Goal: Task Accomplishment & Management: Manage account settings

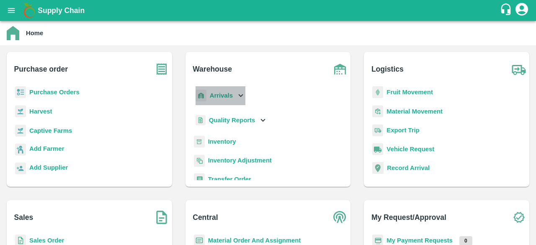
click at [241, 99] on icon at bounding box center [240, 95] width 9 height 9
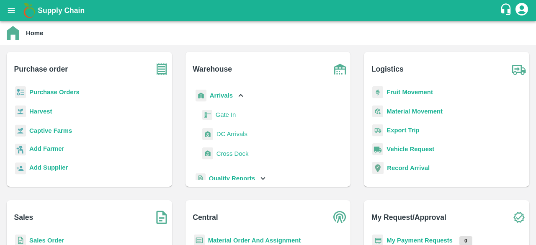
click at [239, 138] on span "DC Arrivals" at bounding box center [231, 133] width 31 height 9
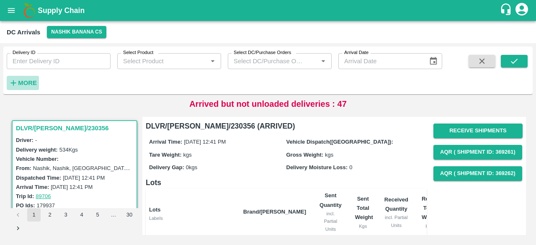
click at [21, 84] on strong "More" at bounding box center [27, 83] width 19 height 7
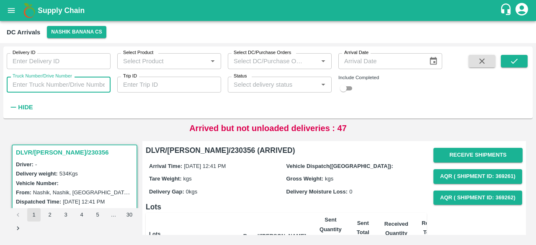
click at [38, 84] on input "Truck Number/Drive Number" at bounding box center [59, 85] width 104 height 16
type input "0046"
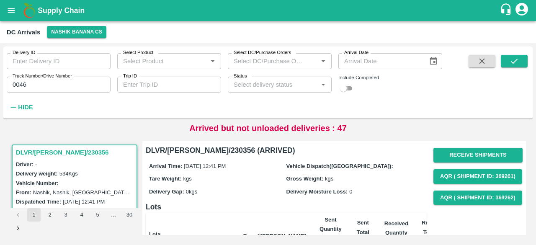
click at [347, 90] on input "checkbox" at bounding box center [343, 88] width 30 height 10
click at [347, 90] on input "checkbox" at bounding box center [350, 88] width 30 height 10
click at [350, 88] on input "checkbox" at bounding box center [343, 88] width 30 height 10
checkbox input "true"
click at [509, 59] on icon "submit" at bounding box center [513, 60] width 9 height 9
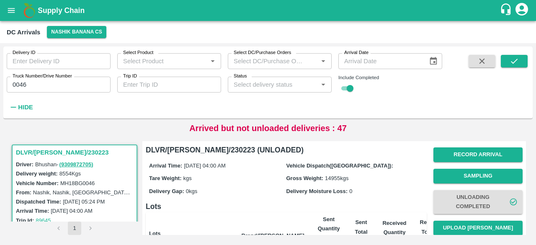
scroll to position [1, 0]
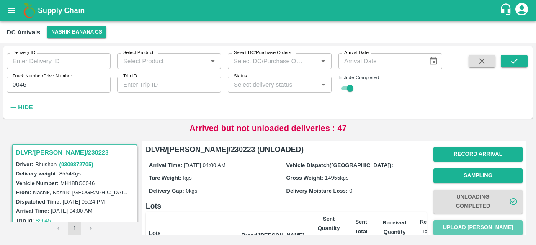
click at [470, 223] on button "Upload [PERSON_NAME]" at bounding box center [477, 227] width 89 height 15
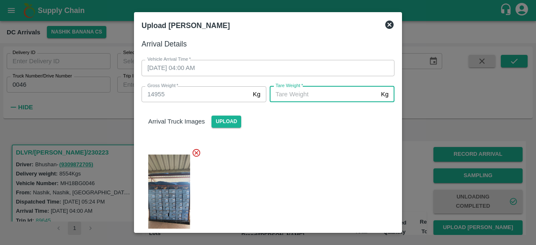
click at [289, 98] on input "[PERSON_NAME]   *" at bounding box center [323, 94] width 108 height 16
type input "5645"
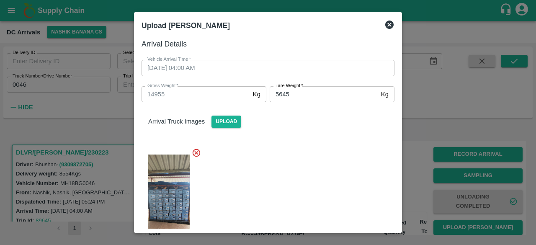
click at [312, 167] on div at bounding box center [264, 198] width 259 height 115
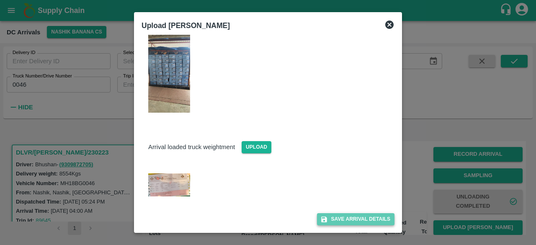
click at [350, 217] on button "Save Arrival Details" at bounding box center [355, 219] width 77 height 12
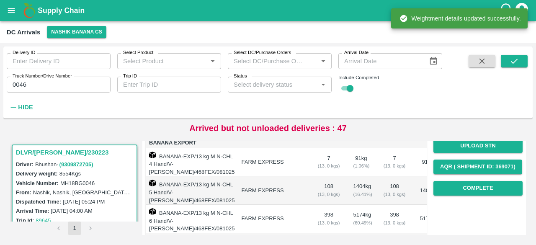
scroll to position [126, 0]
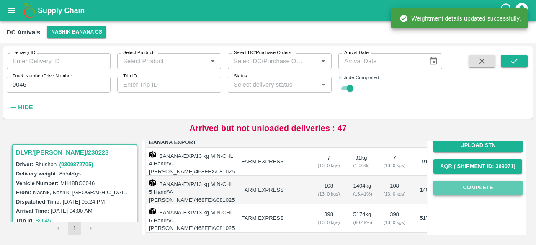
click at [478, 185] on button "Complete" at bounding box center [477, 187] width 89 height 15
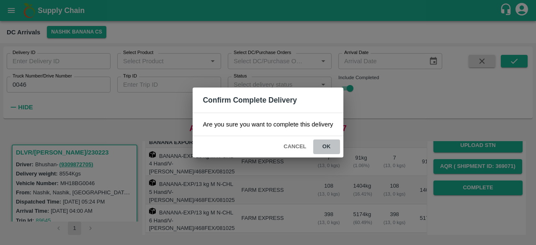
click at [326, 142] on button "ok" at bounding box center [326, 146] width 27 height 15
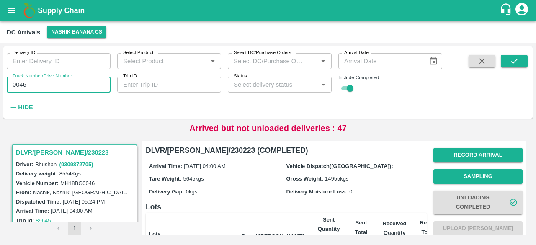
click at [18, 84] on input "0046" at bounding box center [59, 85] width 104 height 16
type input "5613"
click at [514, 66] on button "submit" at bounding box center [513, 61] width 27 height 13
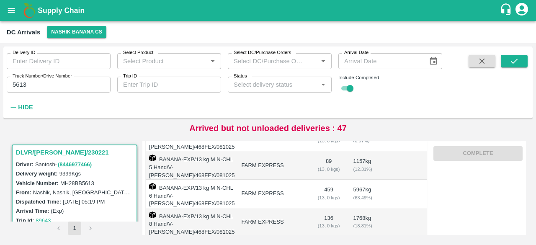
scroll to position [2, 0]
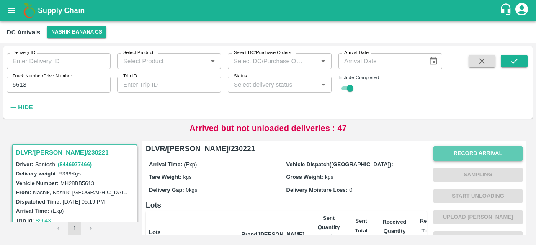
click at [466, 158] on button "Record Arrival" at bounding box center [477, 153] width 89 height 15
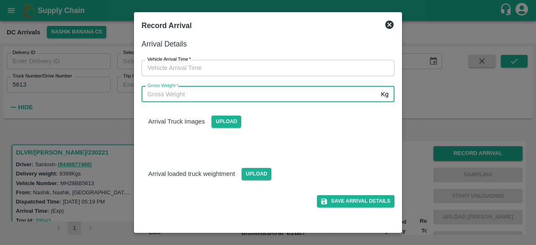
click at [293, 94] on input "Gross Weight   *" at bounding box center [259, 94] width 236 height 16
type input "16380"
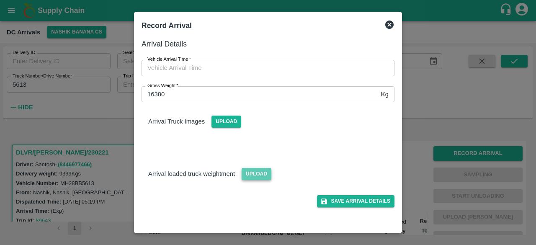
click at [255, 177] on span "Upload" at bounding box center [256, 174] width 30 height 12
click at [0, 0] on input "Upload" at bounding box center [0, 0] width 0 height 0
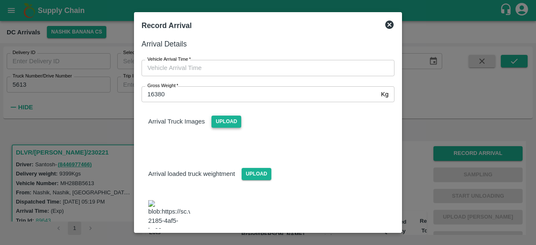
click at [223, 123] on span "Upload" at bounding box center [226, 121] width 30 height 12
click at [0, 0] on input "Upload" at bounding box center [0, 0] width 0 height 0
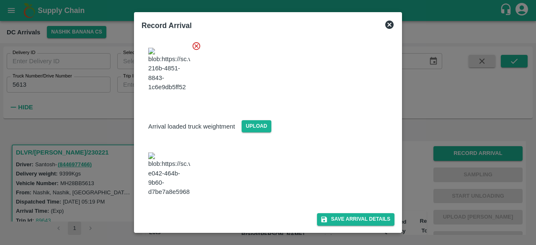
scroll to position [0, 0]
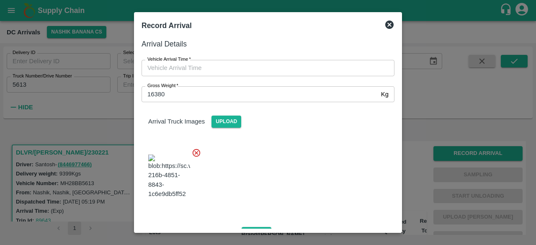
type input "DD/MM/YYYY hh:mm aa"
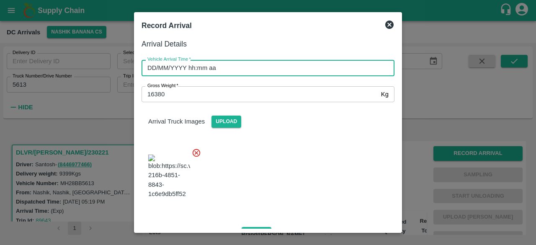
click at [277, 73] on input "DD/MM/YYYY hh:mm aa" at bounding box center [264, 68] width 247 height 16
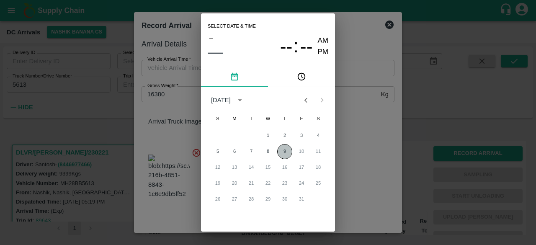
click at [285, 157] on button "9" at bounding box center [284, 151] width 15 height 15
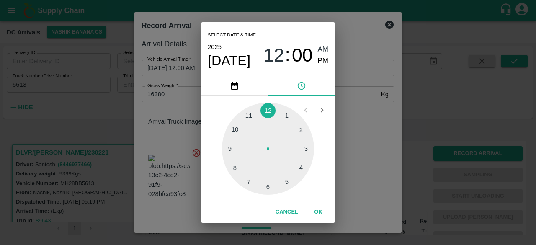
click at [303, 172] on div at bounding box center [268, 149] width 92 height 92
click at [234, 125] on div at bounding box center [268, 149] width 92 height 92
type input "[DATE] 04:51 AM"
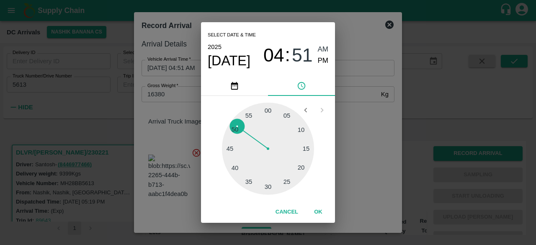
click at [366, 132] on div "Select date & time [DATE] 04 : 51 AM PM 05 10 15 20 25 30 35 40 45 50 55 00 Can…" at bounding box center [268, 122] width 536 height 245
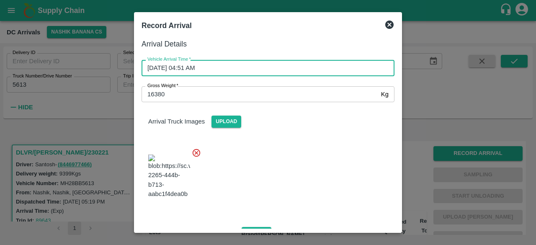
scroll to position [131, 0]
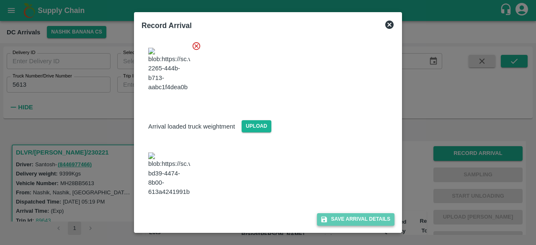
click at [353, 216] on button "Save Arrival Details" at bounding box center [355, 219] width 77 height 12
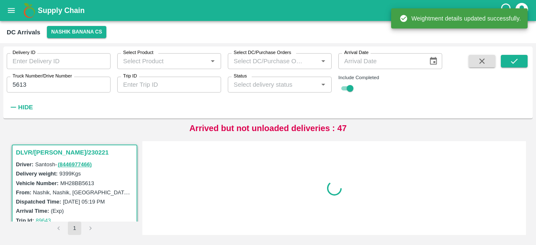
scroll to position [0, 0]
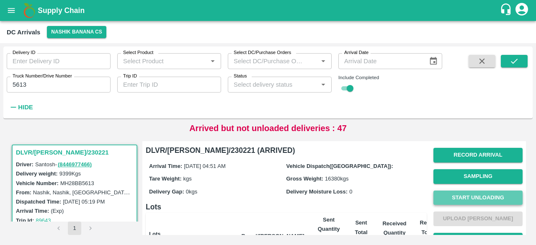
click at [475, 198] on button "Start Unloading" at bounding box center [477, 197] width 89 height 15
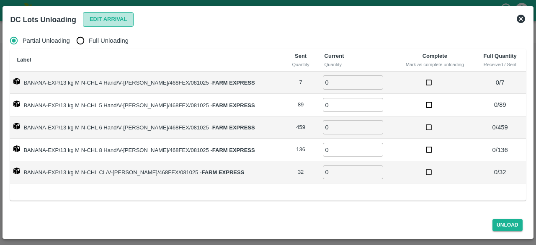
click at [108, 22] on button "Edit Arrival" at bounding box center [108, 19] width 51 height 15
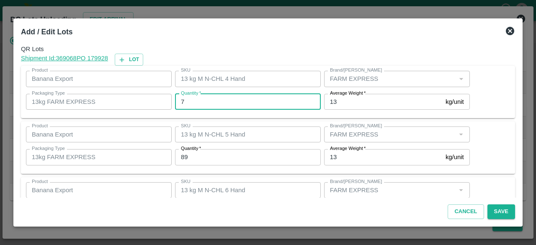
click at [191, 100] on input "7" at bounding box center [248, 102] width 146 height 16
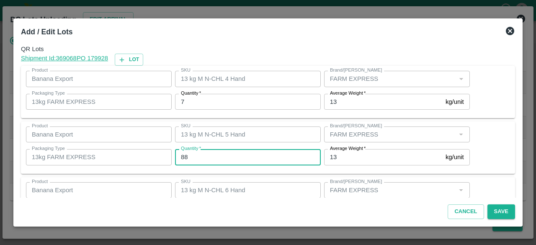
type input "88"
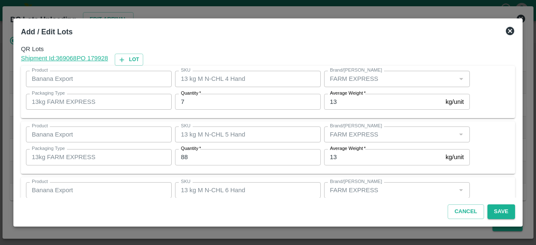
scroll to position [93, 0]
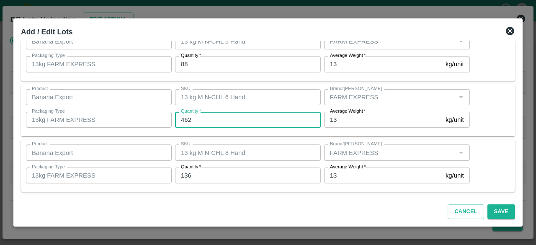
type input "462"
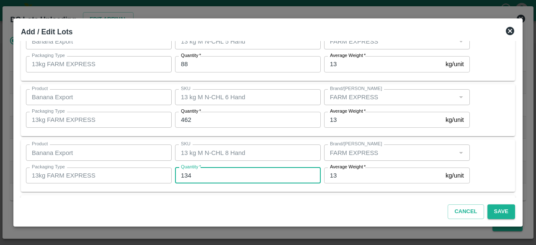
type input "134"
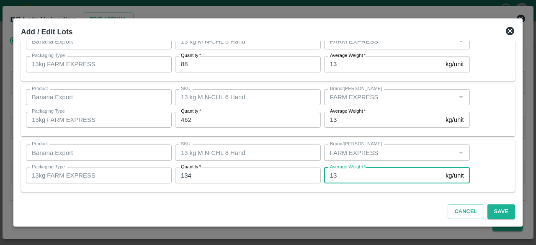
scroll to position [149, 0]
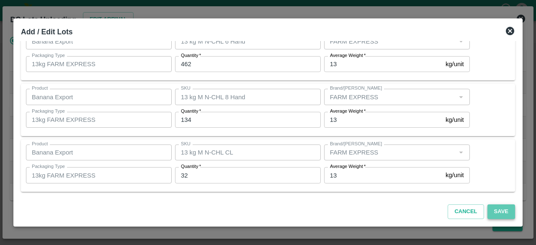
click at [502, 210] on button "Save" at bounding box center [501, 211] width 28 height 15
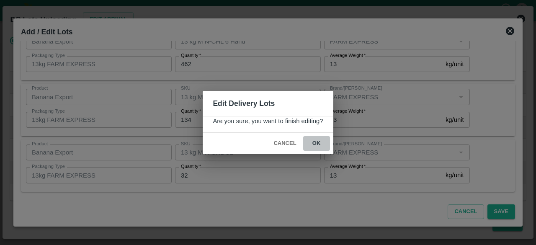
click at [316, 144] on button "ok" at bounding box center [316, 143] width 27 height 15
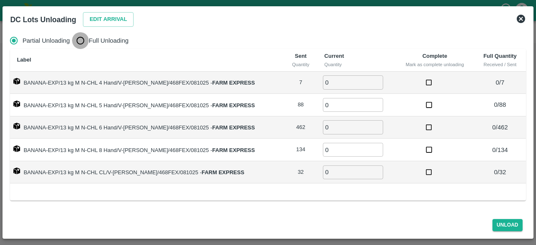
click at [89, 42] on input "Full Unloading" at bounding box center [80, 40] width 17 height 17
radio input "true"
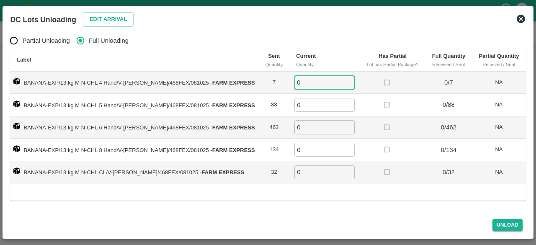
click at [305, 81] on input "0" at bounding box center [324, 82] width 60 height 14
type input "7"
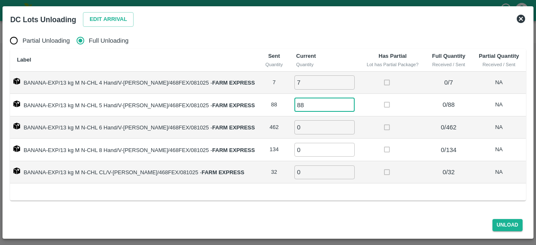
type input "88"
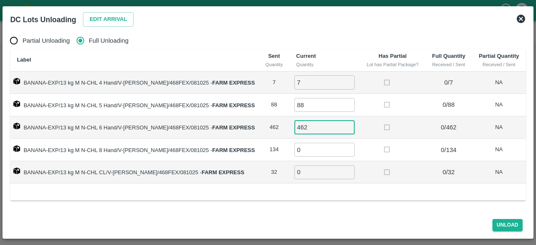
type input "462"
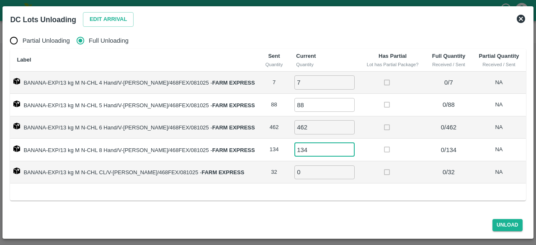
type input "134"
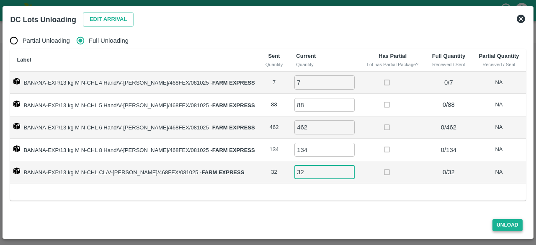
type input "32"
click at [503, 224] on button "Unload" at bounding box center [507, 225] width 30 height 12
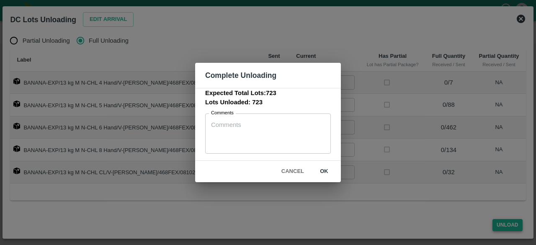
click at [503, 224] on div "Complete Unloading Expected Total Lots: 723 Lots Unloaded: 723 Comments x Comme…" at bounding box center [268, 122] width 536 height 245
click at [327, 171] on button "ok" at bounding box center [324, 171] width 27 height 15
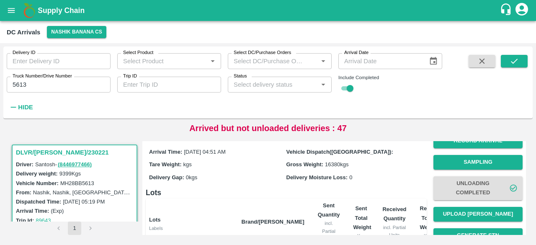
scroll to position [18, 0]
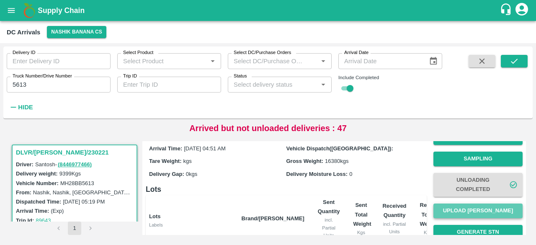
click at [482, 210] on button "Upload [PERSON_NAME]" at bounding box center [477, 210] width 89 height 15
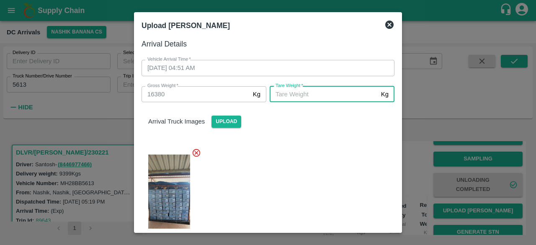
click at [345, 97] on input "[PERSON_NAME]   *" at bounding box center [323, 94] width 108 height 16
type input "6125"
click at [327, 190] on div at bounding box center [264, 198] width 259 height 115
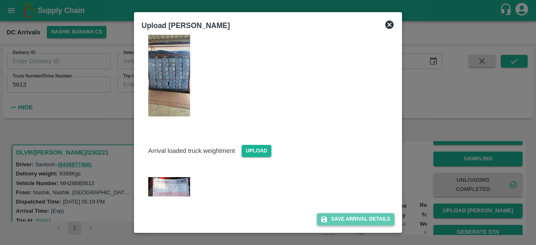
click at [367, 220] on button "Save Arrival Details" at bounding box center [355, 219] width 77 height 12
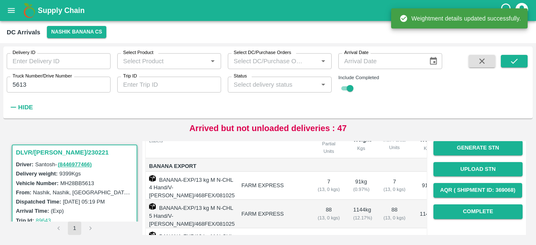
scroll to position [102, 0]
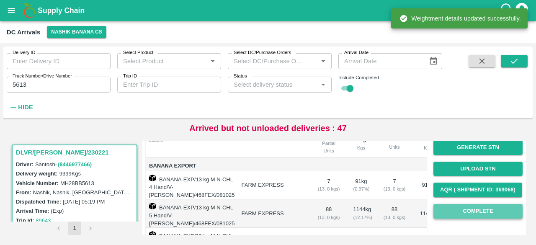
click at [478, 211] on button "Complete" at bounding box center [477, 211] width 89 height 15
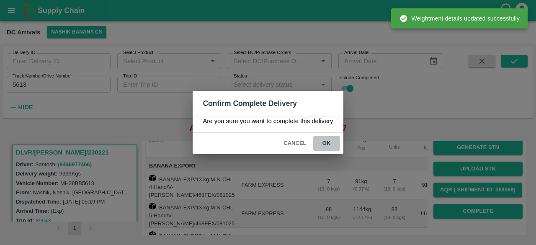
click at [326, 144] on button "ok" at bounding box center [326, 143] width 27 height 15
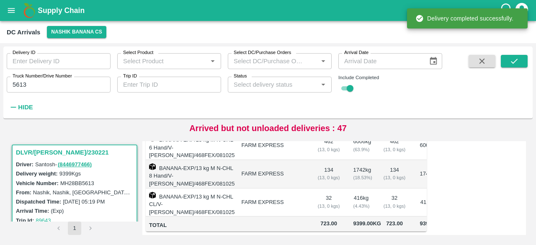
scroll to position [0, 0]
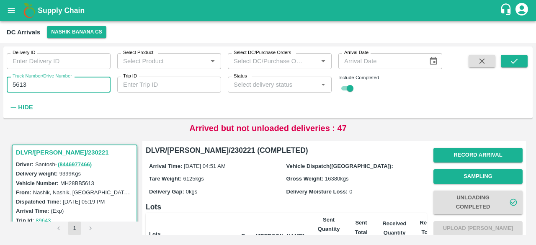
click at [19, 84] on input "5613" at bounding box center [59, 85] width 104 height 16
type input "7651"
click at [513, 62] on icon "submit" at bounding box center [513, 60] width 9 height 9
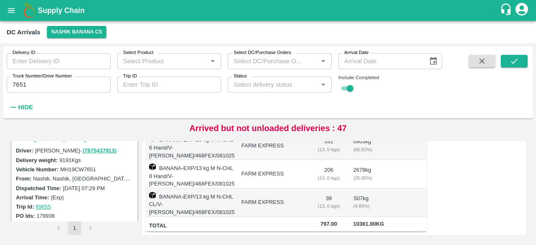
scroll to position [105, 0]
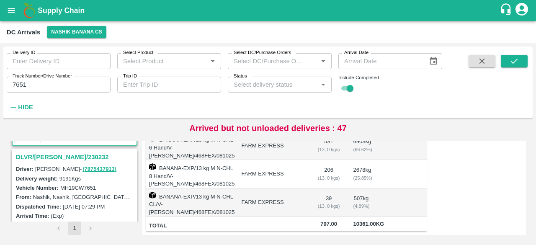
click at [65, 155] on h3 "DLVR/[PERSON_NAME]/230232" at bounding box center [76, 156] width 120 height 11
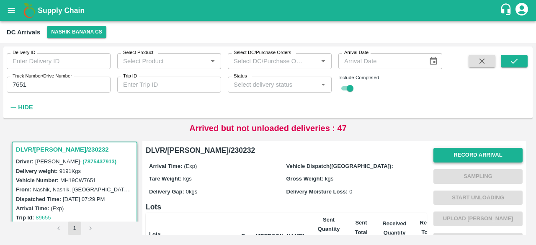
click at [467, 151] on button "Record Arrival" at bounding box center [477, 155] width 89 height 15
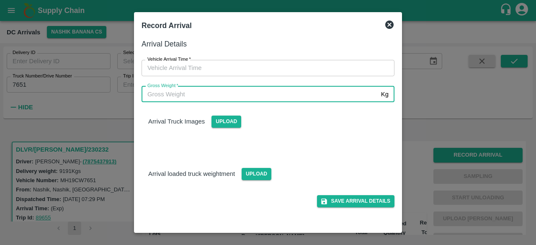
click at [255, 91] on input "Gross Weight   *" at bounding box center [259, 94] width 236 height 16
type input "16110"
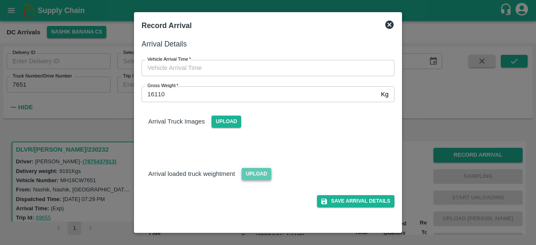
click at [254, 170] on span "Upload" at bounding box center [256, 174] width 30 height 12
click at [0, 0] on input "Upload" at bounding box center [0, 0] width 0 height 0
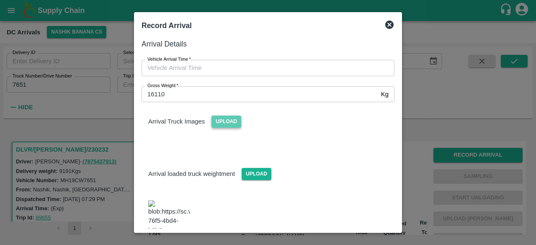
click at [228, 126] on span "Upload" at bounding box center [226, 121] width 30 height 12
click at [0, 0] on input "Upload" at bounding box center [0, 0] width 0 height 0
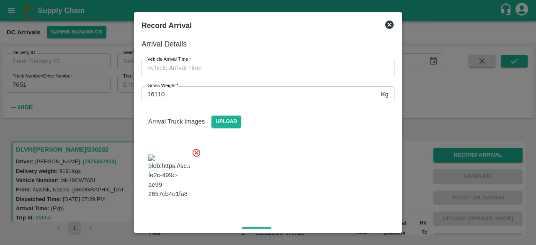
type input "DD/MM/YYYY hh:mm aa"
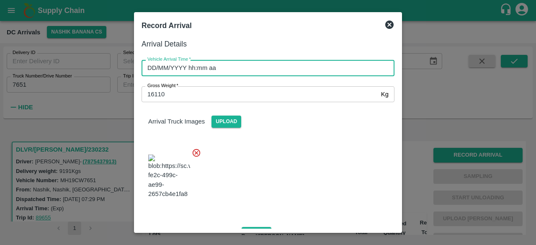
click at [261, 65] on input "DD/MM/YYYY hh:mm aa" at bounding box center [264, 68] width 247 height 16
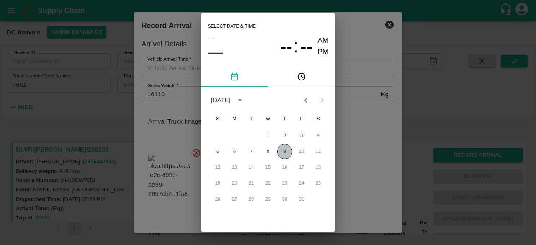
click at [282, 150] on button "9" at bounding box center [284, 151] width 15 height 15
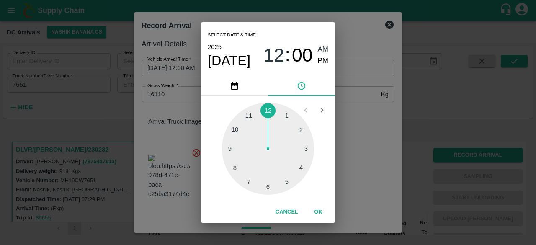
click at [291, 181] on div at bounding box center [268, 149] width 92 height 92
click at [300, 131] on div at bounding box center [268, 149] width 92 height 92
type input "[DATE] 05:10 AM"
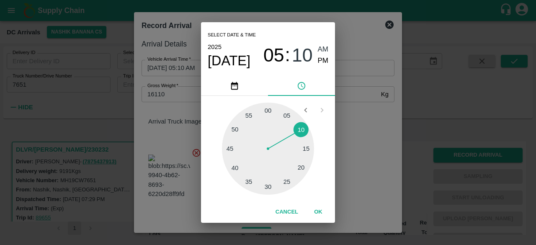
click at [346, 124] on div "Select date & time [DATE] 05 : 10 AM PM 05 10 15 20 25 30 35 40 45 50 55 00 Can…" at bounding box center [268, 122] width 536 height 245
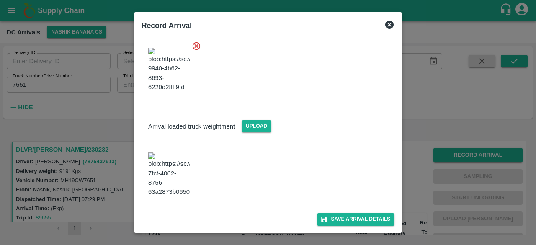
scroll to position [209, 0]
click at [346, 214] on button "Save Arrival Details" at bounding box center [355, 219] width 77 height 12
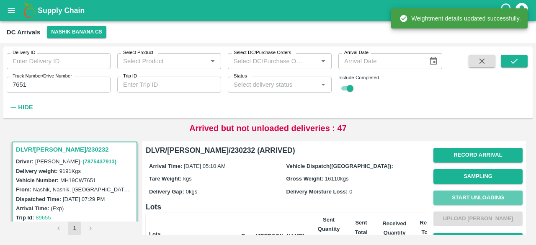
click at [475, 200] on button "Start Unloading" at bounding box center [477, 197] width 89 height 15
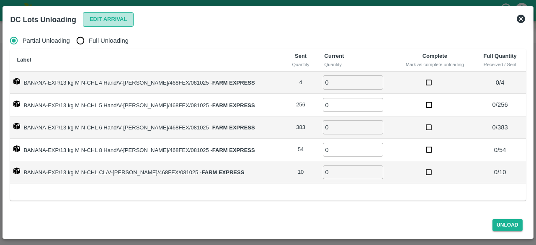
click at [103, 22] on button "Edit Arrival" at bounding box center [108, 19] width 51 height 15
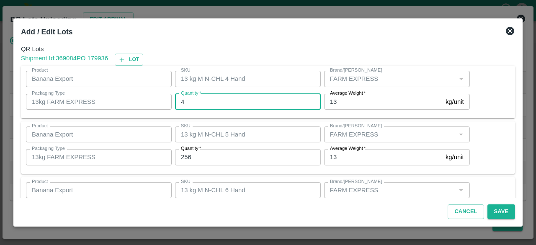
click at [192, 101] on input "4" at bounding box center [248, 102] width 146 height 16
type input "6"
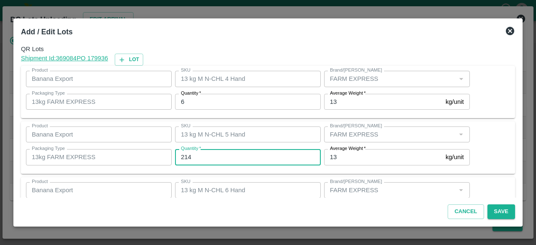
type input "214"
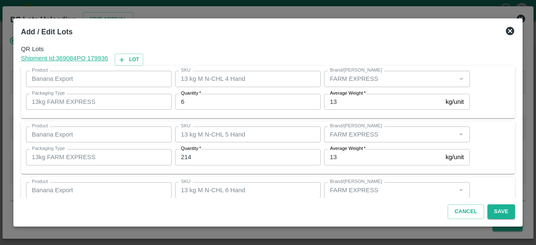
scroll to position [93, 0]
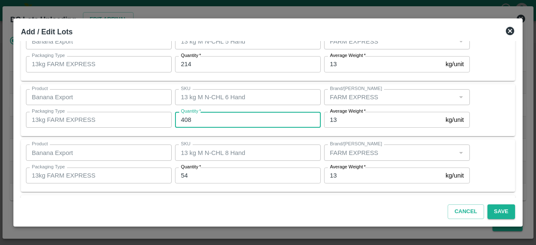
type input "408"
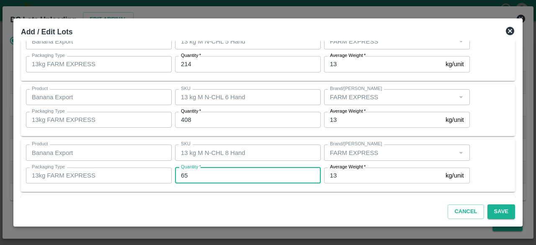
type input "65"
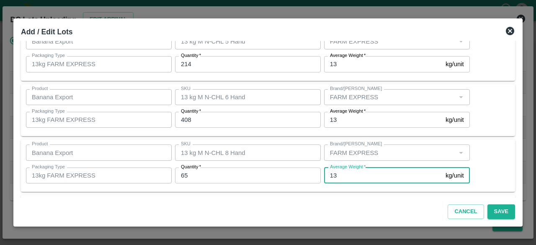
scroll to position [149, 0]
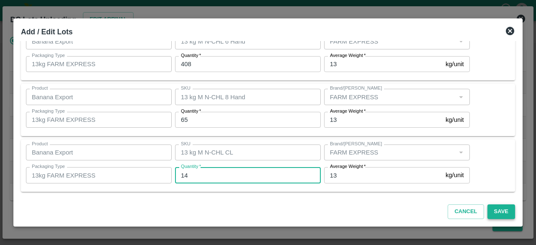
type input "14"
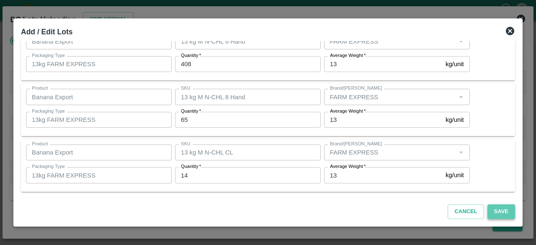
click at [501, 209] on button "Save" at bounding box center [501, 211] width 28 height 15
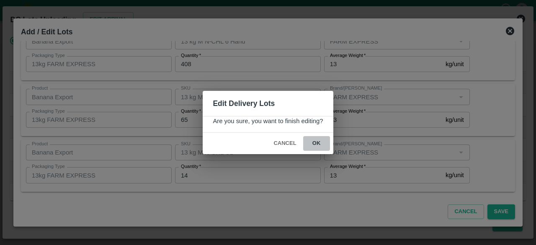
click at [318, 143] on button "ok" at bounding box center [316, 143] width 27 height 15
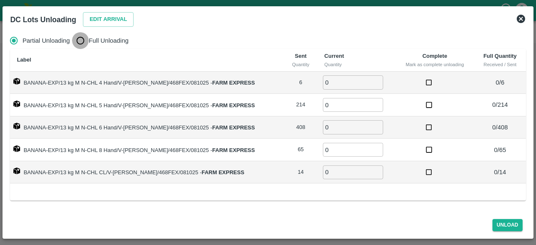
click at [82, 44] on input "Full Unloading" at bounding box center [80, 40] width 17 height 17
radio input "true"
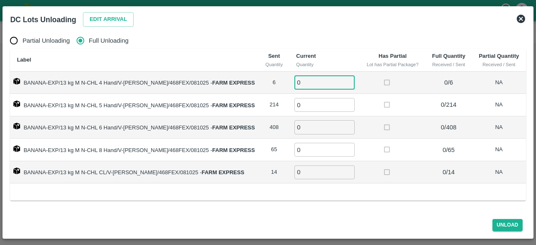
click at [315, 85] on input "0" at bounding box center [324, 82] width 60 height 14
type input "6"
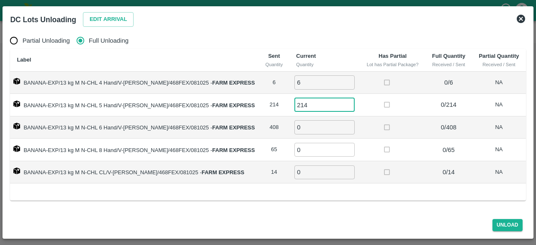
type input "214"
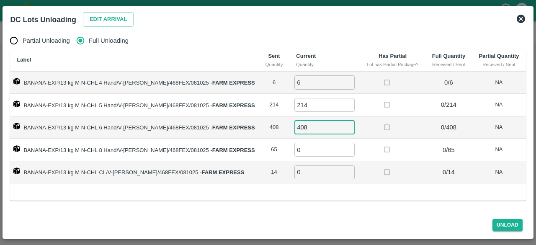
type input "408"
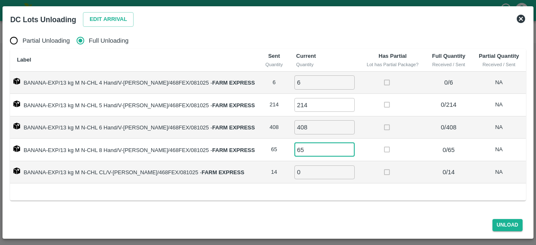
type input "65"
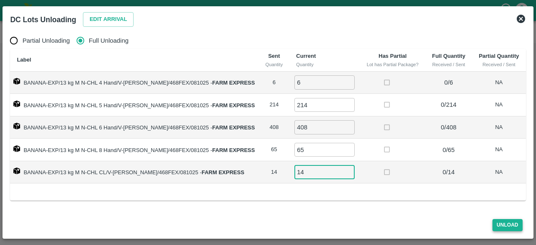
type input "14"
click at [510, 223] on button "Unload" at bounding box center [507, 225] width 30 height 12
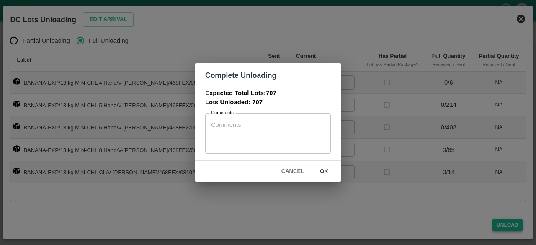
click at [510, 223] on div "Complete Unloading Expected Total Lots: 707 Lots Unloaded: 707 Comments x Comme…" at bounding box center [268, 122] width 536 height 245
click at [323, 175] on button "ok" at bounding box center [324, 171] width 27 height 15
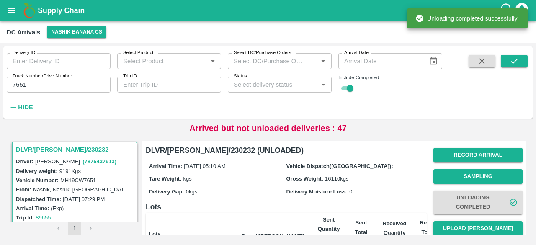
click at [479, 230] on button "Upload [PERSON_NAME]" at bounding box center [477, 228] width 89 height 15
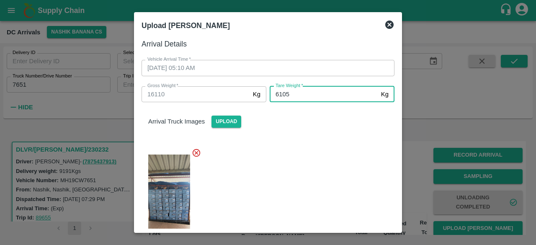
type input "6105"
click at [298, 154] on div at bounding box center [264, 198] width 259 height 115
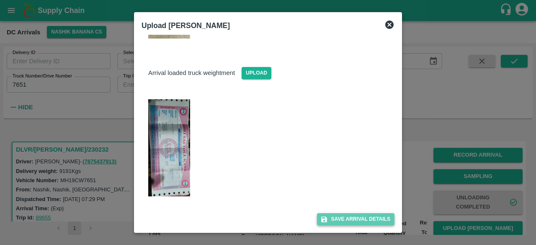
click at [348, 220] on button "Save Arrival Details" at bounding box center [355, 219] width 77 height 12
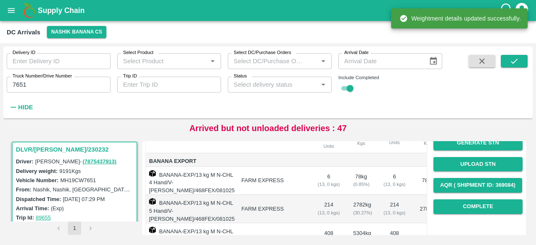
scroll to position [107, 0]
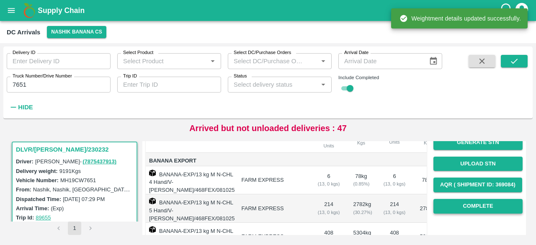
click at [480, 210] on button "Complete" at bounding box center [477, 206] width 89 height 15
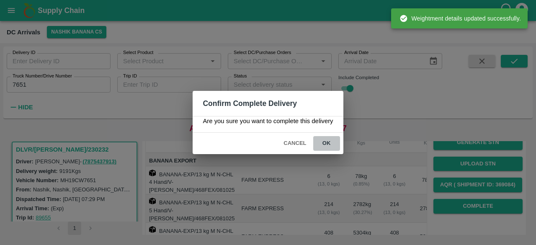
click at [327, 143] on button "ok" at bounding box center [326, 143] width 27 height 15
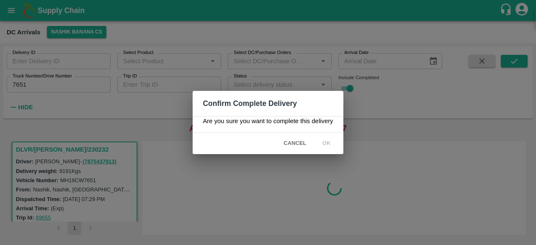
scroll to position [0, 0]
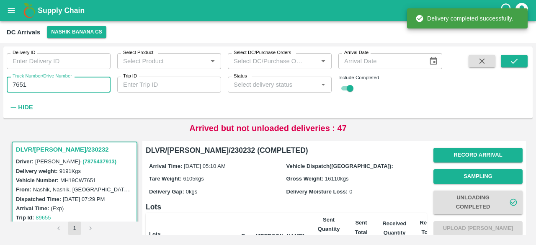
click at [21, 82] on input "7651" at bounding box center [59, 85] width 104 height 16
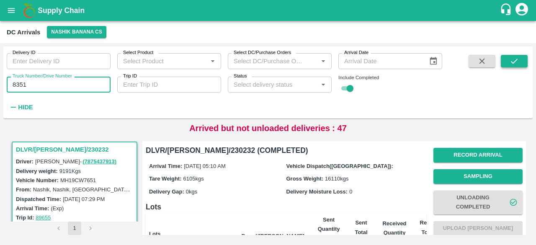
type input "8351"
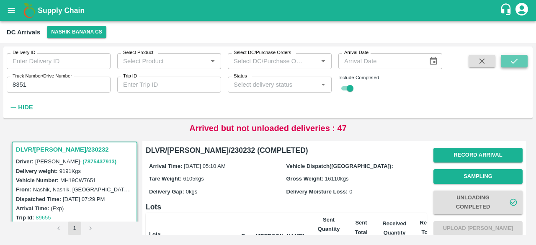
click at [508, 64] on button "submit" at bounding box center [513, 61] width 27 height 13
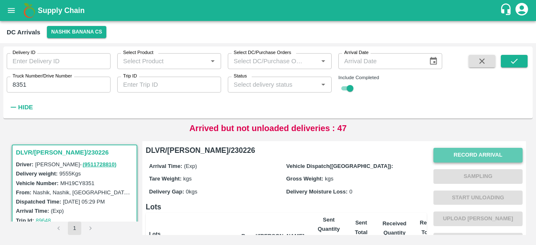
click at [467, 154] on button "Record Arrival" at bounding box center [477, 155] width 89 height 15
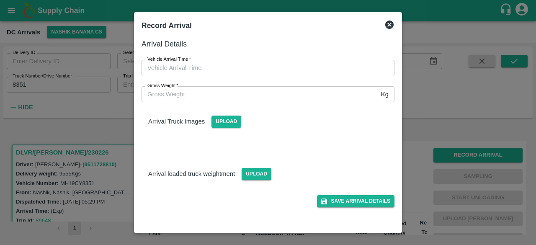
type input "DD/MM/YYYY hh:mm aa"
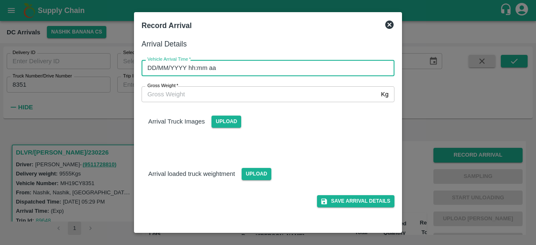
click at [290, 68] on input "DD/MM/YYYY hh:mm aa" at bounding box center [264, 68] width 247 height 16
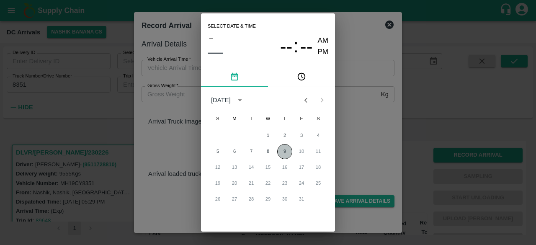
click at [282, 154] on button "9" at bounding box center [284, 151] width 15 height 15
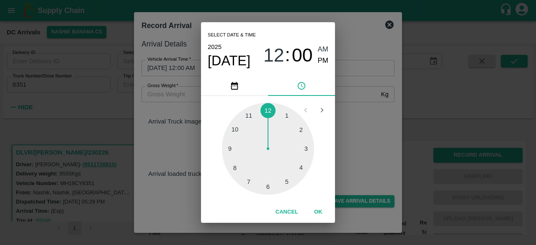
click at [270, 190] on div at bounding box center [268, 149] width 92 height 92
type input "[DATE] 06:00 AM"
click at [350, 146] on div "Select date & time [DATE] 06 : 00 AM PM 05 10 15 20 25 30 35 40 45 50 55 00 Can…" at bounding box center [268, 122] width 536 height 245
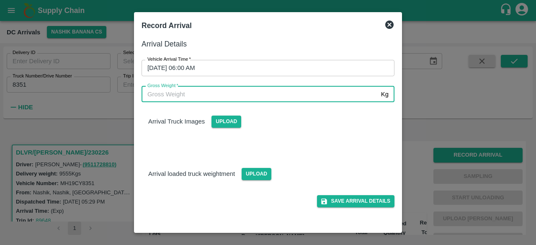
click at [203, 92] on input "Gross Weight   *" at bounding box center [259, 94] width 236 height 16
type input "16685"
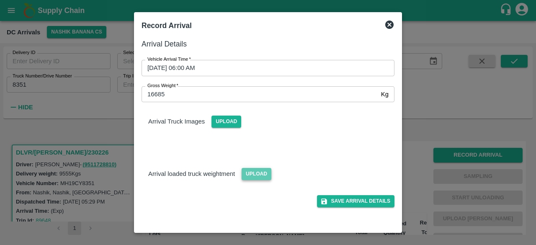
click at [256, 175] on span "Upload" at bounding box center [256, 174] width 30 height 12
click at [0, 0] on input "Upload" at bounding box center [0, 0] width 0 height 0
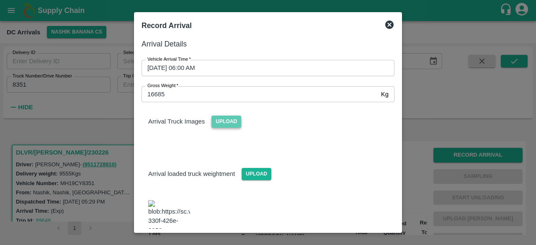
click at [227, 122] on span "Upload" at bounding box center [226, 121] width 30 height 12
click at [0, 0] on input "Upload" at bounding box center [0, 0] width 0 height 0
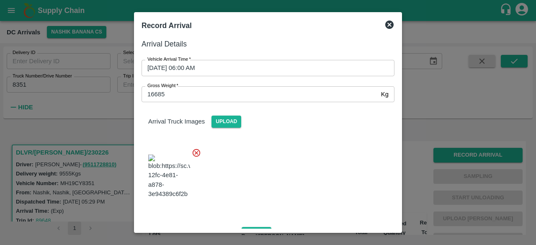
scroll to position [135, 0]
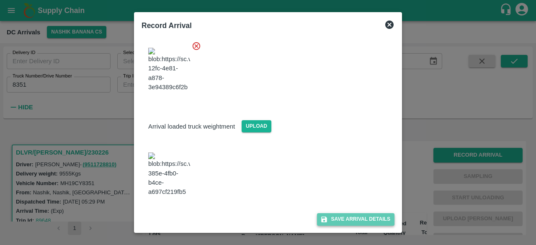
click at [351, 217] on button "Save Arrival Details" at bounding box center [355, 219] width 77 height 12
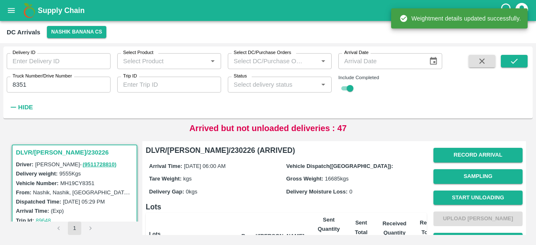
click at [474, 196] on button "Start Unloading" at bounding box center [477, 197] width 89 height 15
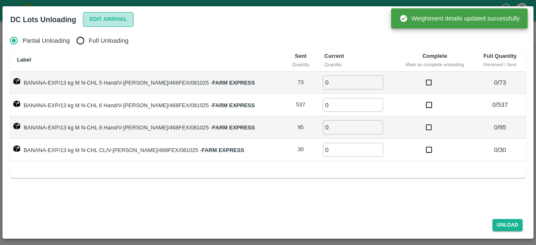
click at [117, 19] on button "Edit Arrival" at bounding box center [108, 19] width 51 height 15
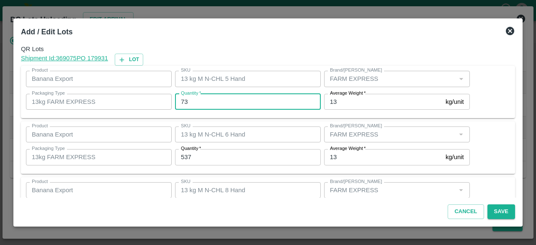
click at [182, 100] on input "73" at bounding box center [248, 102] width 146 height 16
type input "57"
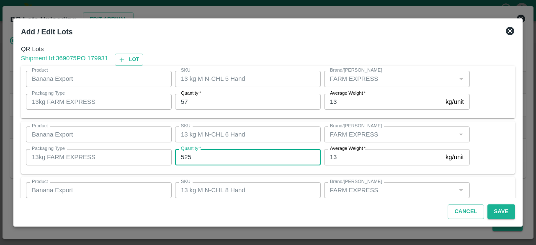
type input "525"
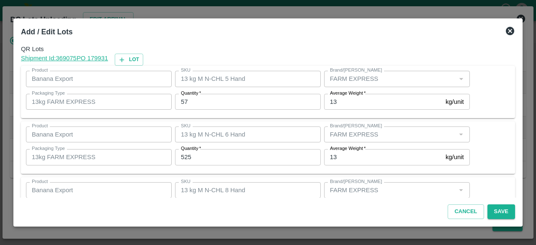
scroll to position [93, 0]
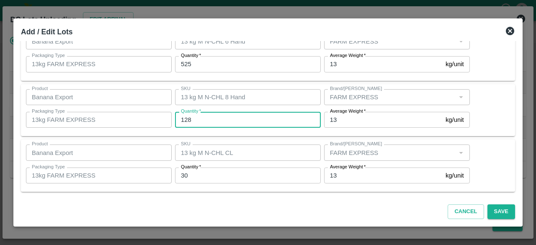
type input "128"
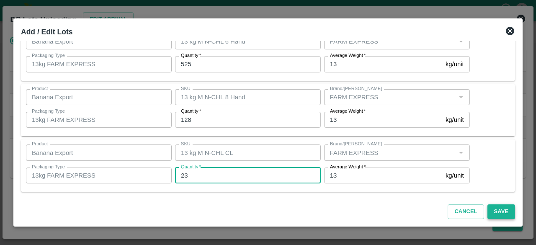
type input "23"
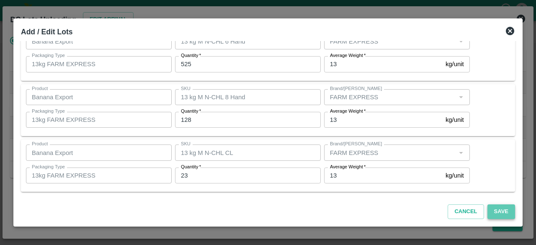
click at [497, 208] on button "Save" at bounding box center [501, 211] width 28 height 15
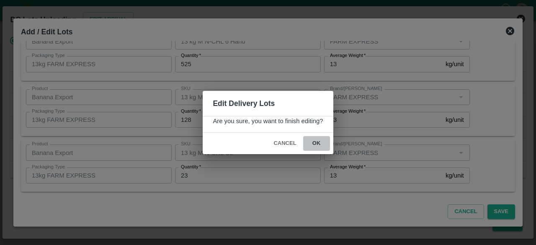
click at [315, 136] on button "ok" at bounding box center [316, 143] width 27 height 15
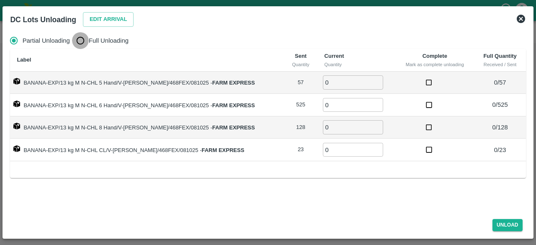
click at [84, 42] on input "Full Unloading" at bounding box center [80, 40] width 17 height 17
radio input "true"
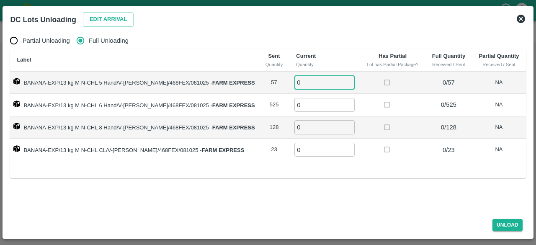
click at [317, 83] on input "0" at bounding box center [324, 82] width 60 height 14
type input "057"
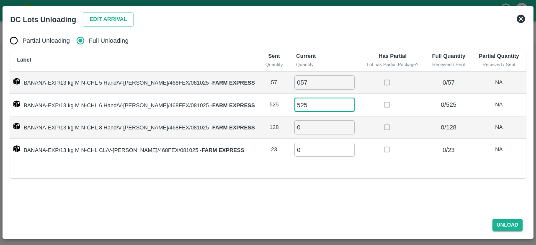
type input "525"
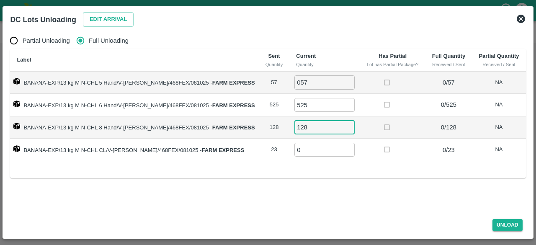
type input "128"
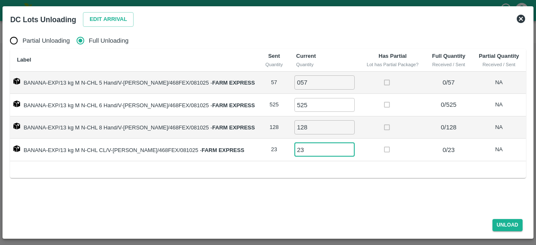
type input "23"
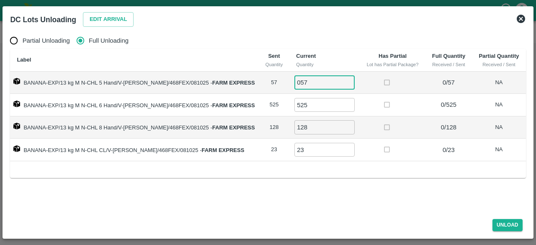
click at [294, 82] on input "057" at bounding box center [324, 82] width 60 height 14
type input "57"
click at [498, 225] on button "Unload" at bounding box center [507, 225] width 30 height 12
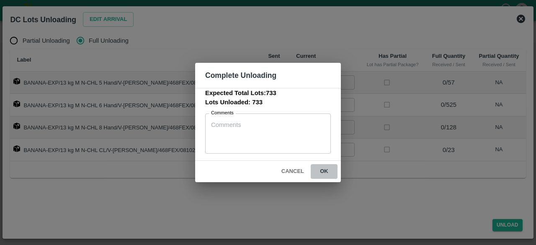
click at [322, 168] on button "ok" at bounding box center [324, 171] width 27 height 15
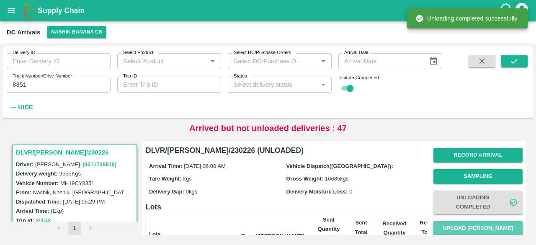
click at [470, 232] on button "Upload [PERSON_NAME]" at bounding box center [477, 228] width 89 height 15
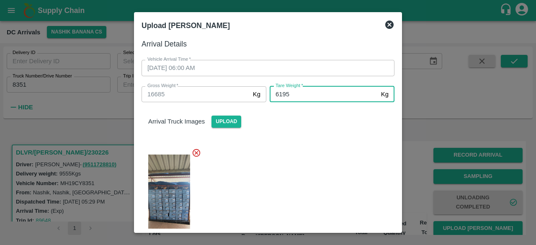
type input "6195"
click at [326, 165] on div at bounding box center [264, 198] width 259 height 115
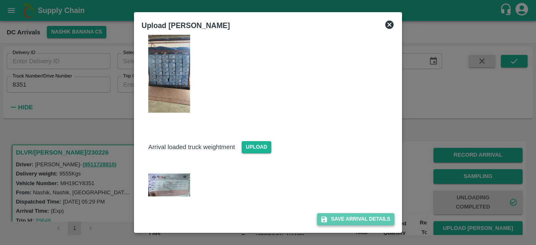
click at [349, 217] on button "Save Arrival Details" at bounding box center [355, 219] width 77 height 12
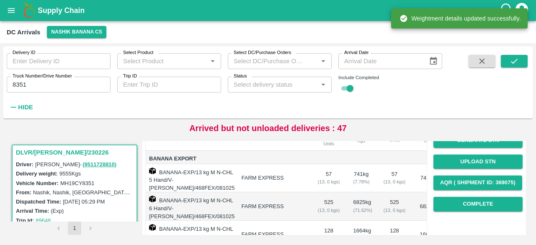
scroll to position [111, 0]
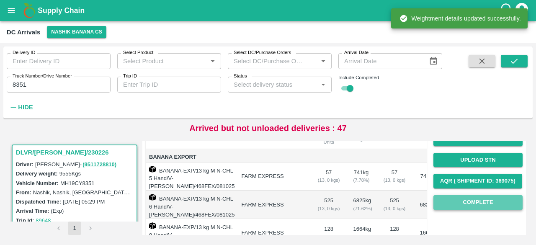
click at [476, 200] on button "Complete" at bounding box center [477, 202] width 89 height 15
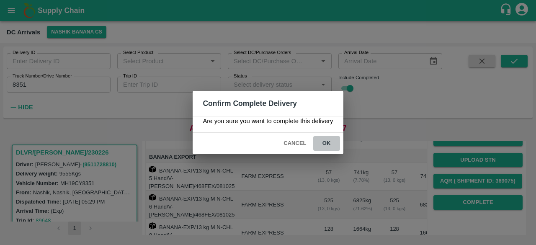
click at [323, 137] on button "ok" at bounding box center [326, 143] width 27 height 15
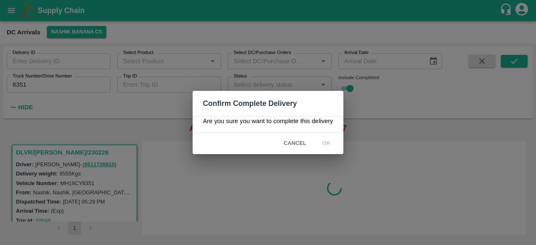
scroll to position [0, 0]
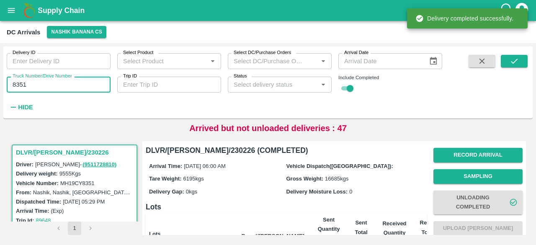
click at [14, 83] on input "8351" at bounding box center [59, 85] width 104 height 16
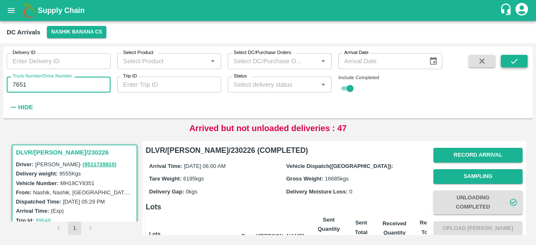
type input "7651"
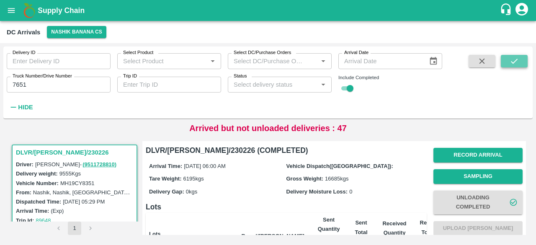
click at [515, 62] on icon "submit" at bounding box center [513, 60] width 9 height 9
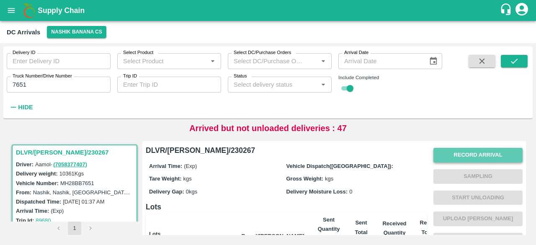
click at [454, 154] on button "Record Arrival" at bounding box center [477, 155] width 89 height 15
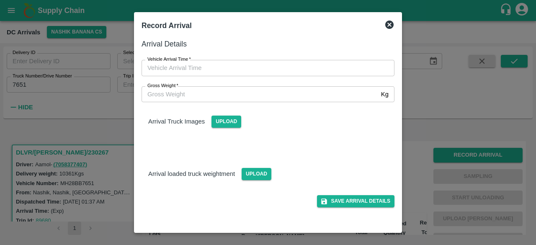
type input "DD/MM/YYYY hh:mm aa"
click at [295, 68] on input "DD/MM/YYYY hh:mm aa" at bounding box center [264, 68] width 247 height 16
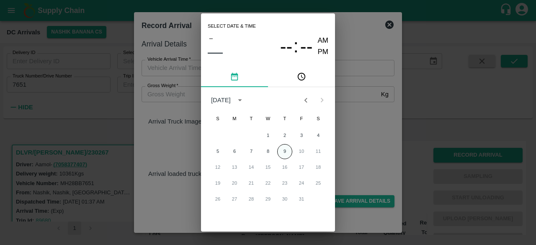
click at [282, 149] on button "9" at bounding box center [284, 151] width 15 height 15
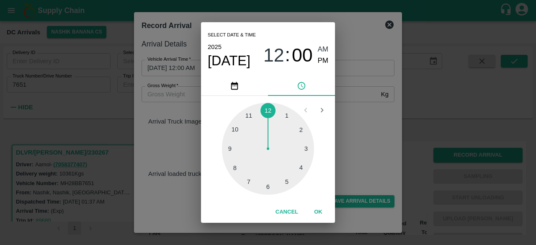
click at [267, 190] on div at bounding box center [268, 149] width 92 height 92
click at [236, 128] on div at bounding box center [268, 149] width 92 height 92
type input "[DATE] 06:51 AM"
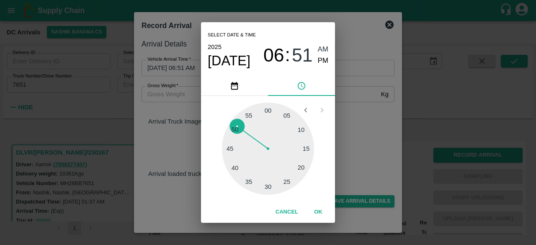
click at [377, 126] on div "Select date & time [DATE] 06 : 51 AM PM 05 10 15 20 25 30 35 40 45 50 55 00 Can…" at bounding box center [268, 122] width 536 height 245
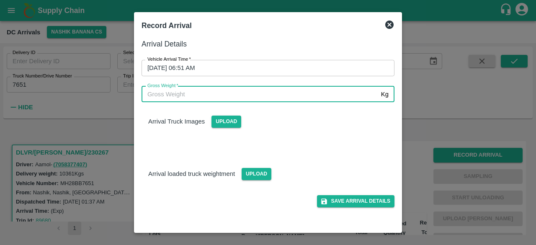
click at [187, 93] on input "Gross Weight   *" at bounding box center [259, 94] width 236 height 16
type input "17355"
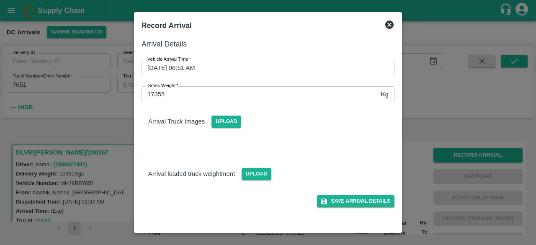
click at [256, 181] on div "Save Arrival Details" at bounding box center [264, 193] width 259 height 27
click at [253, 174] on span "Upload" at bounding box center [256, 174] width 30 height 12
click at [0, 0] on input "Upload" at bounding box center [0, 0] width 0 height 0
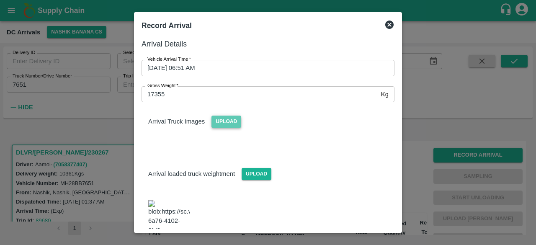
click at [231, 121] on span "Upload" at bounding box center [226, 121] width 30 height 12
click at [0, 0] on input "Upload" at bounding box center [0, 0] width 0 height 0
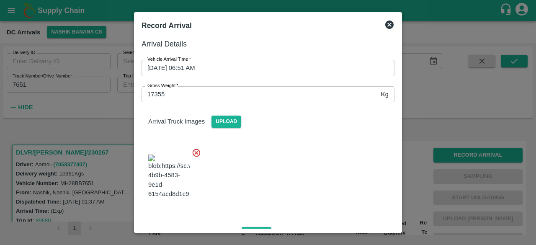
scroll to position [130, 0]
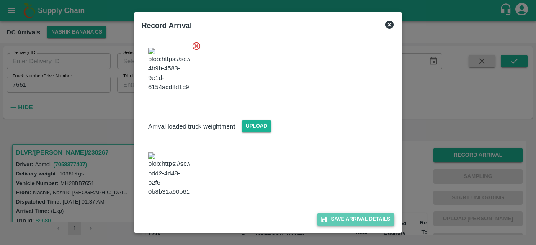
click at [348, 221] on button "Save Arrival Details" at bounding box center [355, 219] width 77 height 12
click at [348, 221] on span "Save Arrival Details" at bounding box center [355, 219] width 77 height 12
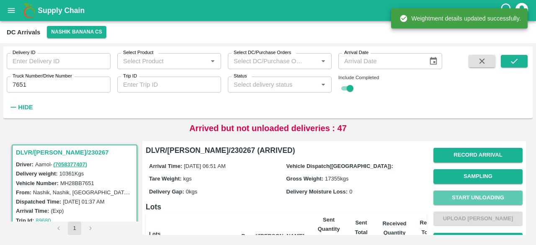
click at [478, 196] on button "Start Unloading" at bounding box center [477, 197] width 89 height 15
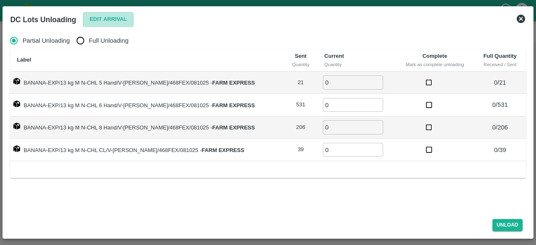
click at [110, 18] on button "Edit Arrival" at bounding box center [108, 19] width 51 height 15
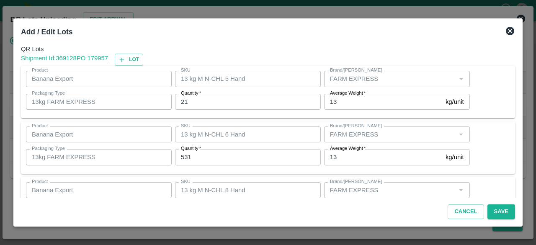
click at [182, 102] on input "21" at bounding box center [248, 102] width 146 height 16
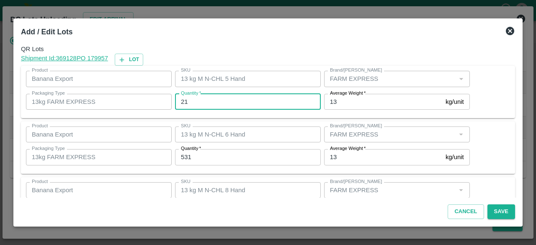
click at [182, 102] on input "21" at bounding box center [248, 102] width 146 height 16
type input "20"
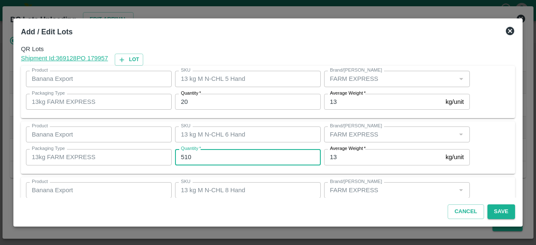
type input "510"
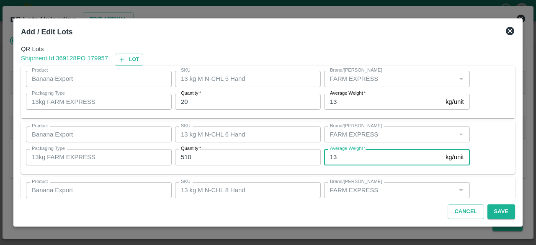
scroll to position [93, 0]
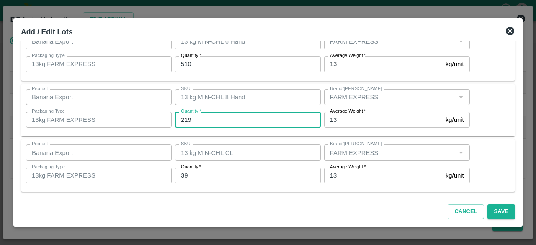
type input "219"
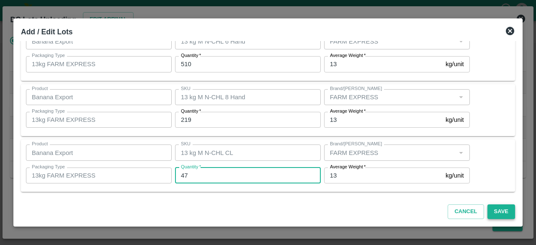
type input "47"
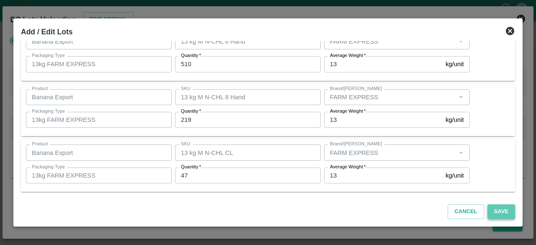
click at [499, 209] on button "Save" at bounding box center [501, 211] width 28 height 15
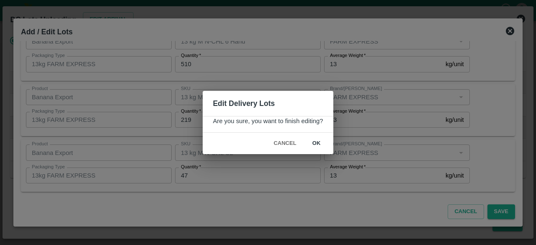
click at [316, 142] on button "ok" at bounding box center [316, 143] width 27 height 15
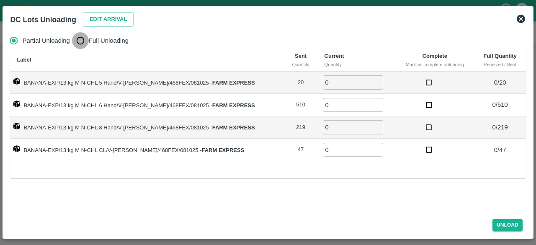
click at [82, 42] on input "Full Unloading" at bounding box center [80, 40] width 17 height 17
radio input "true"
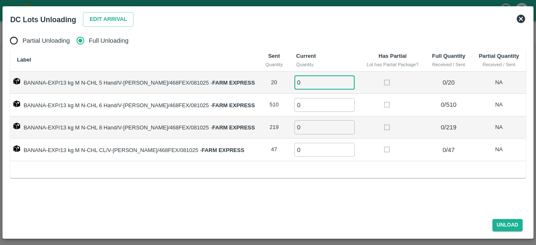
click at [304, 82] on input "0" at bounding box center [324, 82] width 60 height 14
type input "20"
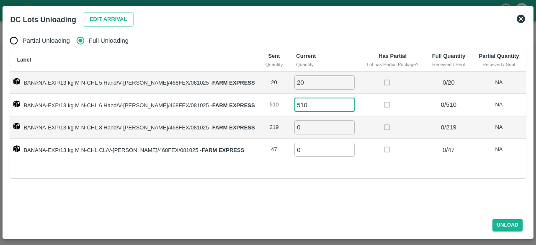
type input "510"
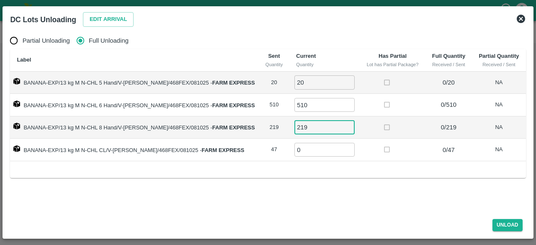
type input "219"
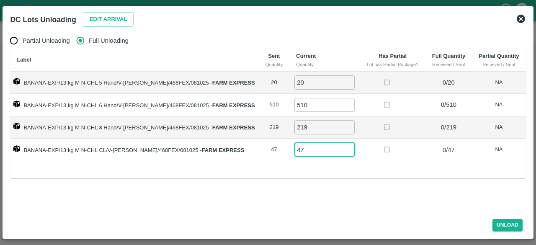
type input "47"
click at [502, 232] on div "Unload" at bounding box center [268, 223] width 522 height 22
click at [504, 228] on button "Unload" at bounding box center [507, 225] width 30 height 12
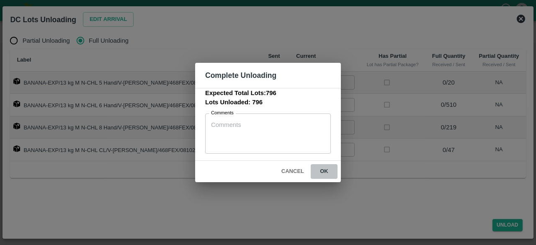
click at [326, 169] on button "ok" at bounding box center [324, 171] width 27 height 15
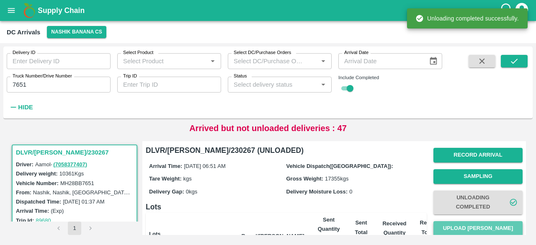
click at [477, 229] on button "Upload [PERSON_NAME]" at bounding box center [477, 228] width 89 height 15
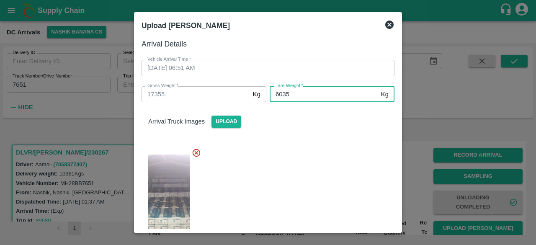
type input "6035"
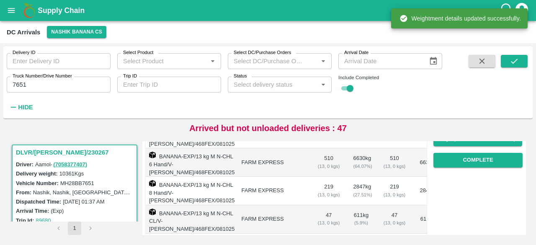
scroll to position [154, 0]
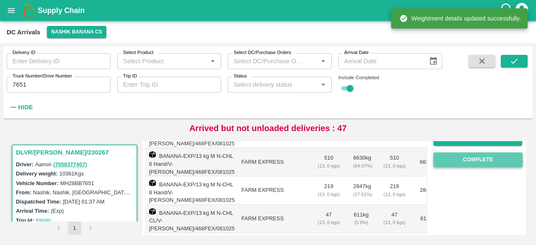
click at [472, 162] on button "Complete" at bounding box center [477, 159] width 89 height 15
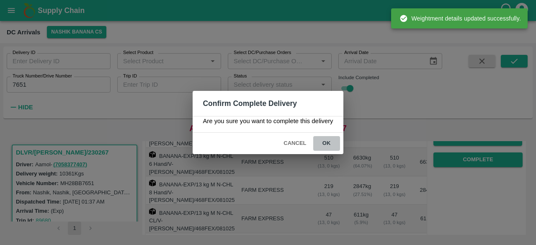
click at [325, 138] on button "ok" at bounding box center [326, 143] width 27 height 15
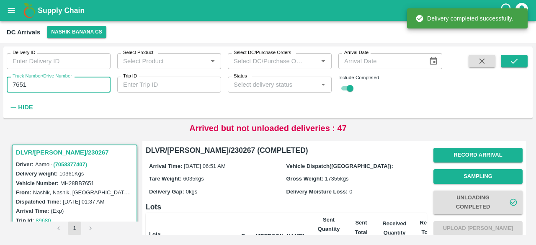
click at [18, 87] on input "7651" at bounding box center [59, 85] width 104 height 16
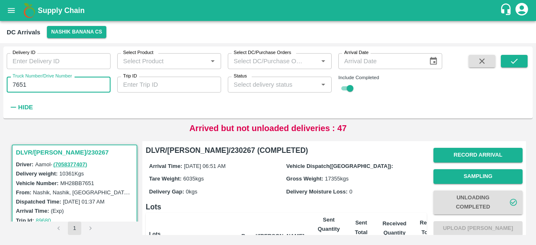
click at [18, 87] on input "7651" at bounding box center [59, 85] width 104 height 16
type input "1046"
click at [518, 61] on icon "submit" at bounding box center [513, 60] width 9 height 9
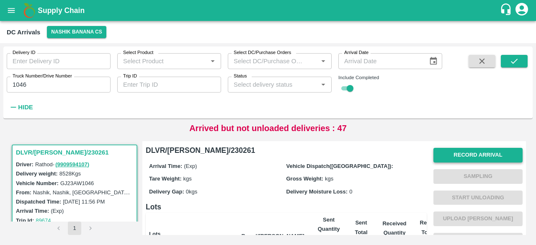
click at [480, 159] on button "Record Arrival" at bounding box center [477, 155] width 89 height 15
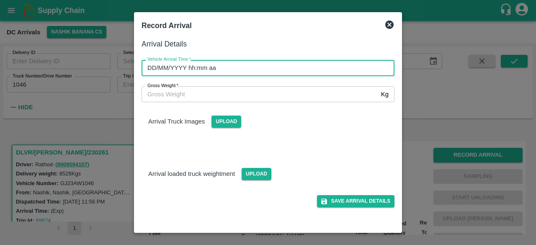
type input "DD/MM/YYYY hh:mm aa"
click at [293, 67] on input "DD/MM/YYYY hh:mm aa" at bounding box center [264, 68] width 247 height 16
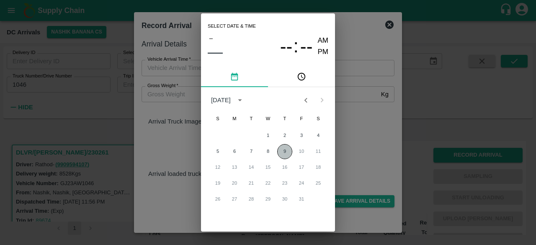
click at [285, 147] on button "9" at bounding box center [284, 151] width 15 height 15
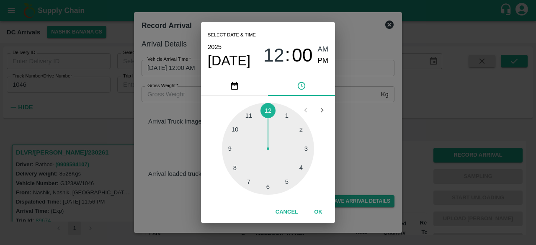
click at [267, 190] on div at bounding box center [268, 149] width 92 height 92
type input "[DATE] 06:00 AM"
click at [351, 139] on div "Select date & time [DATE] 06 : 00 AM PM 05 10 15 20 25 30 35 40 45 50 55 00 Can…" at bounding box center [268, 122] width 536 height 245
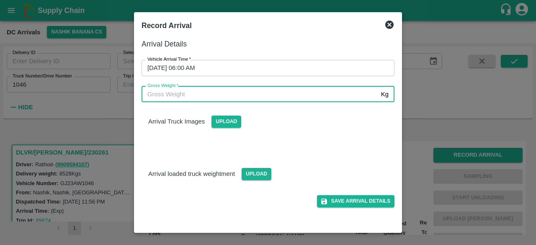
click at [238, 92] on input "Gross Weight   *" at bounding box center [259, 94] width 236 height 16
type input "14795"
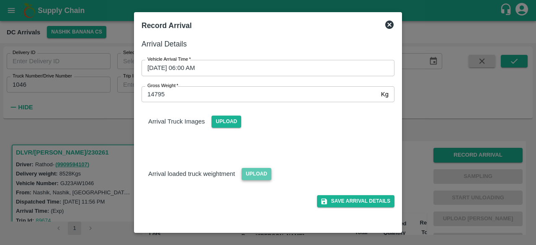
click at [253, 174] on span "Upload" at bounding box center [256, 174] width 30 height 12
click at [0, 0] on input "Upload" at bounding box center [0, 0] width 0 height 0
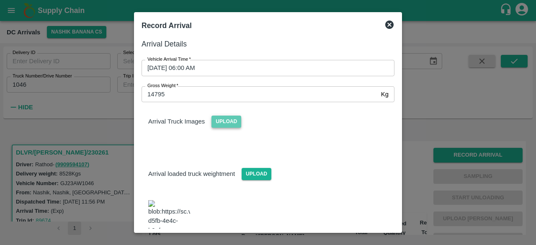
click at [222, 121] on span "Upload" at bounding box center [226, 121] width 30 height 12
click at [0, 0] on input "Upload" at bounding box center [0, 0] width 0 height 0
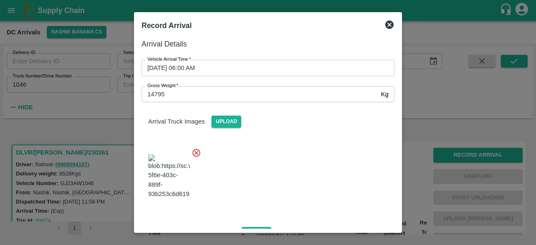
scroll to position [131, 0]
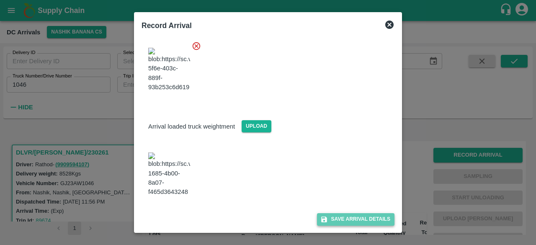
click at [340, 218] on button "Save Arrival Details" at bounding box center [355, 219] width 77 height 12
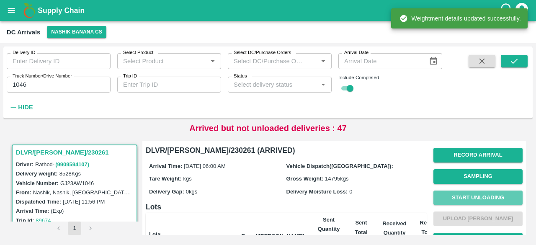
click at [476, 194] on button "Start Unloading" at bounding box center [477, 197] width 89 height 15
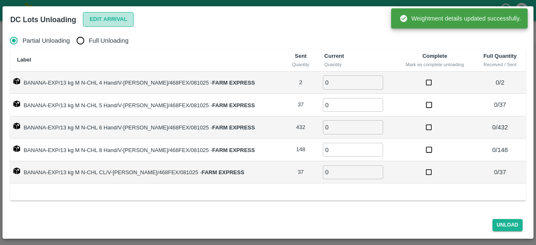
click at [101, 23] on button "Edit Arrival" at bounding box center [108, 19] width 51 height 15
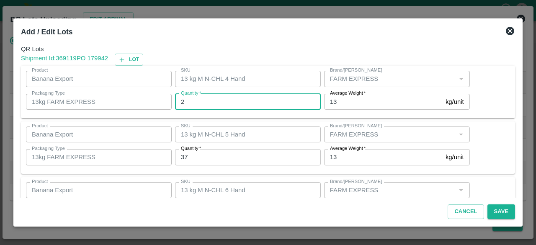
click at [190, 98] on input "2" at bounding box center [248, 102] width 146 height 16
type input "1"
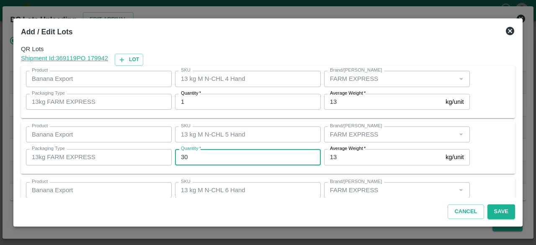
type input "30"
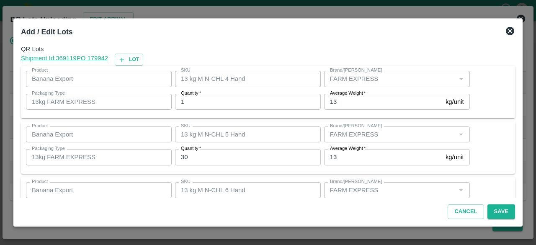
scroll to position [93, 0]
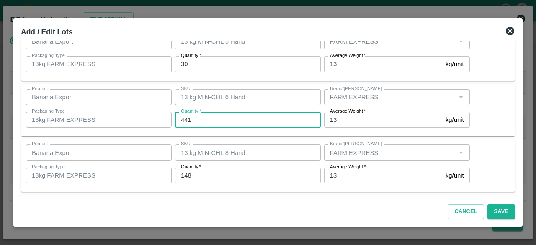
type input "441"
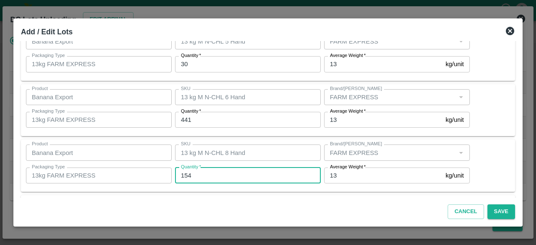
type input "154"
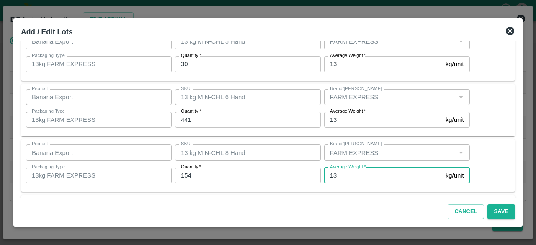
scroll to position [149, 0]
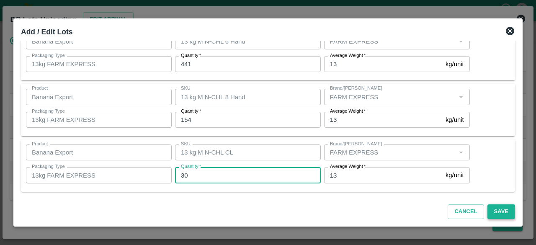
type input "30"
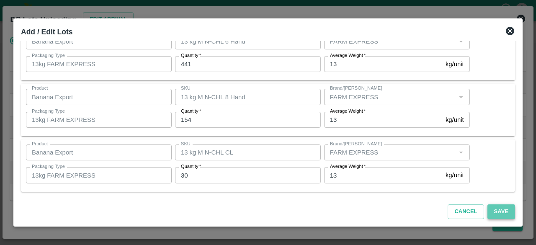
click at [500, 210] on button "Save" at bounding box center [501, 211] width 28 height 15
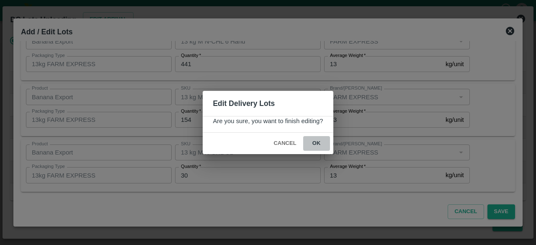
click at [316, 141] on button "ok" at bounding box center [316, 143] width 27 height 15
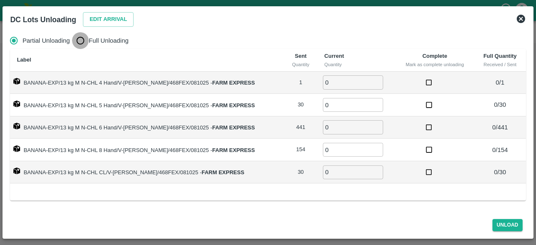
click at [83, 39] on input "Full Unloading" at bounding box center [80, 40] width 17 height 17
radio input "true"
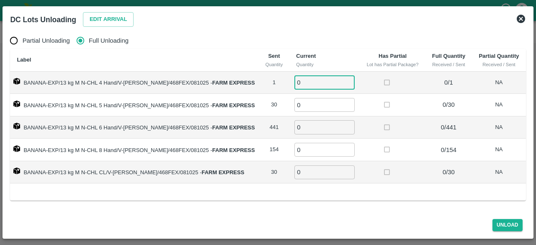
click at [303, 82] on input "0" at bounding box center [324, 82] width 60 height 14
type input "1"
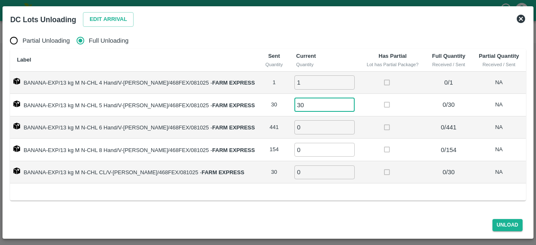
type input "30"
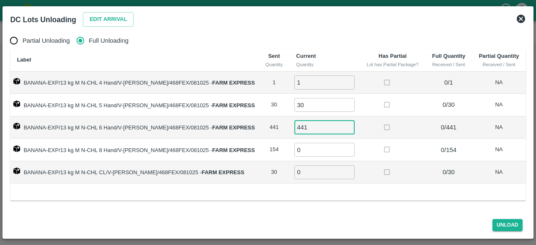
type input "441"
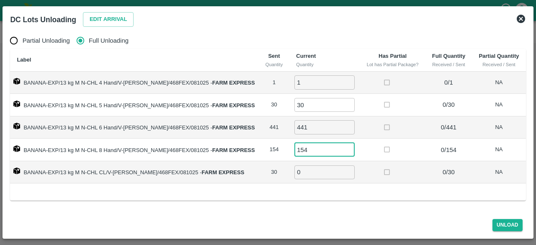
type input "154"
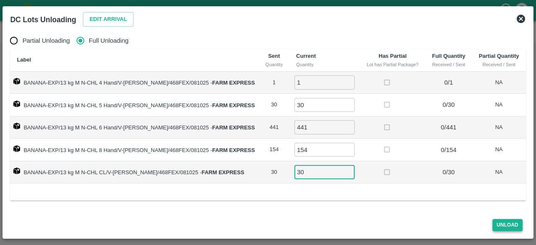
type input "30"
click at [501, 231] on button "Unload" at bounding box center [507, 225] width 30 height 12
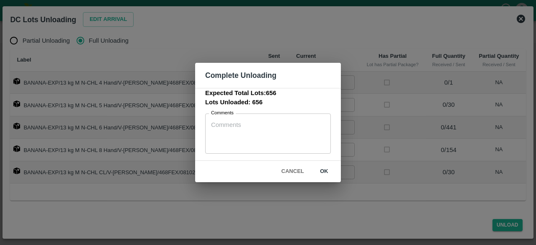
click at [323, 170] on button "ok" at bounding box center [324, 171] width 27 height 15
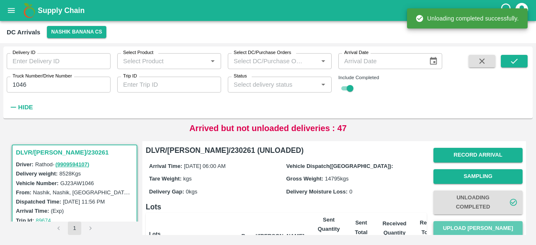
click at [476, 223] on button "Upload [PERSON_NAME]" at bounding box center [477, 228] width 89 height 15
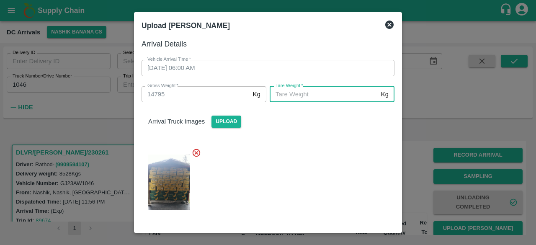
click at [326, 96] on input "[PERSON_NAME]   *" at bounding box center [323, 94] width 108 height 16
type input "5685"
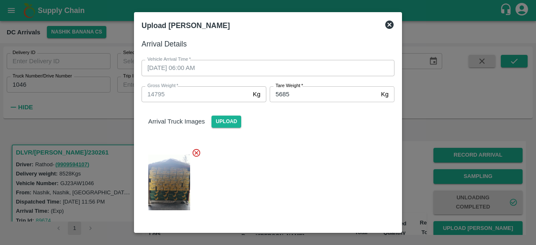
click at [331, 225] on div "Arrival loaded truck weightment Upload" at bounding box center [268, 238] width 266 height 26
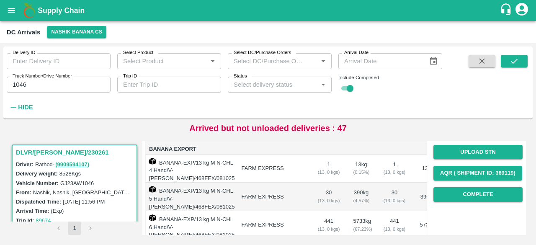
scroll to position [119, 0]
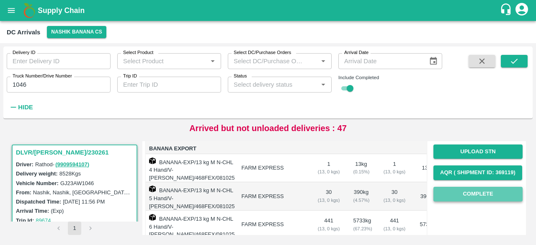
click at [478, 193] on button "Complete" at bounding box center [477, 194] width 89 height 15
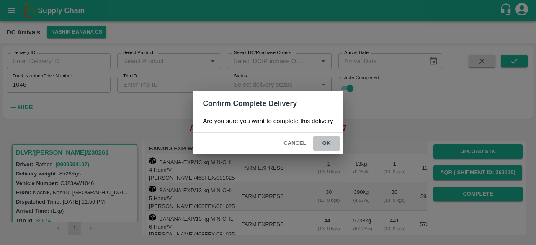
click at [321, 141] on button "ok" at bounding box center [326, 143] width 27 height 15
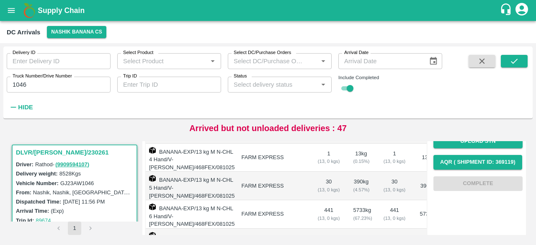
scroll to position [128, 0]
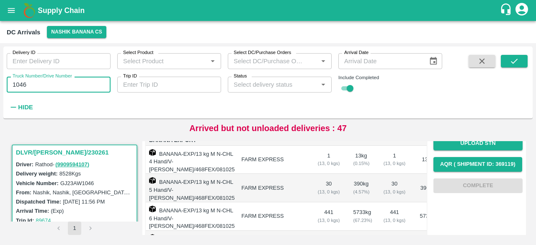
click at [15, 83] on input "1046" at bounding box center [59, 85] width 104 height 16
type input "4685"
click at [510, 58] on icon "submit" at bounding box center [513, 60] width 9 height 9
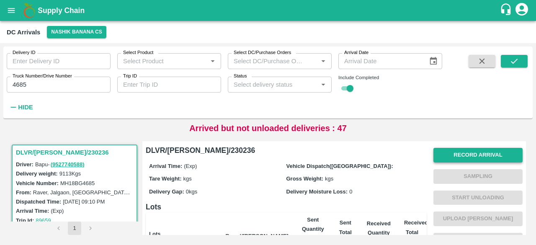
click at [470, 152] on button "Record Arrival" at bounding box center [477, 155] width 89 height 15
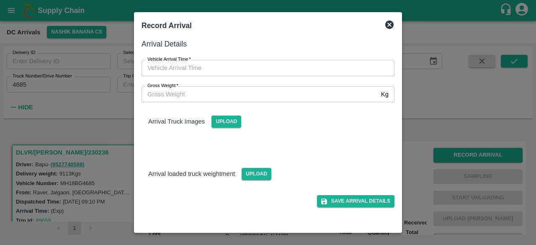
click at [275, 78] on div "Gross Weight   * Kg Gross Weight" at bounding box center [262, 89] width 263 height 26
type input "DD/MM/YYYY hh:mm aa"
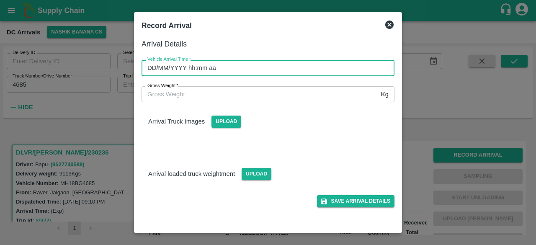
click at [273, 72] on input "DD/MM/YYYY hh:mm aa" at bounding box center [264, 68] width 247 height 16
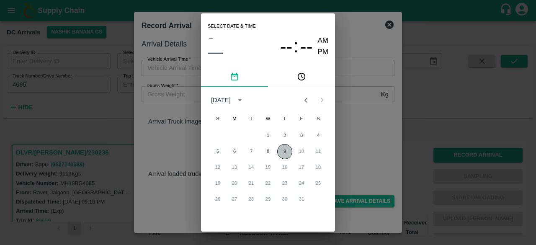
click at [282, 154] on button "9" at bounding box center [284, 151] width 15 height 15
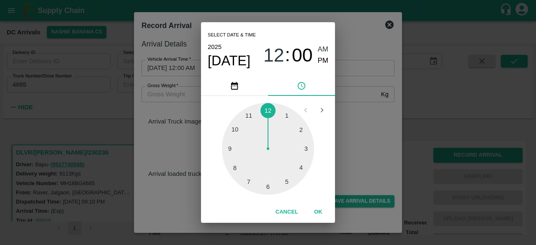
click at [248, 184] on div at bounding box center [268, 149] width 92 height 92
type input "[DATE] 07:00 AM"
click at [356, 148] on div "Select date & time [DATE] 07 : 00 AM PM 05 10 15 20 25 30 35 40 45 50 55 00 Can…" at bounding box center [268, 122] width 536 height 245
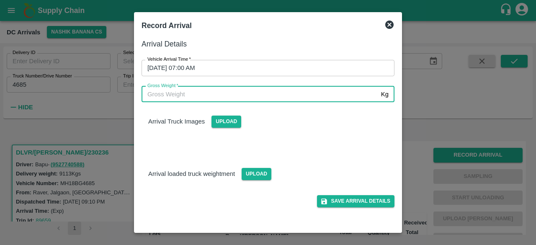
click at [225, 96] on input "Gross Weight   *" at bounding box center [259, 94] width 236 height 16
type input "15825"
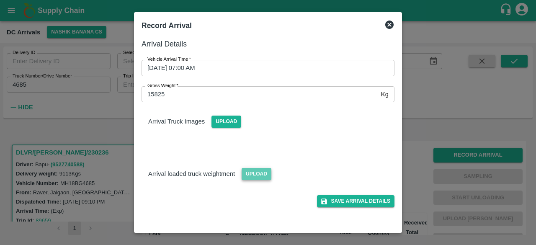
click at [259, 172] on span "Upload" at bounding box center [256, 174] width 30 height 12
click at [0, 0] on input "Upload" at bounding box center [0, 0] width 0 height 0
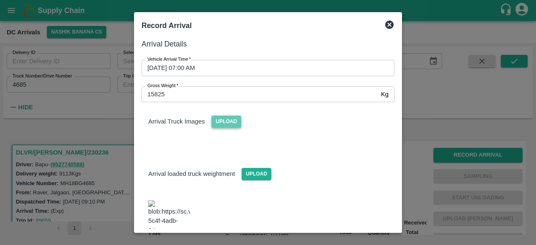
click at [229, 121] on span "Upload" at bounding box center [226, 121] width 30 height 12
click at [0, 0] on input "Upload" at bounding box center [0, 0] width 0 height 0
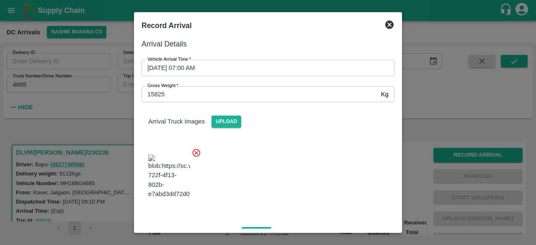
scroll to position [143, 0]
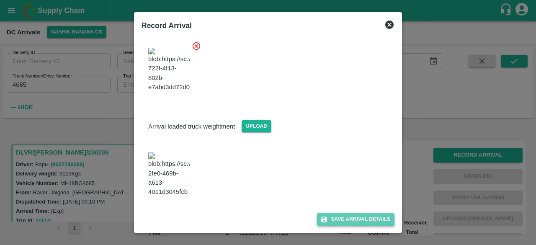
click at [339, 216] on button "Save Arrival Details" at bounding box center [355, 219] width 77 height 12
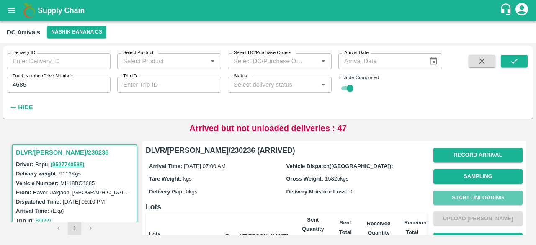
click at [475, 198] on button "Start Unloading" at bounding box center [477, 197] width 89 height 15
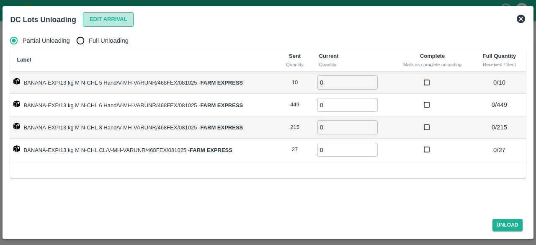
click at [108, 17] on button "Edit Arrival" at bounding box center [108, 19] width 51 height 15
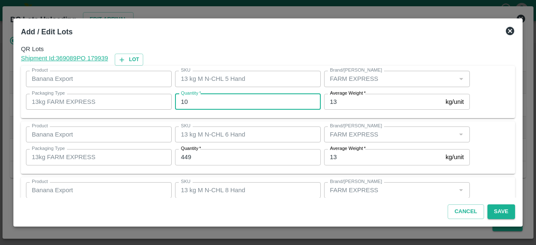
click at [185, 102] on input "10" at bounding box center [248, 102] width 146 height 16
click at [182, 100] on input "10" at bounding box center [248, 102] width 146 height 16
type input "11"
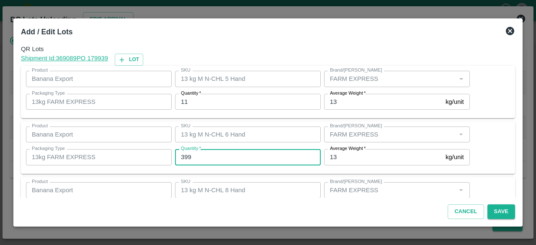
type input "399"
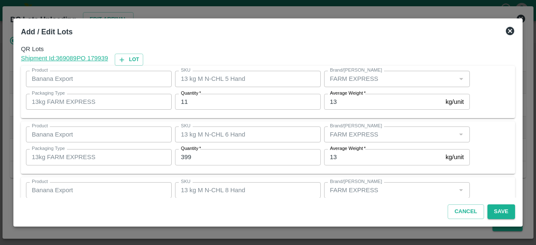
scroll to position [93, 0]
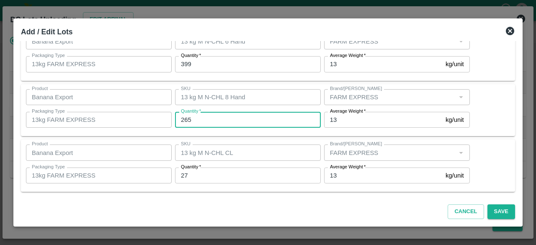
type input "265"
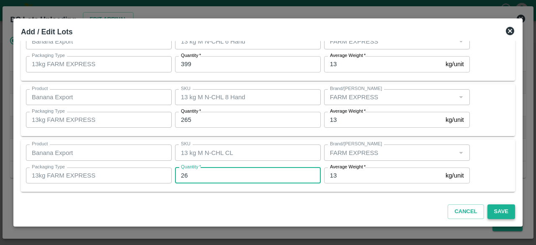
type input "26"
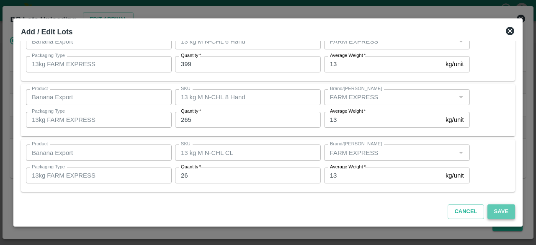
click at [498, 210] on button "Save" at bounding box center [501, 211] width 28 height 15
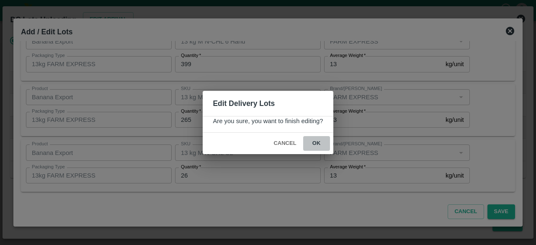
click at [313, 144] on button "ok" at bounding box center [316, 143] width 27 height 15
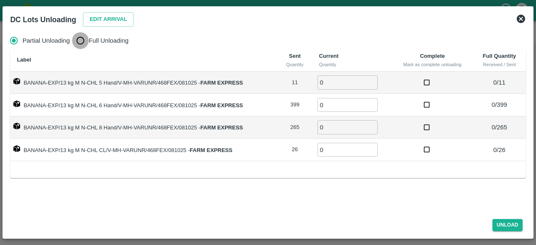
click at [85, 47] on input "Full Unloading" at bounding box center [80, 40] width 17 height 17
radio input "true"
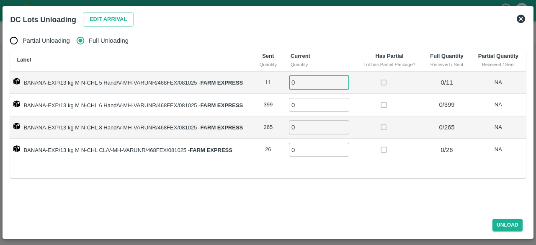
click at [301, 81] on input "0" at bounding box center [319, 82] width 60 height 14
type input "11"
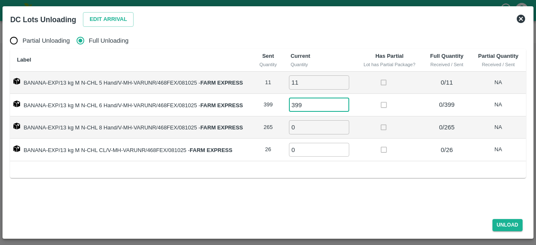
type input "399"
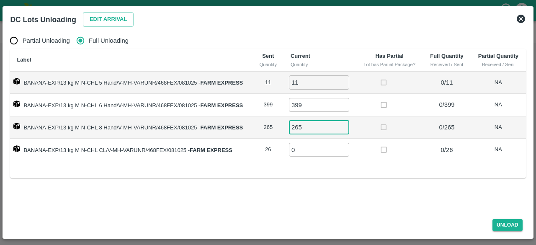
type input "265"
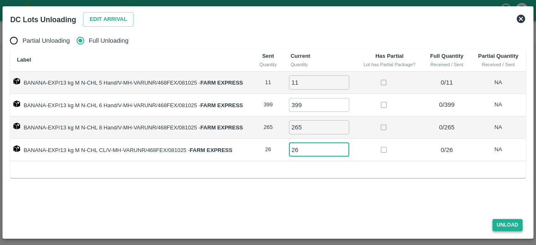
type input "26"
click at [508, 222] on button "Unload" at bounding box center [507, 225] width 30 height 12
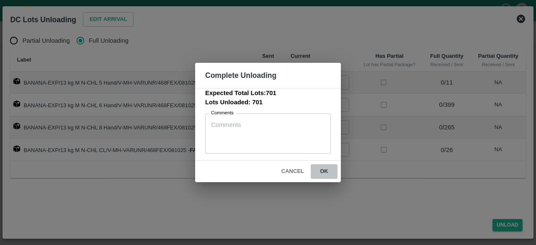
click at [323, 169] on button "ok" at bounding box center [324, 171] width 27 height 15
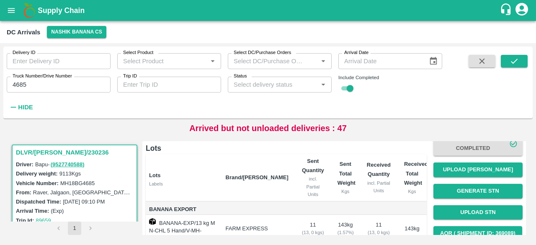
scroll to position [58, 0]
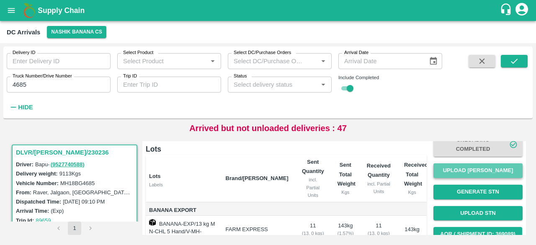
click at [475, 173] on button "Upload [PERSON_NAME]" at bounding box center [477, 170] width 89 height 15
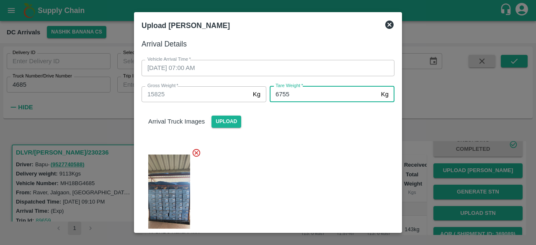
type input "6755"
click at [307, 166] on div at bounding box center [264, 198] width 259 height 115
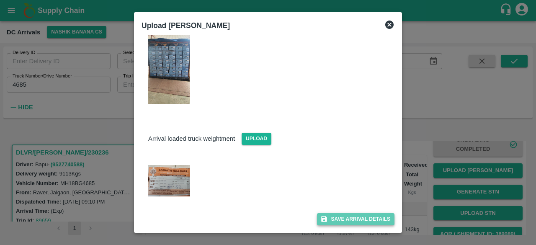
click at [342, 221] on button "Save Arrival Details" at bounding box center [355, 219] width 77 height 12
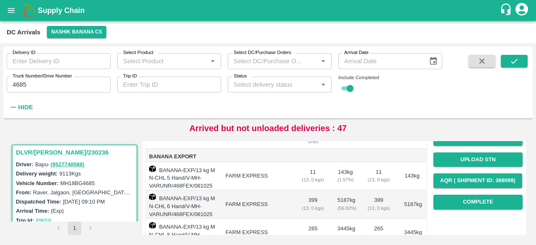
scroll to position [125, 0]
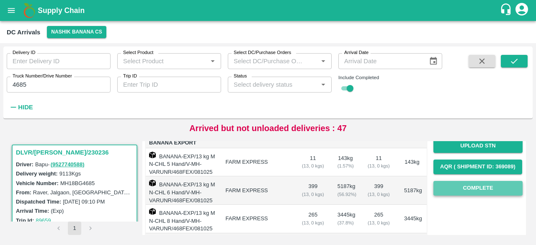
click at [475, 192] on button "Complete" at bounding box center [477, 188] width 89 height 15
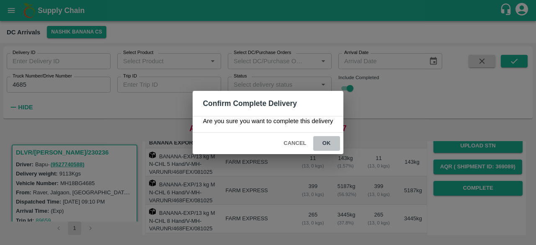
click at [323, 143] on button "ok" at bounding box center [326, 143] width 27 height 15
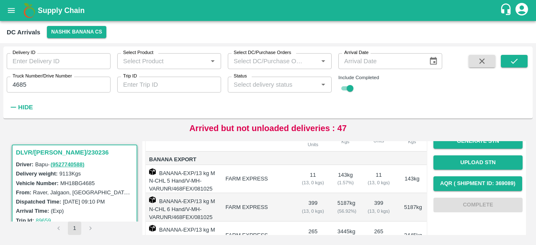
scroll to position [144, 0]
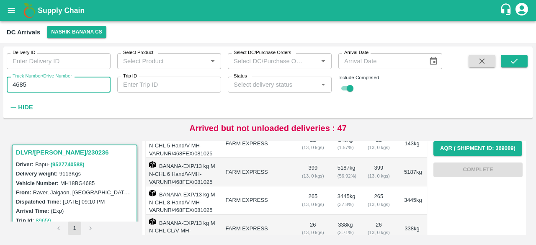
click at [14, 86] on input "4685" at bounding box center [59, 85] width 104 height 16
click at [509, 66] on icon "submit" at bounding box center [513, 60] width 9 height 9
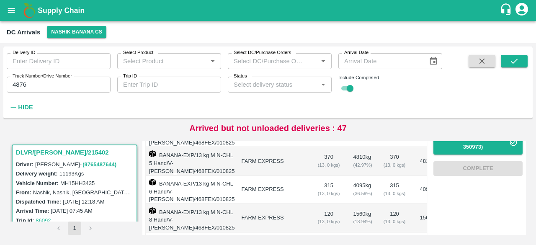
scroll to position [212, 0]
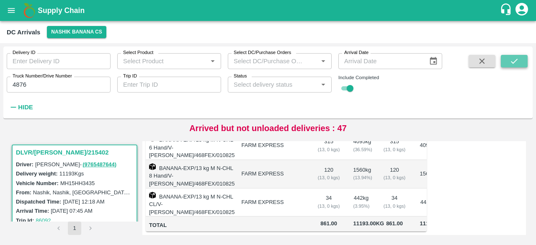
click at [511, 58] on icon "submit" at bounding box center [513, 60] width 9 height 9
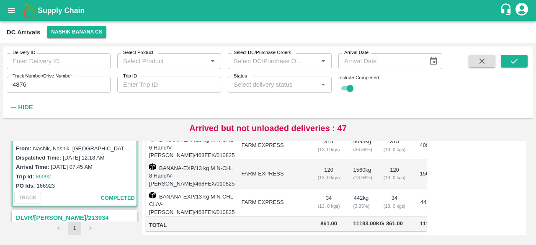
scroll to position [44, 0]
click at [22, 85] on input "4876" at bounding box center [59, 85] width 104 height 16
type input "6298"
click at [511, 62] on icon "submit" at bounding box center [513, 60] width 9 height 9
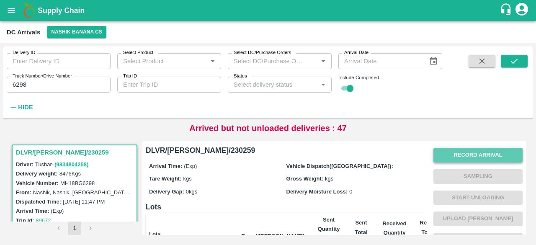
click at [474, 152] on button "Record Arrival" at bounding box center [477, 155] width 89 height 15
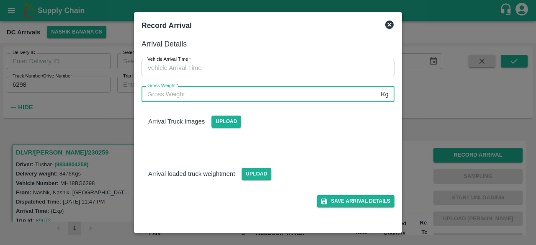
click at [198, 95] on input "Gross Weight   *" at bounding box center [259, 94] width 236 height 16
type input "15345"
type input "DD/MM/YYYY hh:mm aa"
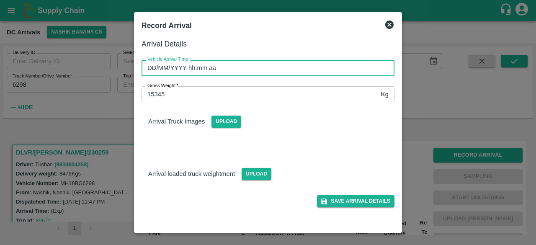
click at [238, 74] on input "DD/MM/YYYY hh:mm aa" at bounding box center [264, 68] width 247 height 16
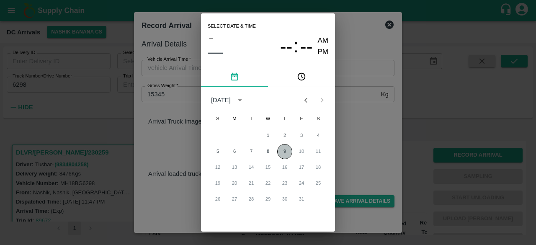
click at [282, 149] on button "9" at bounding box center [284, 151] width 15 height 15
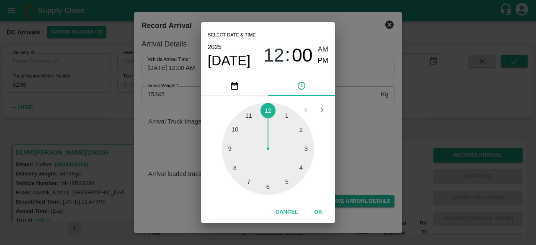
click at [234, 168] on div at bounding box center [268, 149] width 92 height 92
type input "[DATE] 08:00 AM"
click at [346, 137] on div "Select date & time [DATE] 08 : 00 AM PM 05 10 15 20 25 30 35 40 45 50 55 00 Can…" at bounding box center [268, 122] width 536 height 245
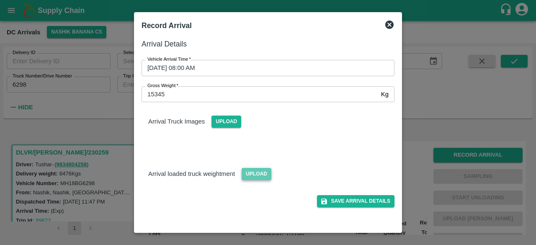
click at [258, 176] on span "Upload" at bounding box center [256, 174] width 30 height 12
click at [0, 0] on input "Upload" at bounding box center [0, 0] width 0 height 0
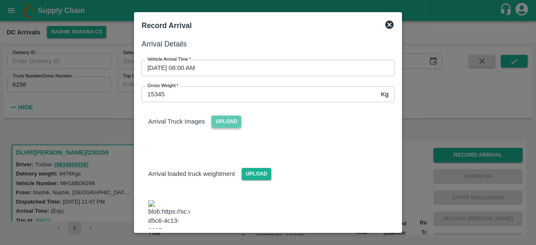
click at [225, 119] on span "Upload" at bounding box center [226, 121] width 30 height 12
click at [0, 0] on input "Upload" at bounding box center [0, 0] width 0 height 0
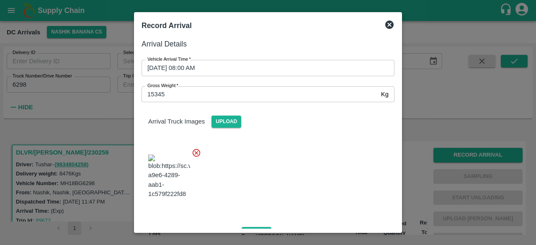
scroll to position [133, 0]
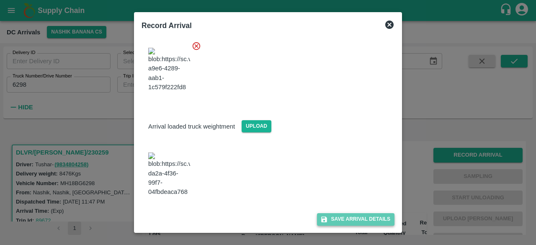
click at [350, 224] on button "Save Arrival Details" at bounding box center [355, 219] width 77 height 12
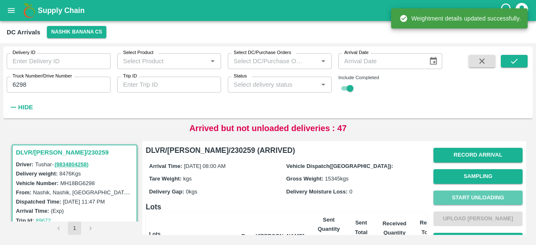
click at [484, 204] on button "Start Unloading" at bounding box center [477, 197] width 89 height 15
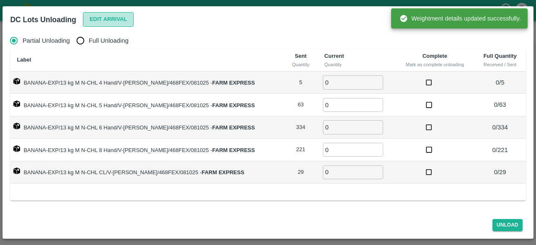
click at [114, 19] on button "Edit Arrival" at bounding box center [108, 19] width 51 height 15
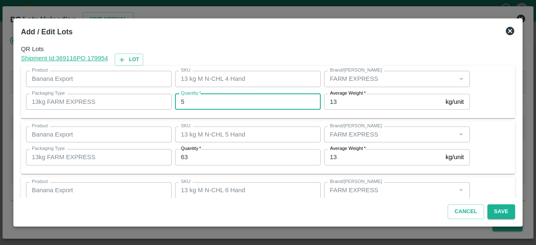
click at [196, 103] on input "5" at bounding box center [248, 102] width 146 height 16
type input "4"
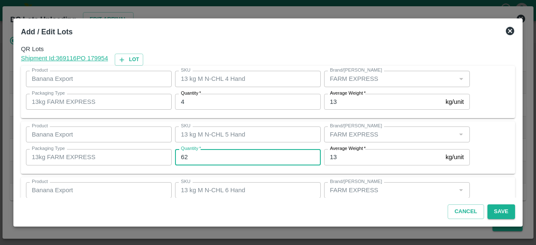
type input "62"
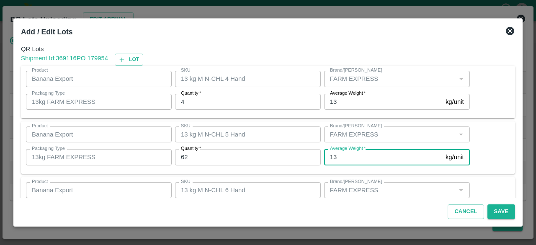
scroll to position [93, 0]
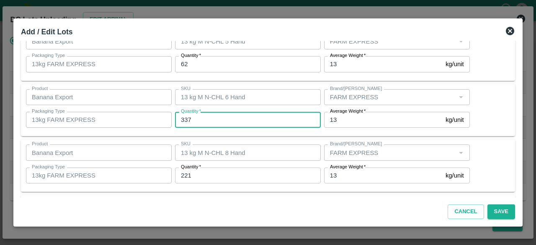
type input "337"
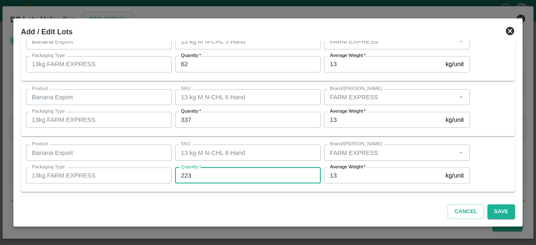
type input "223"
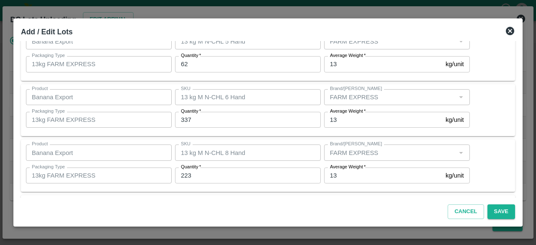
scroll to position [149, 0]
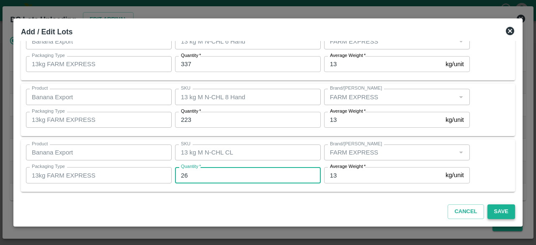
type input "26"
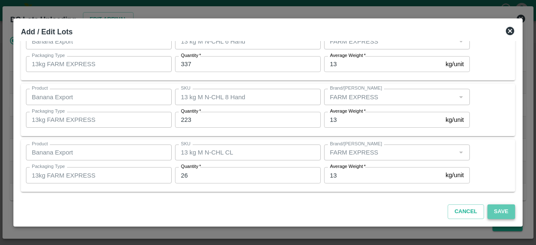
click at [496, 209] on button "Save" at bounding box center [501, 211] width 28 height 15
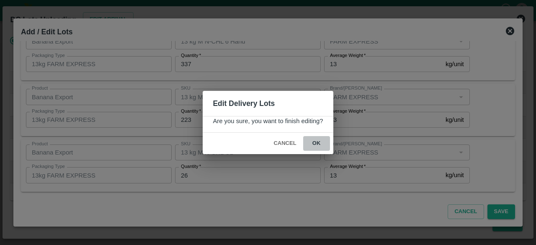
click at [318, 140] on button "ok" at bounding box center [316, 143] width 27 height 15
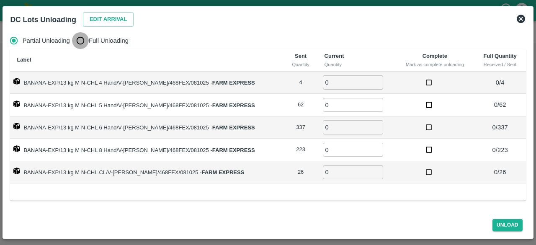
click at [79, 38] on input "Full Unloading" at bounding box center [80, 40] width 17 height 17
radio input "true"
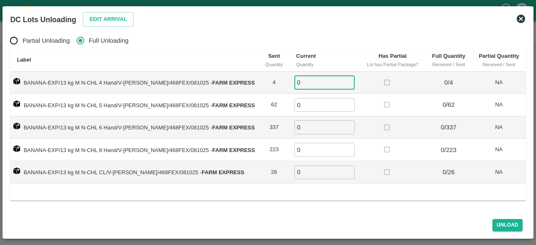
click at [304, 82] on input "0" at bounding box center [324, 82] width 60 height 14
type input "04"
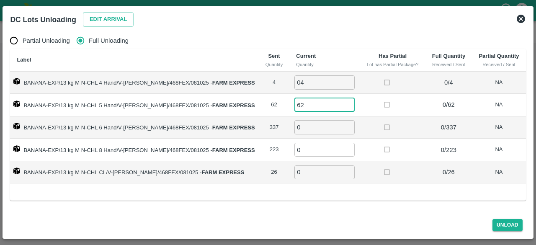
type input "62"
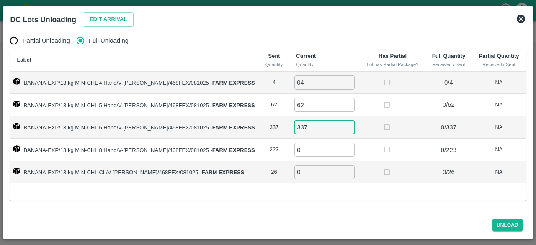
type input "337"
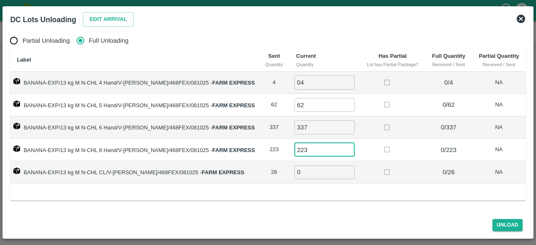
type input "223"
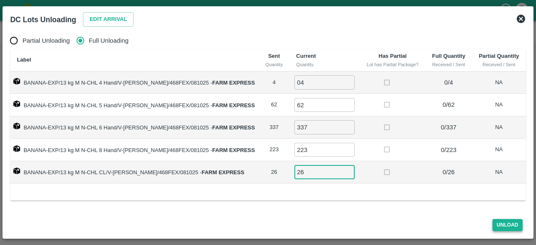
type input "26"
click at [506, 226] on button "Unload" at bounding box center [507, 225] width 30 height 12
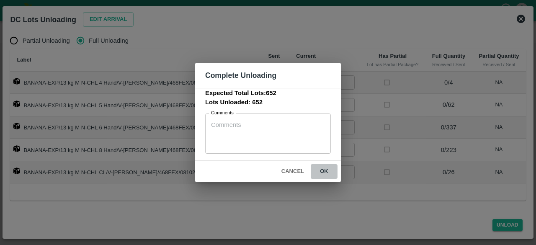
click at [325, 168] on button "ok" at bounding box center [324, 171] width 27 height 15
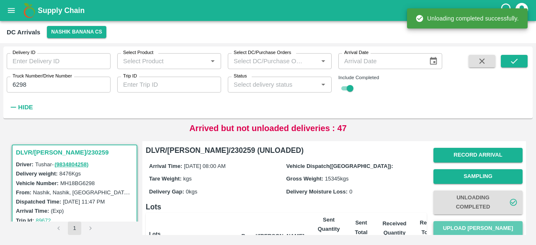
click at [480, 231] on button "Upload [PERSON_NAME]" at bounding box center [477, 228] width 89 height 15
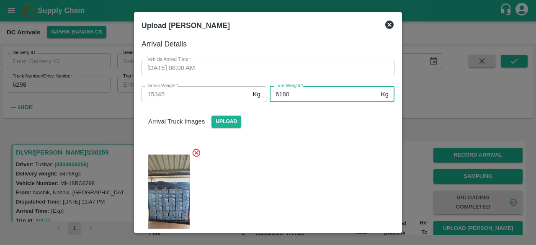
type input "6180"
click at [309, 160] on div at bounding box center [264, 198] width 259 height 115
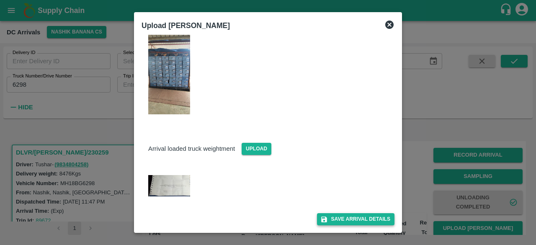
click at [351, 217] on button "Save Arrival Details" at bounding box center [355, 219] width 77 height 12
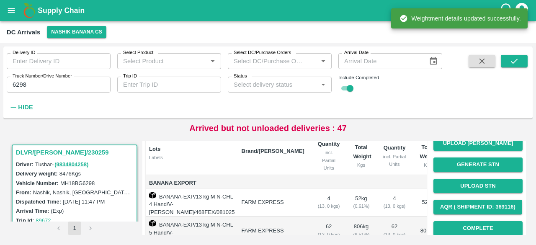
scroll to position [92, 0]
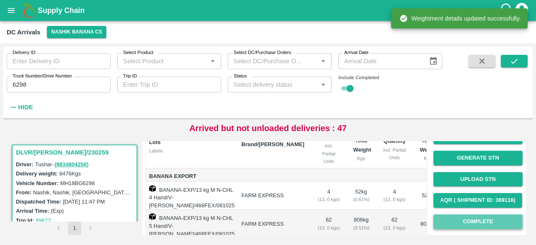
click at [467, 222] on button "Complete" at bounding box center [477, 221] width 89 height 15
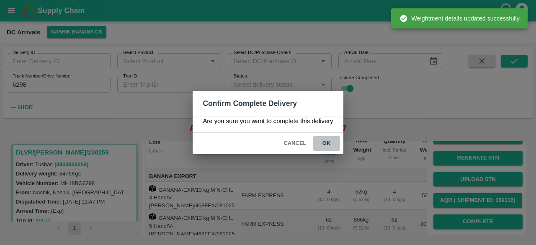
click at [325, 143] on button "ok" at bounding box center [326, 143] width 27 height 15
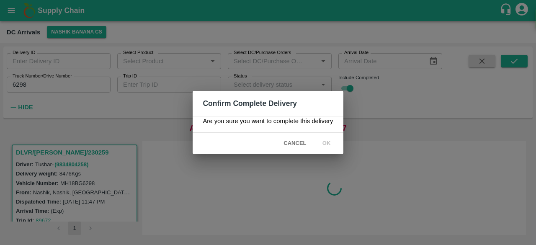
scroll to position [0, 0]
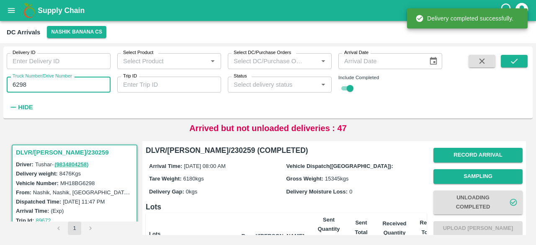
click at [18, 86] on input "6298" at bounding box center [59, 85] width 104 height 16
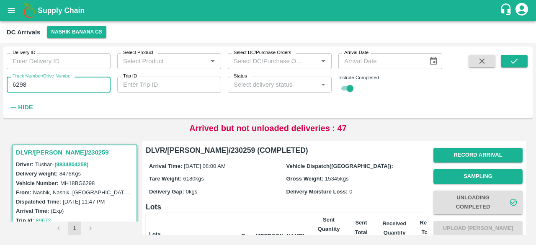
click at [18, 86] on input "6298" at bounding box center [59, 85] width 104 height 16
type input "8150"
click at [509, 55] on button "submit" at bounding box center [513, 61] width 27 height 13
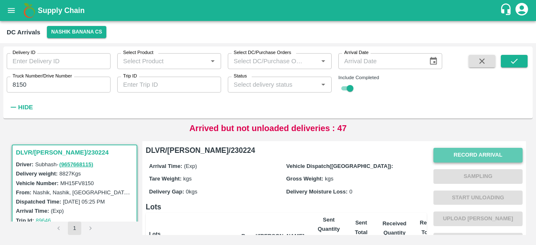
click at [481, 152] on button "Record Arrival" at bounding box center [477, 155] width 89 height 15
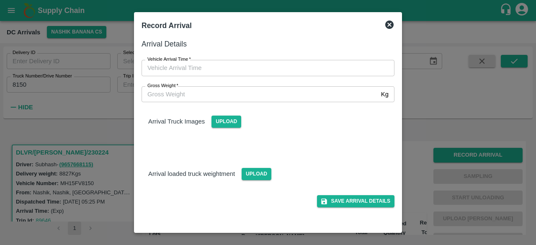
type input "DD/MM/YYYY hh:mm aa"
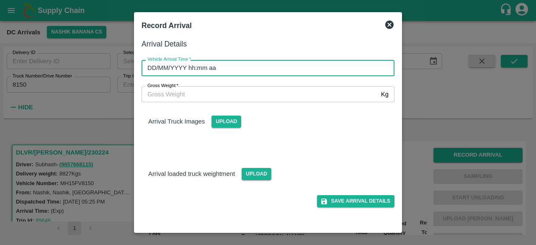
click at [285, 65] on input "DD/MM/YYYY hh:mm aa" at bounding box center [264, 68] width 247 height 16
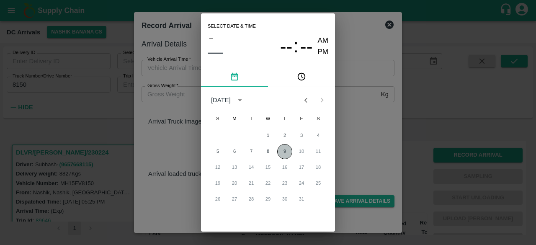
click at [285, 151] on button "9" at bounding box center [284, 151] width 15 height 15
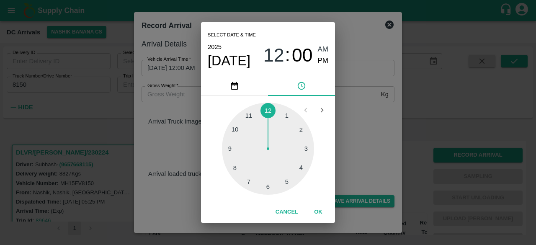
click at [236, 167] on div at bounding box center [268, 149] width 92 height 92
click at [267, 188] on div at bounding box center [268, 149] width 92 height 92
type input "[DATE] 08:30 AM"
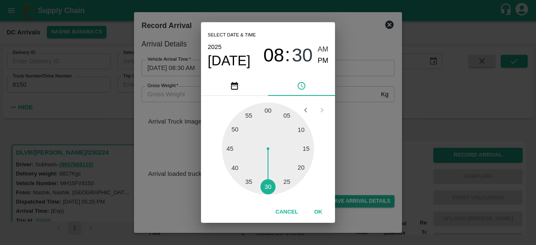
click at [339, 135] on div "Select date & time [DATE] 08 : 30 AM PM 05 10 15 20 25 30 35 40 45 50 55 00 Can…" at bounding box center [268, 122] width 536 height 245
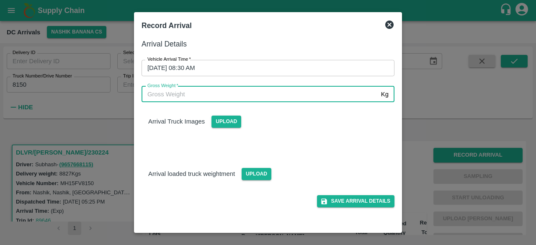
click at [196, 89] on input "Gross Weight   *" at bounding box center [259, 94] width 236 height 16
type input "15380"
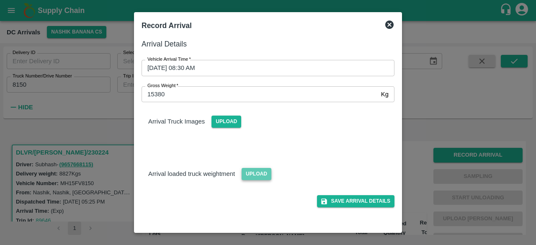
click at [249, 177] on span "Upload" at bounding box center [256, 174] width 30 height 12
click at [0, 0] on input "Upload" at bounding box center [0, 0] width 0 height 0
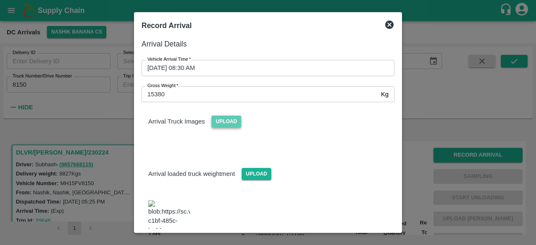
click at [227, 121] on span "Upload" at bounding box center [226, 121] width 30 height 12
click at [0, 0] on input "Upload" at bounding box center [0, 0] width 0 height 0
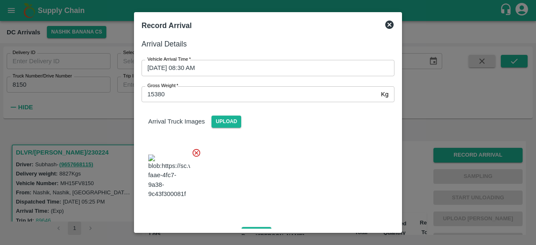
scroll to position [63, 0]
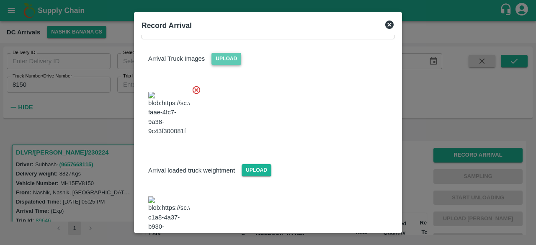
click at [222, 61] on span "Upload" at bounding box center [226, 59] width 30 height 12
click at [0, 0] on input "Upload" at bounding box center [0, 0] width 0 height 0
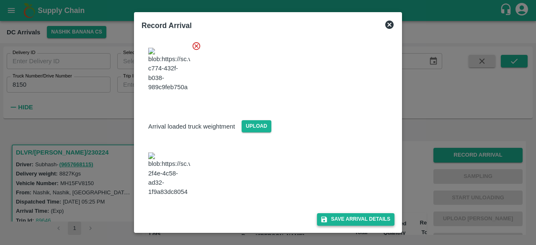
click at [345, 217] on button "Save Arrival Details" at bounding box center [355, 219] width 77 height 12
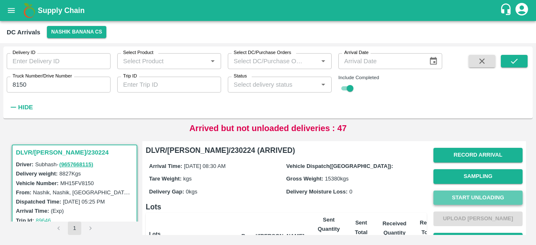
click at [461, 197] on button "Start Unloading" at bounding box center [477, 197] width 89 height 15
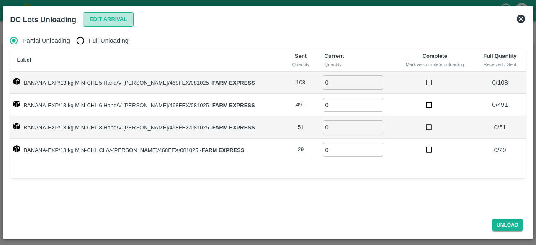
click at [98, 18] on button "Edit Arrival" at bounding box center [108, 19] width 51 height 15
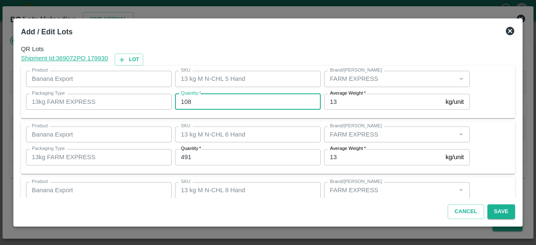
click at [187, 100] on input "108" at bounding box center [248, 102] width 146 height 16
type input "100"
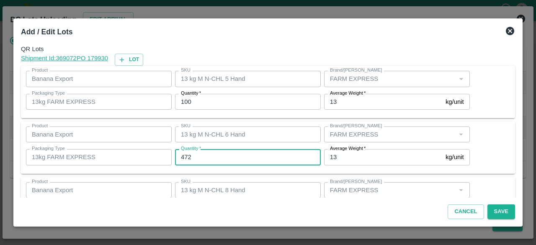
type input "472"
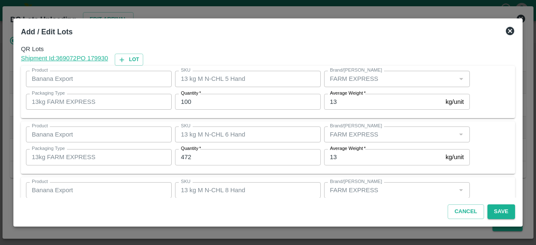
scroll to position [93, 0]
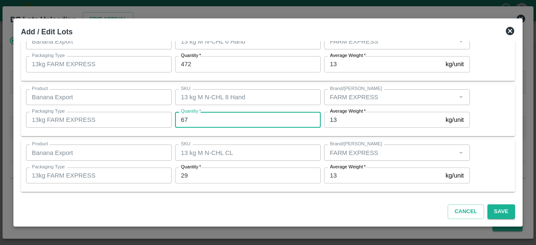
type input "67"
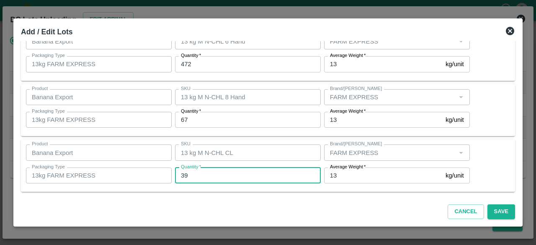
type input "39"
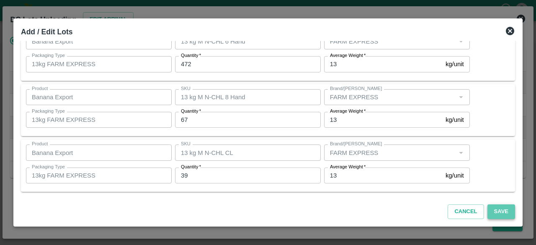
click at [500, 210] on button "Save" at bounding box center [501, 211] width 28 height 15
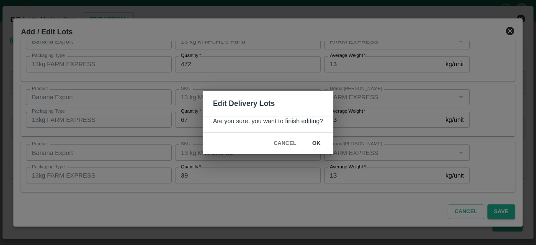
click at [314, 143] on button "ok" at bounding box center [316, 143] width 27 height 15
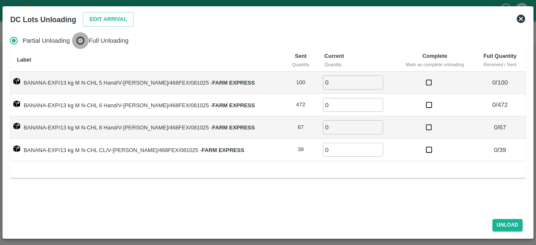
click at [79, 41] on input "Full Unloading" at bounding box center [80, 40] width 17 height 17
radio input "true"
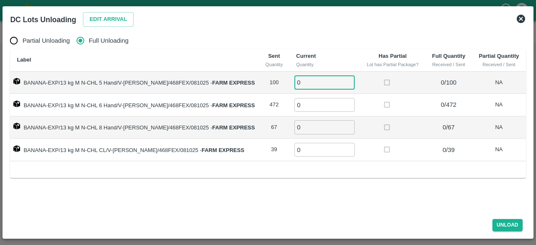
click at [309, 85] on input "0" at bounding box center [324, 82] width 60 height 14
type input "100"
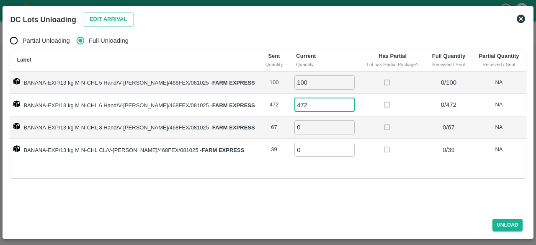
type input "472"
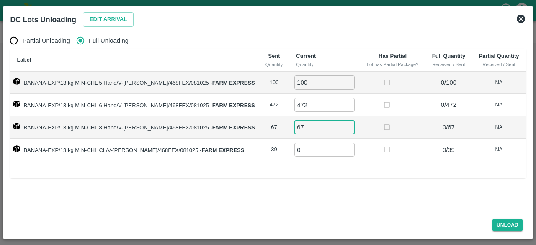
type input "67"
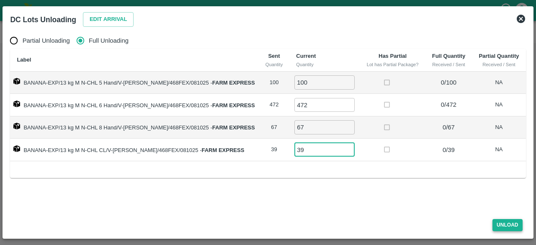
type input "39"
click at [500, 228] on button "Unload" at bounding box center [507, 225] width 30 height 12
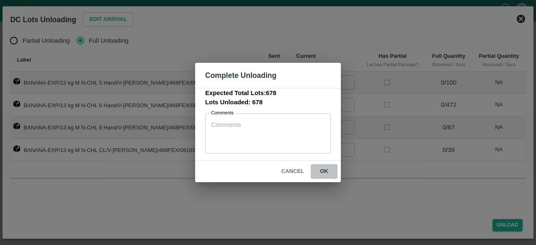
click at [326, 170] on button "ok" at bounding box center [324, 171] width 27 height 15
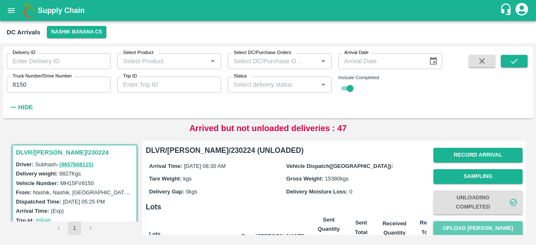
click at [475, 227] on button "Upload [PERSON_NAME]" at bounding box center [477, 228] width 89 height 15
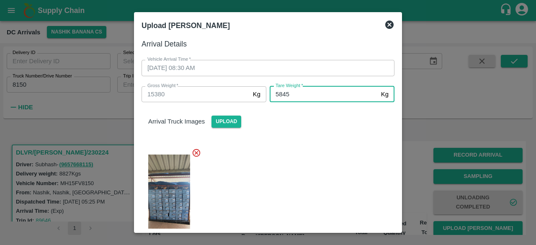
type input "5845"
click at [316, 149] on div at bounding box center [264, 198] width 259 height 115
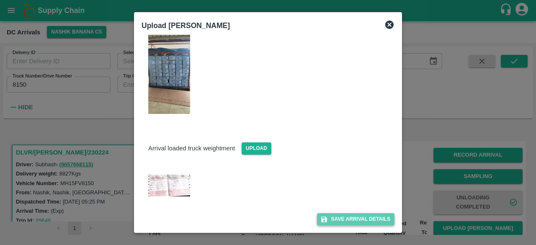
click at [346, 221] on button "Save Arrival Details" at bounding box center [355, 219] width 77 height 12
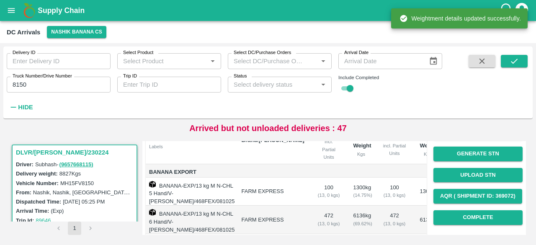
scroll to position [101, 0]
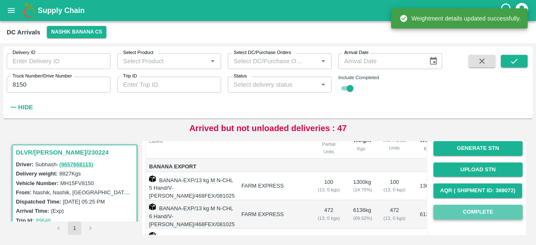
click at [469, 210] on button "Complete" at bounding box center [477, 212] width 89 height 15
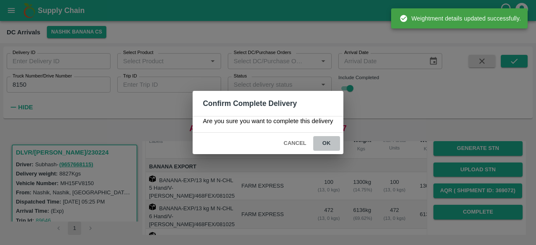
click at [325, 144] on button "ok" at bounding box center [326, 143] width 27 height 15
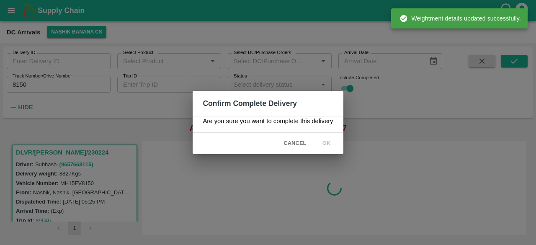
scroll to position [0, 0]
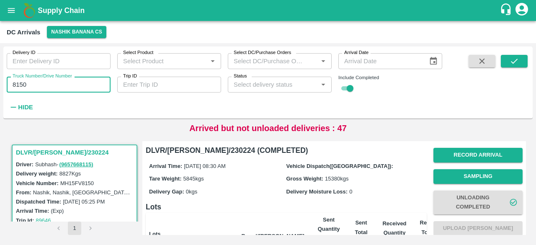
click at [20, 83] on input "8150" at bounding box center [59, 85] width 104 height 16
type input "9856"
click at [509, 64] on icon "submit" at bounding box center [513, 60] width 9 height 9
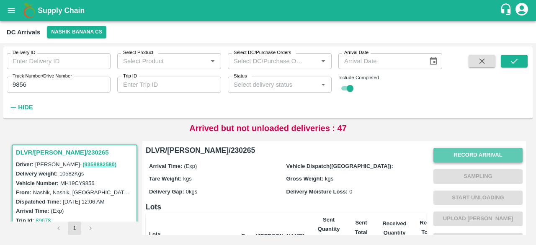
click at [478, 155] on button "Record Arrival" at bounding box center [477, 155] width 89 height 15
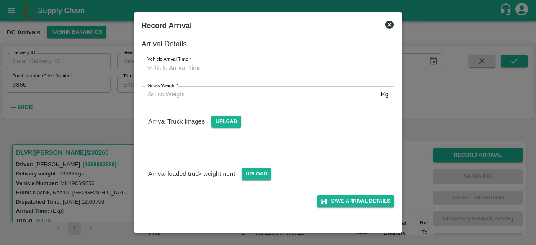
click at [390, 23] on icon at bounding box center [389, 25] width 8 height 8
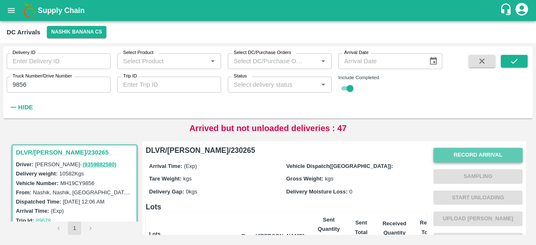
click at [476, 155] on button "Record Arrival" at bounding box center [477, 155] width 89 height 15
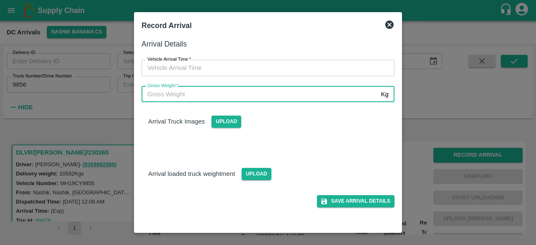
click at [252, 95] on input "Gross Weight   *" at bounding box center [259, 94] width 236 height 16
type input "18190"
type input "DD/MM/YYYY hh:mm aa"
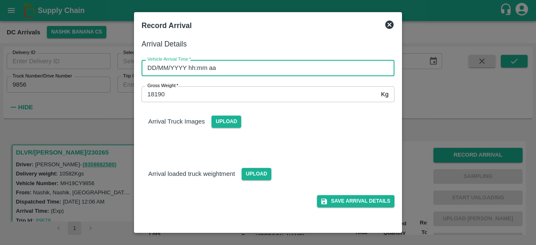
click at [263, 62] on input "DD/MM/YYYY hh:mm aa" at bounding box center [264, 68] width 247 height 16
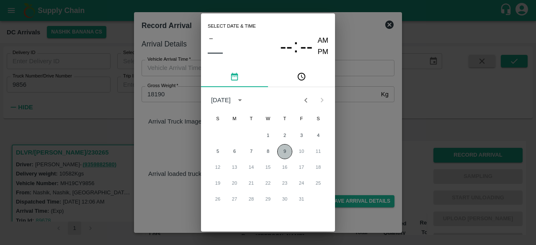
click at [282, 147] on button "9" at bounding box center [284, 151] width 15 height 15
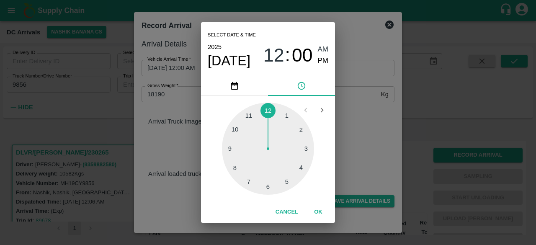
click at [228, 148] on div at bounding box center [268, 149] width 92 height 92
type input "[DATE] 09:00 AM"
click at [371, 139] on div "Select date & time [DATE] 09 : 00 AM PM 05 10 15 20 25 30 35 40 45 50 55 00 Can…" at bounding box center [268, 122] width 536 height 245
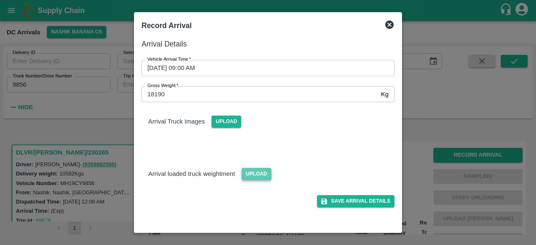
click at [251, 169] on span "Upload" at bounding box center [256, 174] width 30 height 12
click at [0, 0] on input "Upload" at bounding box center [0, 0] width 0 height 0
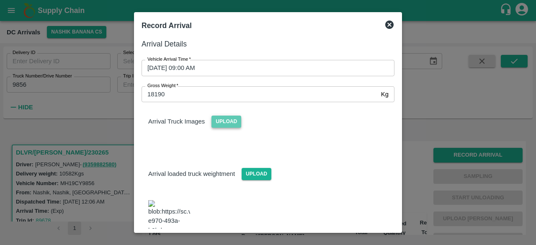
click at [226, 121] on span "Upload" at bounding box center [226, 121] width 30 height 12
click at [0, 0] on input "Upload" at bounding box center [0, 0] width 0 height 0
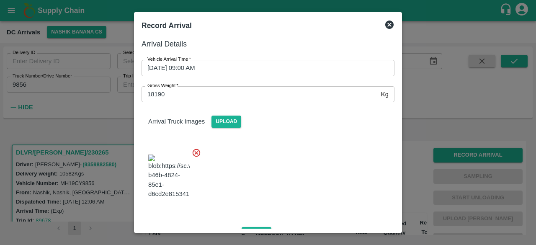
scroll to position [149, 0]
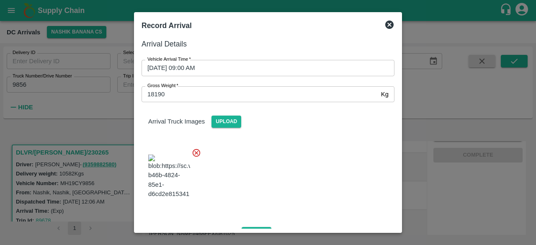
click at [328, 194] on div at bounding box center [264, 174] width 259 height 66
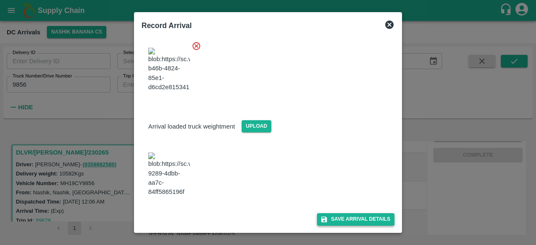
click at [345, 218] on button "Save Arrival Details" at bounding box center [355, 219] width 77 height 12
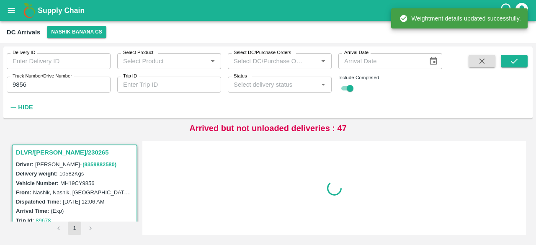
scroll to position [0, 0]
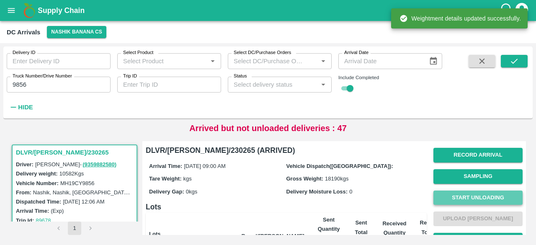
click at [475, 200] on button "Start Unloading" at bounding box center [477, 197] width 89 height 15
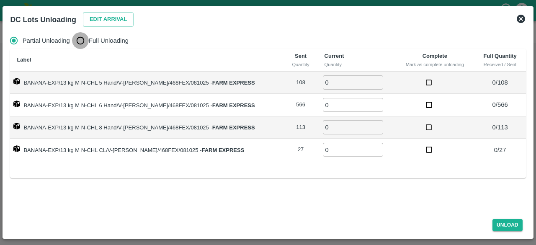
click at [84, 39] on input "Full Unloading" at bounding box center [80, 40] width 17 height 17
radio input "true"
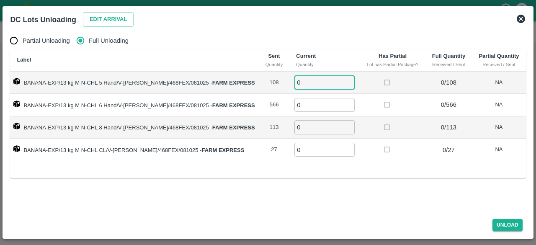
click at [296, 84] on input "0" at bounding box center [324, 82] width 60 height 14
type input "108"
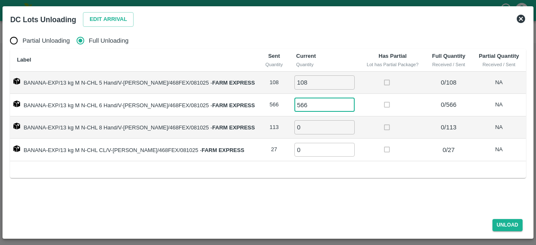
type input "566"
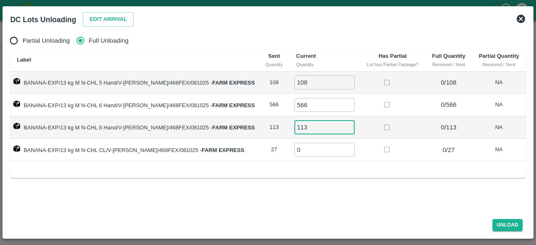
type input "113"
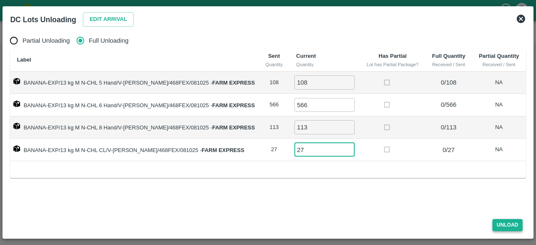
type input "27"
click at [499, 227] on button "Unload" at bounding box center [507, 225] width 30 height 12
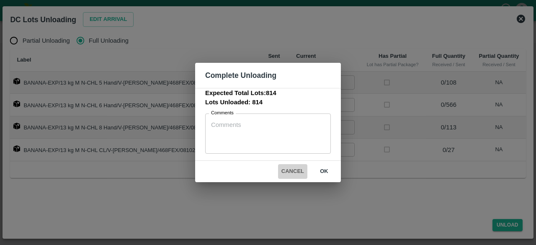
click at [295, 169] on button "Cancel" at bounding box center [292, 171] width 29 height 15
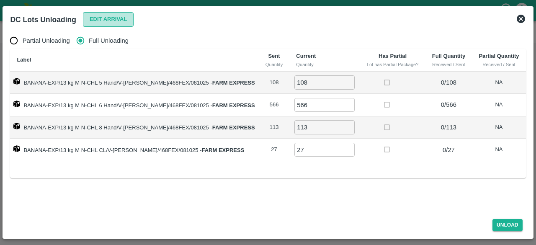
click at [100, 21] on button "Edit Arrival" at bounding box center [108, 19] width 51 height 15
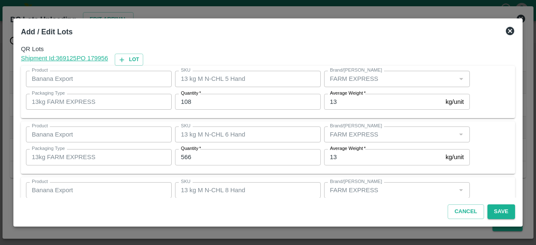
click at [181, 104] on input "108" at bounding box center [248, 102] width 146 height 16
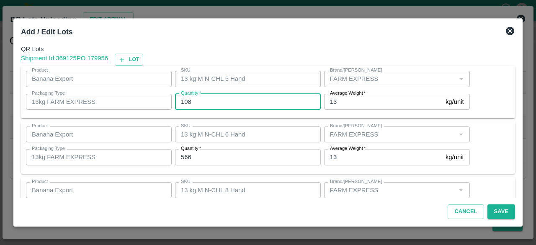
click at [181, 104] on input "108" at bounding box center [248, 102] width 146 height 16
type input "97"
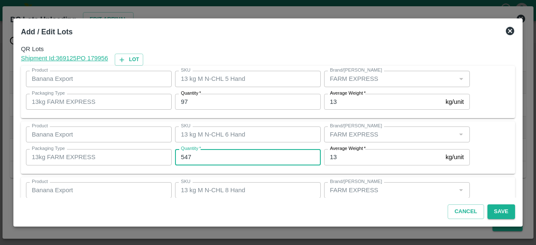
type input "547"
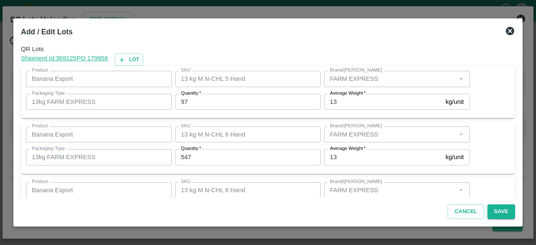
scroll to position [93, 0]
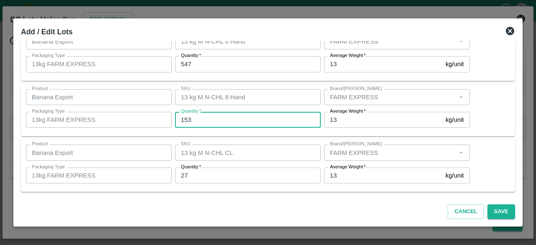
type input "153"
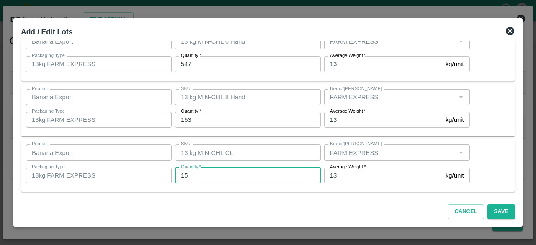
type input "15"
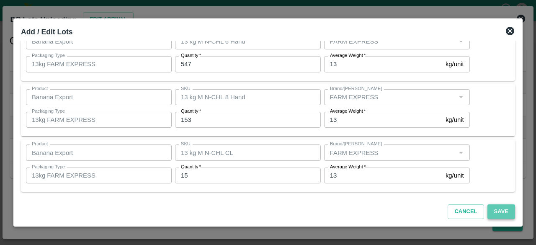
click at [500, 208] on button "Save" at bounding box center [501, 211] width 28 height 15
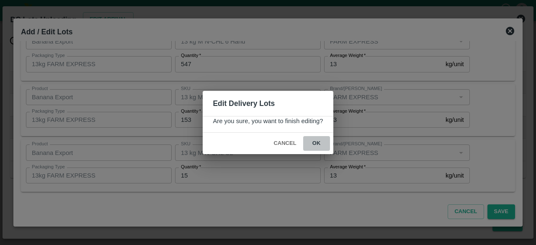
click at [314, 143] on button "ok" at bounding box center [316, 143] width 27 height 15
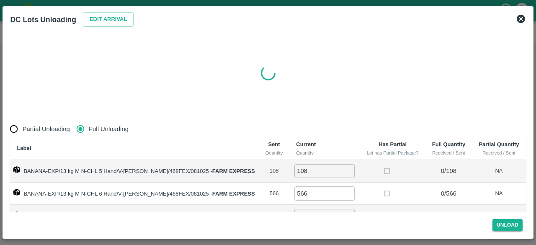
radio input "true"
type input "0"
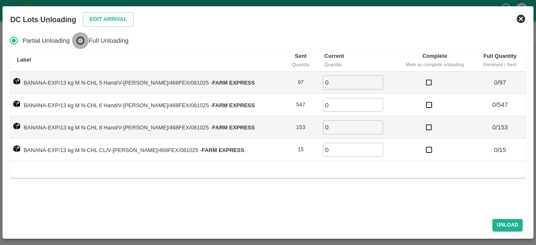
click at [80, 42] on input "Full Unloading" at bounding box center [80, 40] width 17 height 17
radio input "true"
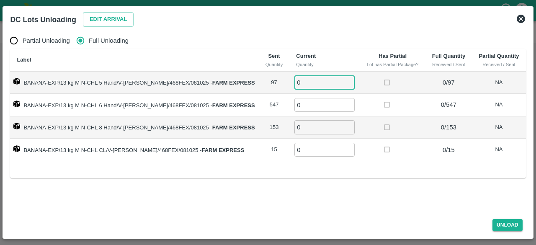
click at [314, 86] on input "0" at bounding box center [324, 82] width 60 height 14
type input "97"
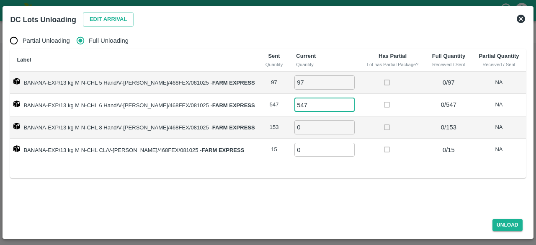
type input "547"
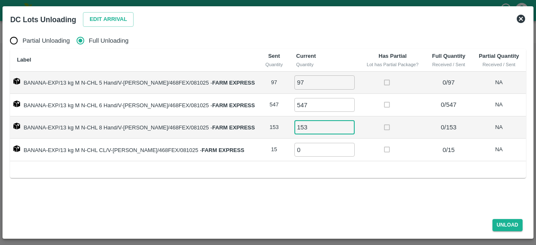
type input "153"
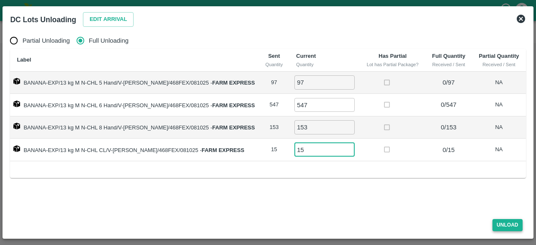
type input "15"
click at [508, 222] on button "Unload" at bounding box center [507, 225] width 30 height 12
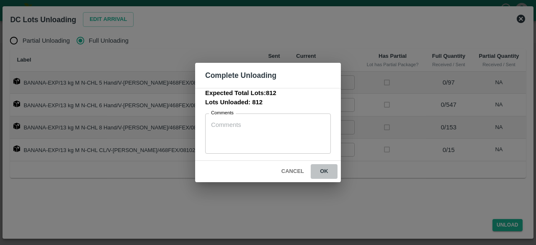
click at [325, 170] on button "ok" at bounding box center [324, 171] width 27 height 15
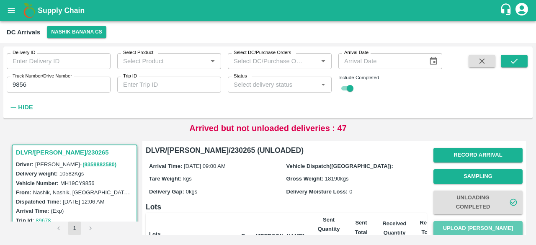
click at [467, 230] on button "Upload [PERSON_NAME]" at bounding box center [477, 228] width 89 height 15
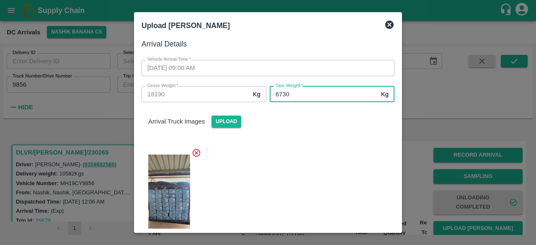
type input "6730"
click at [316, 220] on div at bounding box center [264, 198] width 259 height 115
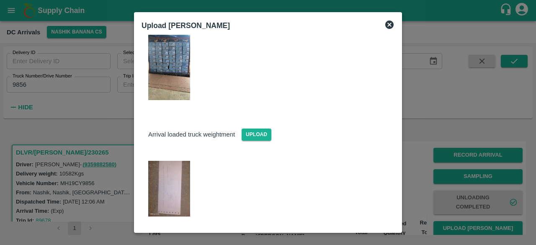
scroll to position [167, 0]
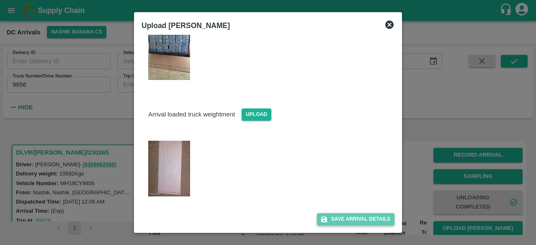
click at [344, 219] on button "Save Arrival Details" at bounding box center [355, 219] width 77 height 12
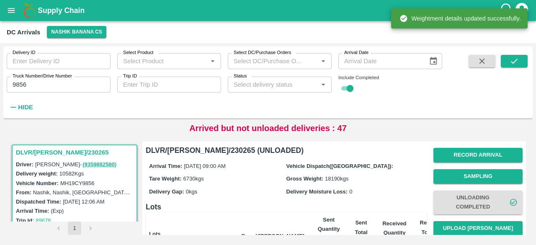
scroll to position [99, 0]
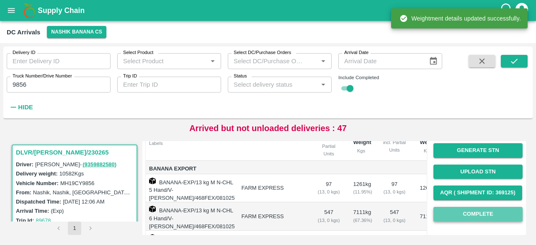
click at [475, 214] on button "Complete" at bounding box center [477, 214] width 89 height 15
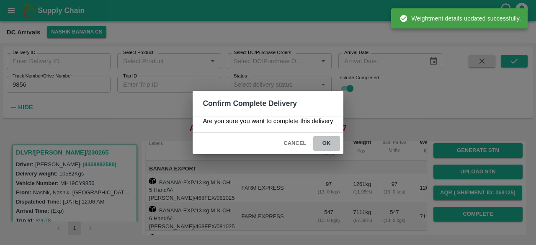
click at [326, 139] on button "ok" at bounding box center [326, 143] width 27 height 15
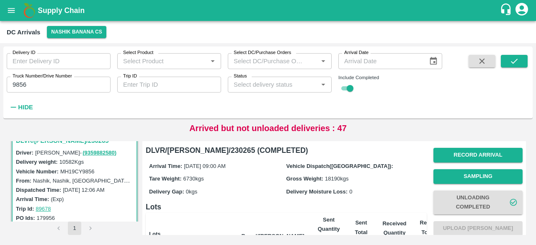
scroll to position [0, 0]
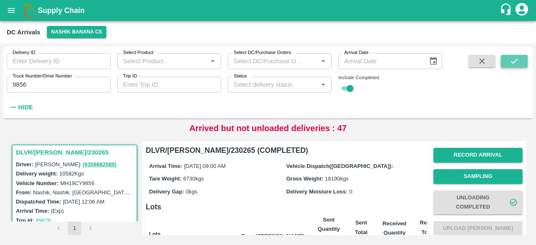
click at [512, 64] on icon "submit" at bounding box center [513, 60] width 9 height 9
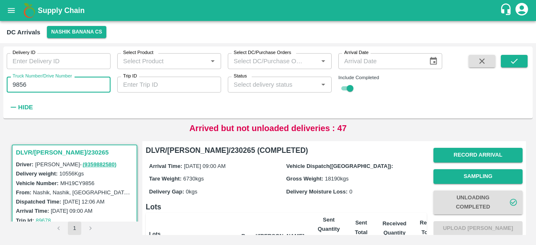
click at [18, 84] on input "9856" at bounding box center [59, 85] width 104 height 16
type input "7950"
click at [513, 59] on icon "submit" at bounding box center [513, 60] width 9 height 9
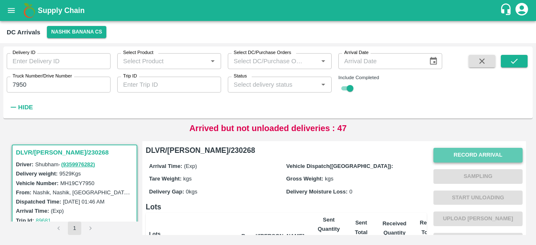
click at [466, 154] on button "Record Arrival" at bounding box center [477, 155] width 89 height 15
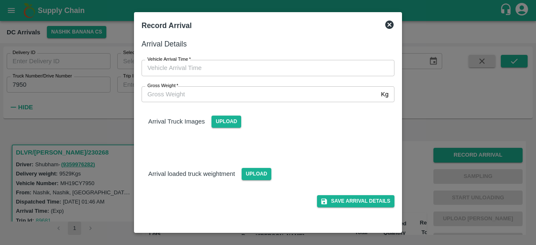
type input "DD/MM/YYYY hh:mm aa"
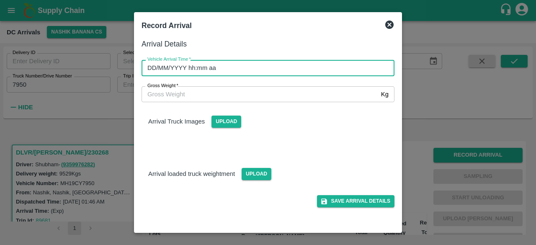
click at [251, 68] on input "DD/MM/YYYY hh:mm aa" at bounding box center [264, 68] width 247 height 16
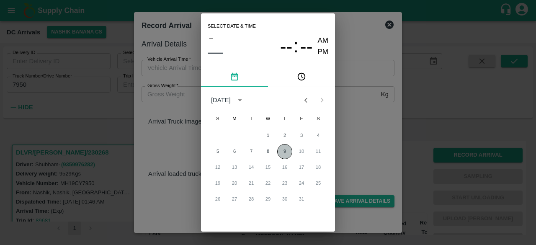
click at [284, 152] on button "9" at bounding box center [284, 151] width 15 height 15
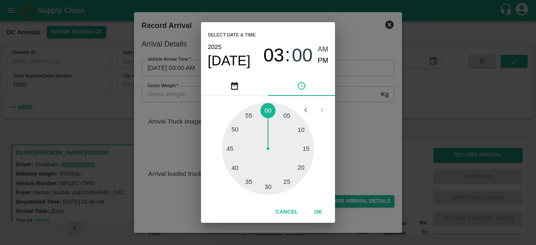
click at [305, 133] on div at bounding box center [268, 149] width 92 height 92
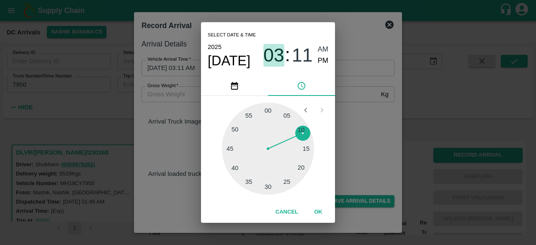
click at [275, 62] on span "03" at bounding box center [273, 55] width 21 height 22
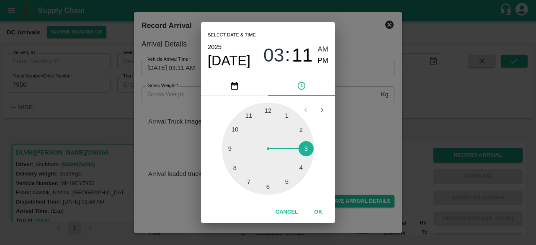
click at [249, 116] on div at bounding box center [268, 149] width 92 height 92
click at [305, 149] on div at bounding box center [268, 149] width 92 height 92
type input "[DATE] 11:15 AM"
click at [359, 138] on div "Select date & time [DATE] 11 : 15 AM PM 05 10 15 20 25 30 35 40 45 50 55 00 Can…" at bounding box center [268, 122] width 536 height 245
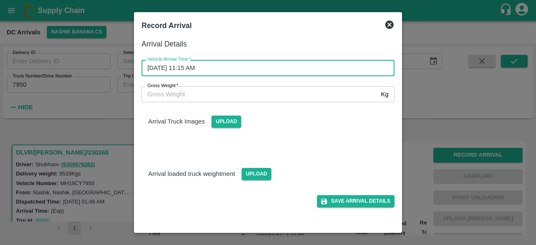
click at [198, 94] on input "Gross Weight   *" at bounding box center [259, 94] width 236 height 16
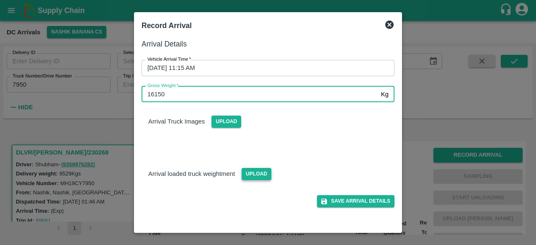
type input "16150"
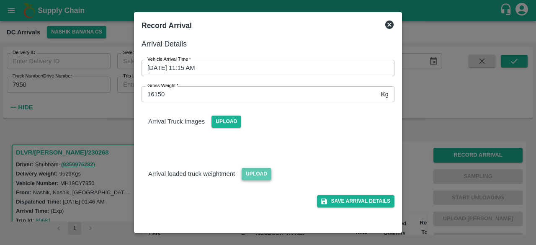
click at [261, 172] on span "Upload" at bounding box center [256, 174] width 30 height 12
click at [0, 0] on input "Upload" at bounding box center [0, 0] width 0 height 0
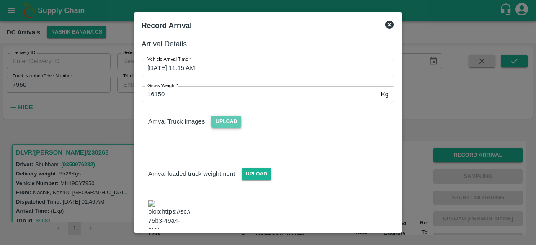
click at [221, 123] on span "Upload" at bounding box center [226, 121] width 30 height 12
click at [0, 0] on input "Upload" at bounding box center [0, 0] width 0 height 0
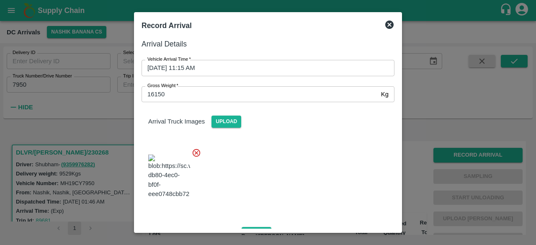
scroll to position [129, 0]
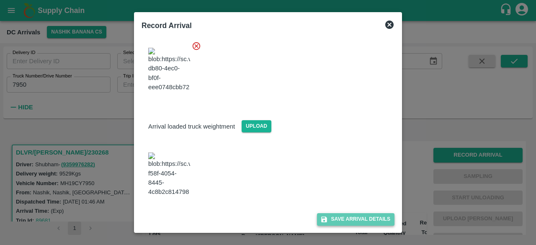
click at [354, 218] on button "Save Arrival Details" at bounding box center [355, 219] width 77 height 12
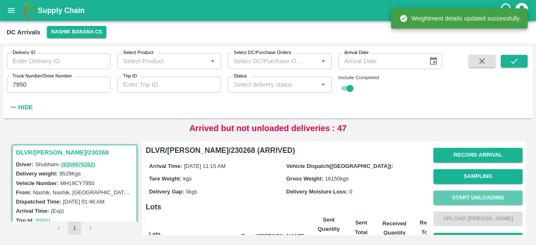
click at [471, 196] on button "Start Unloading" at bounding box center [477, 197] width 89 height 15
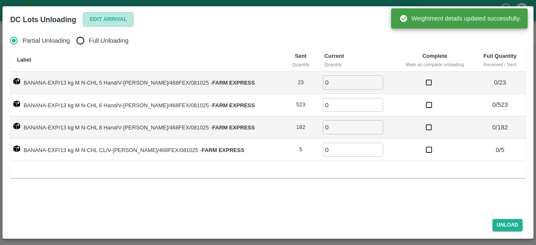
click at [111, 16] on button "Edit Arrival" at bounding box center [108, 19] width 51 height 15
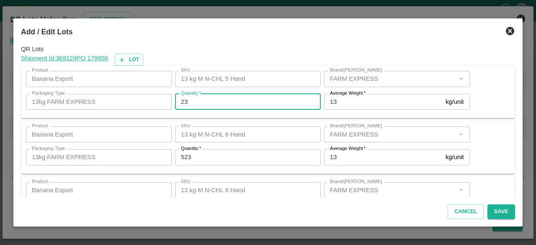
click at [183, 102] on input "23" at bounding box center [248, 102] width 146 height 16
type input "26"
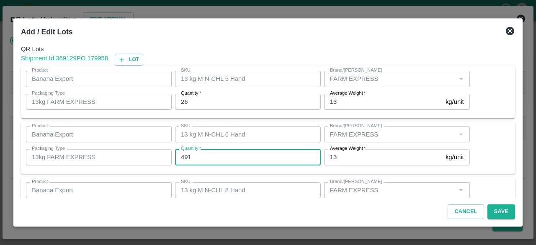
type input "491"
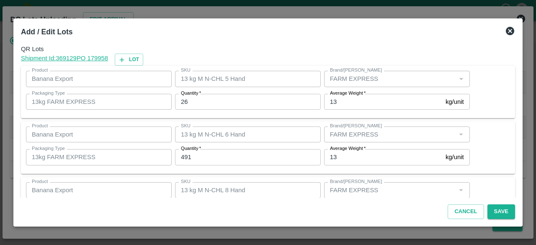
scroll to position [93, 0]
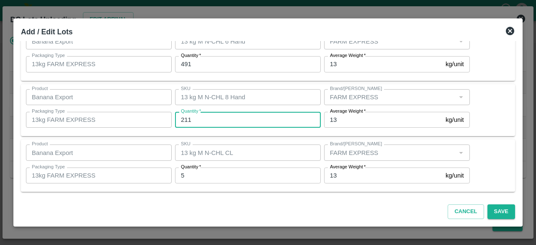
type input "211"
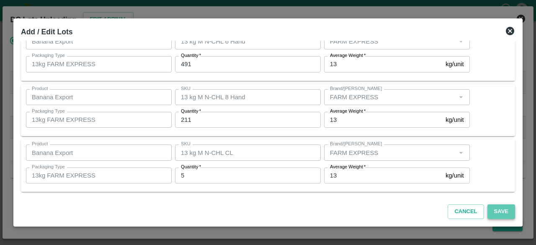
click at [500, 210] on button "Save" at bounding box center [501, 211] width 28 height 15
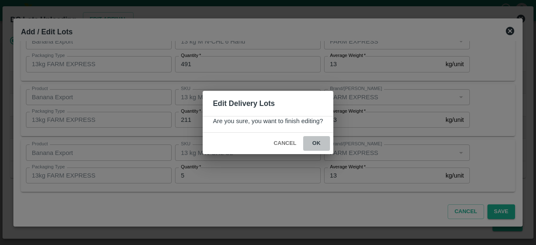
click at [313, 141] on button "ok" at bounding box center [316, 143] width 27 height 15
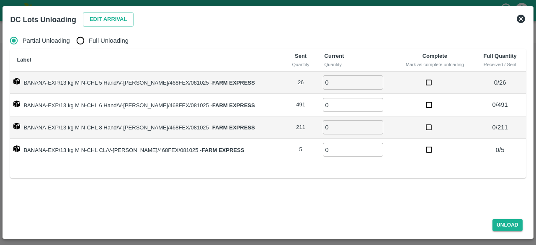
click at [82, 39] on input "Full Unloading" at bounding box center [80, 40] width 17 height 17
radio input "true"
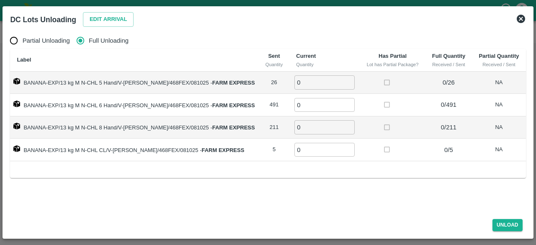
click at [312, 86] on input "0" at bounding box center [324, 82] width 60 height 14
type input "026"
type input "491"
type input "211"
type input "5"
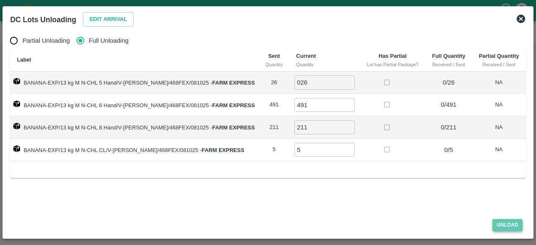
click at [503, 229] on button "Unload" at bounding box center [507, 225] width 30 height 12
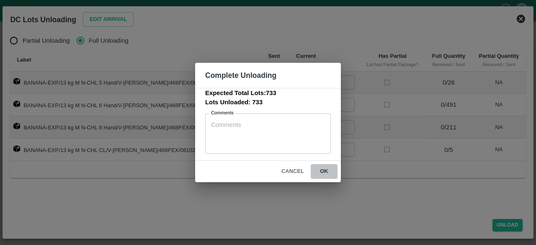
click at [323, 171] on button "ok" at bounding box center [324, 171] width 27 height 15
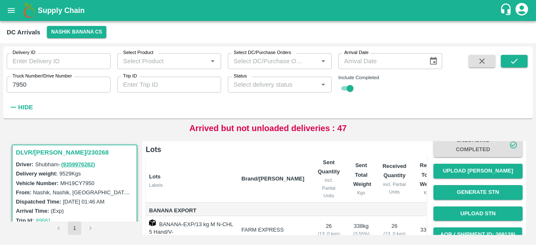
scroll to position [59, 0]
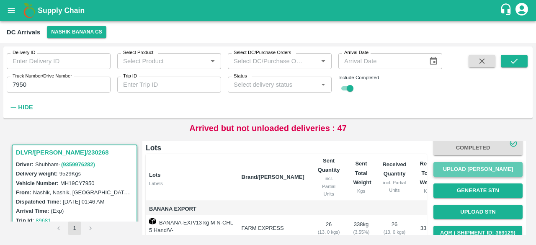
click at [475, 166] on button "Upload [PERSON_NAME]" at bounding box center [477, 169] width 89 height 15
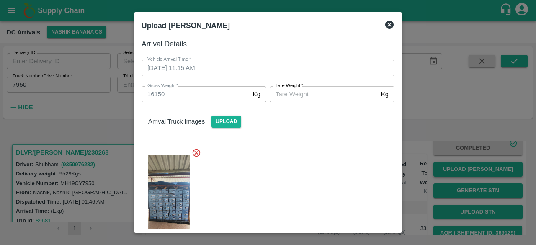
click at [475, 166] on div at bounding box center [268, 122] width 536 height 245
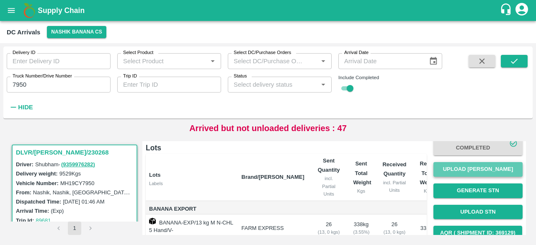
click at [467, 166] on button "Upload [PERSON_NAME]" at bounding box center [477, 169] width 89 height 15
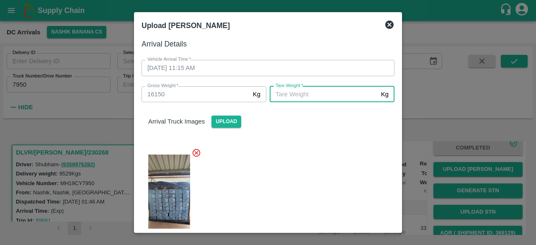
click at [345, 94] on input "[PERSON_NAME]   *" at bounding box center [323, 94] width 108 height 16
type input "5805"
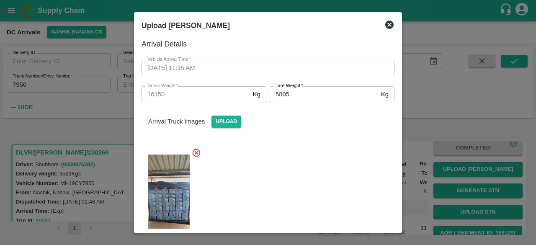
click at [322, 182] on div at bounding box center [264, 198] width 259 height 115
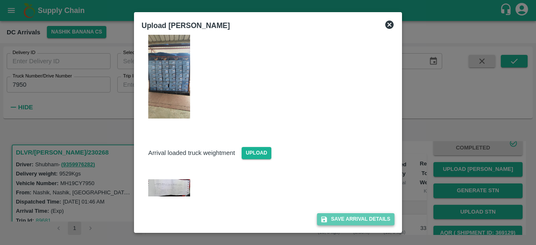
click at [351, 216] on button "Save Arrival Details" at bounding box center [355, 219] width 77 height 12
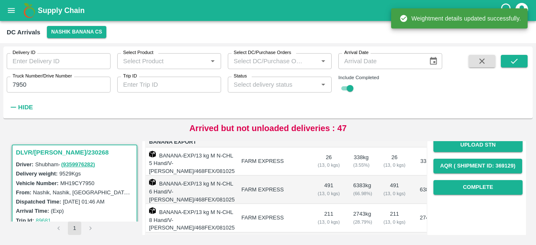
scroll to position [129, 0]
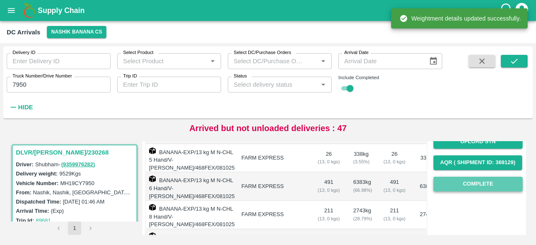
click at [475, 182] on button "Complete" at bounding box center [477, 184] width 89 height 15
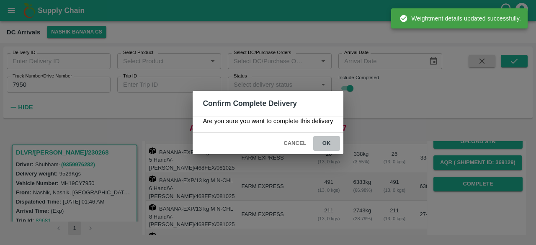
click at [322, 139] on button "ok" at bounding box center [326, 143] width 27 height 15
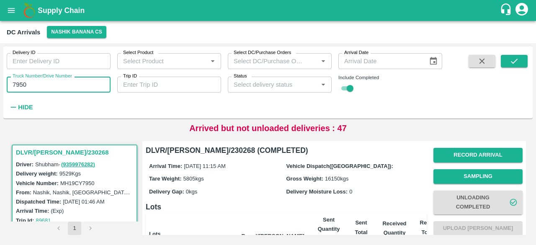
click at [19, 83] on input "7950" at bounding box center [59, 85] width 104 height 16
type input "9586"
click at [518, 59] on icon "submit" at bounding box center [513, 60] width 9 height 9
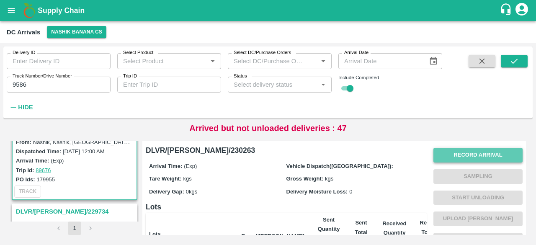
click at [466, 154] on button "Record Arrival" at bounding box center [477, 155] width 89 height 15
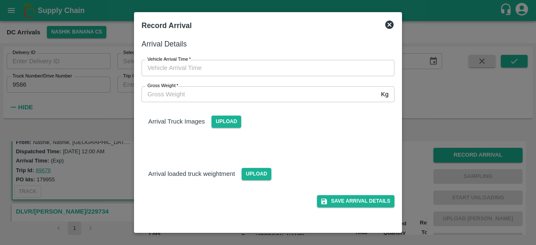
drag, startPoint x: 303, startPoint y: 59, endPoint x: 303, endPoint y: 71, distance: 11.3
click at [303, 71] on div "Vehicle Arrival Time   * Vehicle Arrival Time" at bounding box center [262, 63] width 263 height 26
type input "DD/MM/YYYY hh:mm aa"
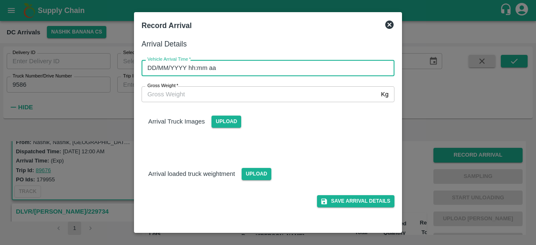
click at [303, 71] on input "DD/MM/YYYY hh:mm aa" at bounding box center [264, 68] width 247 height 16
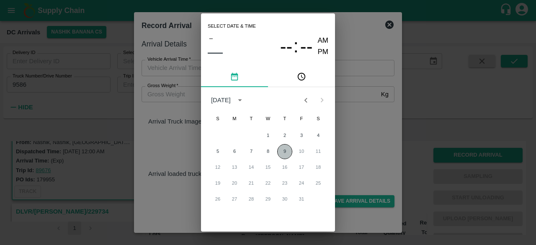
click at [285, 151] on button "9" at bounding box center [284, 151] width 15 height 15
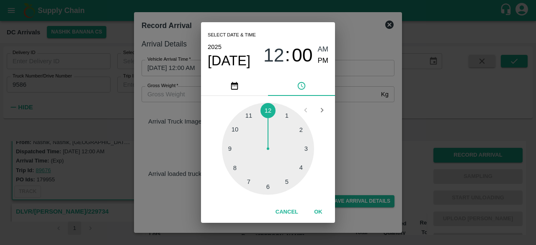
click at [236, 128] on div at bounding box center [268, 149] width 92 height 92
click at [299, 130] on div at bounding box center [268, 149] width 92 height 92
type input "[DATE] 10:10 AM"
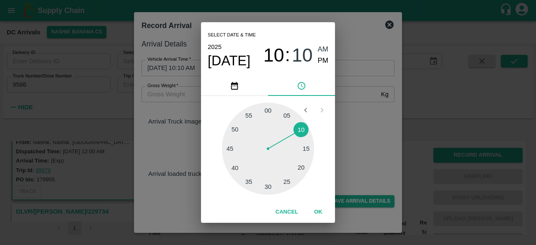
click at [362, 117] on div "Select date & time [DATE] 10 : 10 AM PM 05 10 15 20 25 30 35 40 45 50 55 00 Can…" at bounding box center [268, 122] width 536 height 245
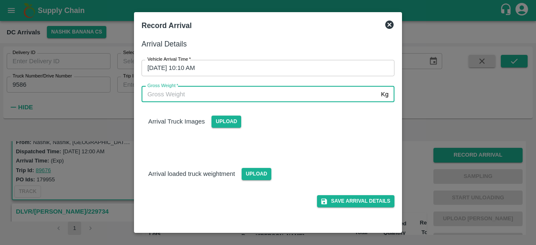
click at [185, 98] on input "Gross Weight   *" at bounding box center [259, 94] width 236 height 16
type input "16570"
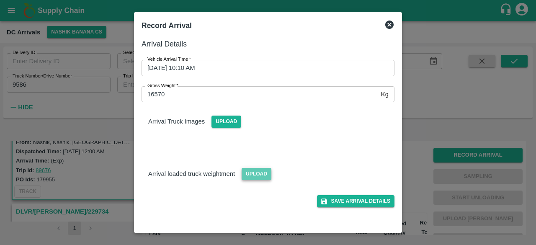
click at [249, 174] on span "Upload" at bounding box center [256, 174] width 30 height 12
click at [0, 0] on input "Upload" at bounding box center [0, 0] width 0 height 0
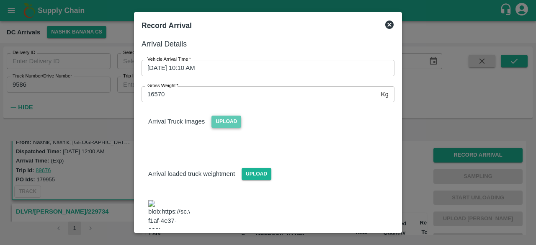
click at [222, 125] on span "Upload" at bounding box center [226, 121] width 30 height 12
click at [0, 0] on input "Upload" at bounding box center [0, 0] width 0 height 0
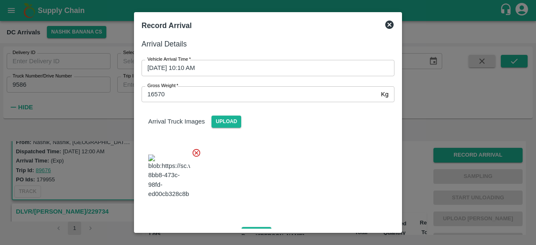
scroll to position [143, 0]
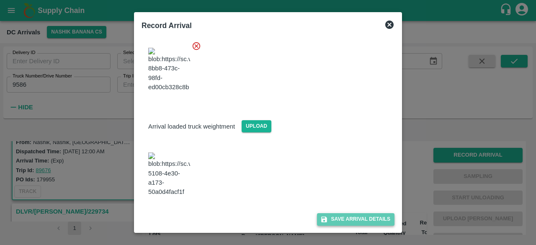
click at [345, 216] on button "Save Arrival Details" at bounding box center [355, 219] width 77 height 12
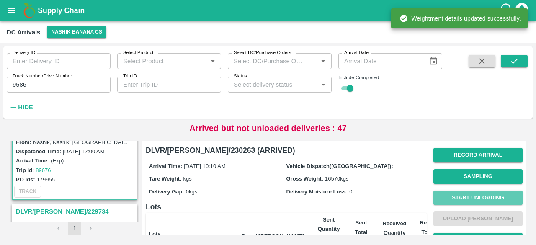
click at [470, 197] on button "Start Unloading" at bounding box center [477, 197] width 89 height 15
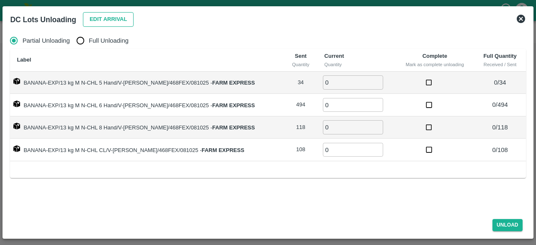
click at [115, 21] on button "Edit Arrival" at bounding box center [108, 19] width 51 height 15
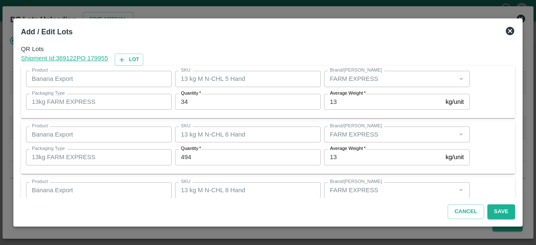
click at [185, 99] on input "34" at bounding box center [248, 102] width 146 height 16
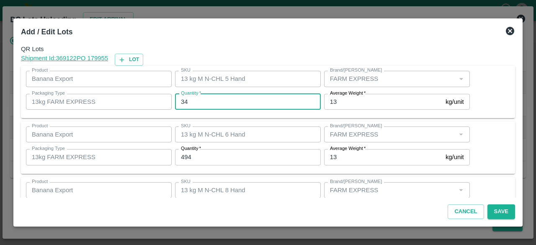
click at [185, 99] on input "34" at bounding box center [248, 102] width 146 height 16
type input "20"
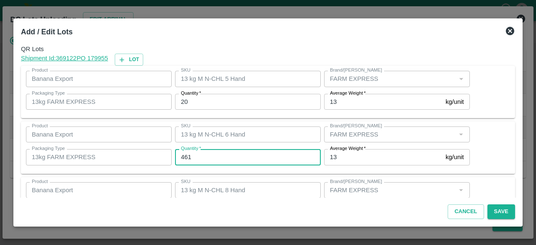
type input "461"
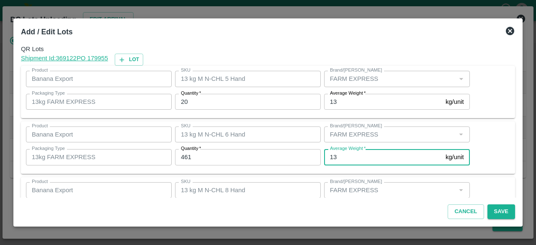
scroll to position [93, 0]
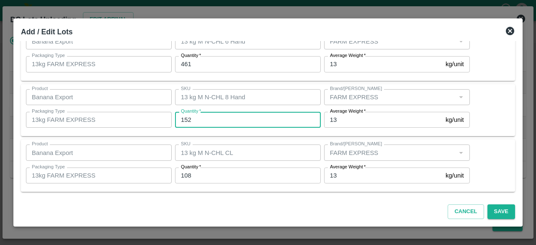
type input "152"
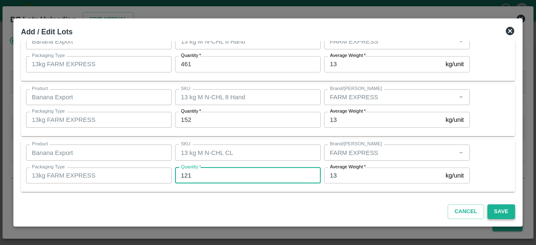
type input "121"
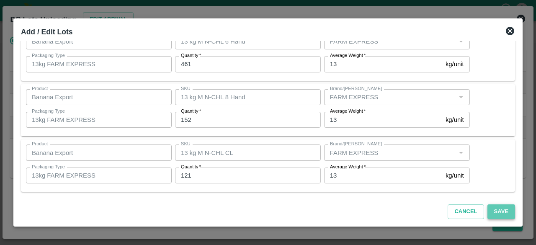
click at [500, 213] on button "Save" at bounding box center [501, 211] width 28 height 15
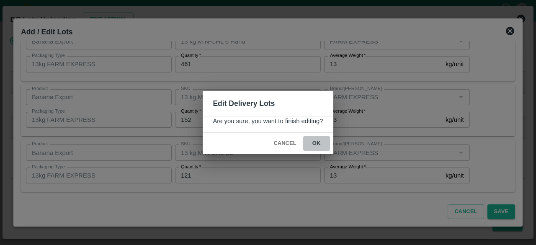
click at [316, 144] on button "ok" at bounding box center [316, 143] width 27 height 15
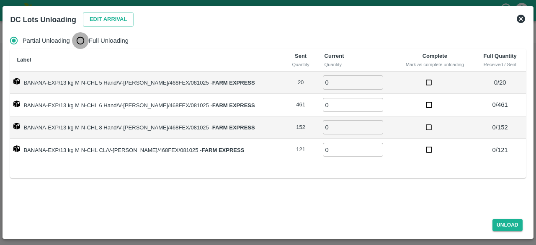
click at [77, 44] on input "Full Unloading" at bounding box center [80, 40] width 17 height 17
radio input "true"
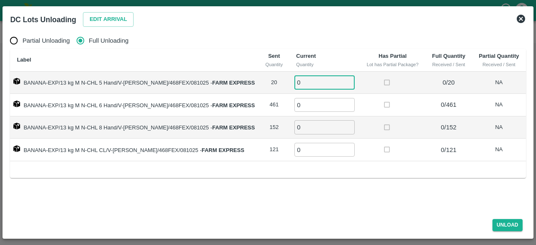
click at [315, 87] on input "0" at bounding box center [324, 82] width 60 height 14
type input "20"
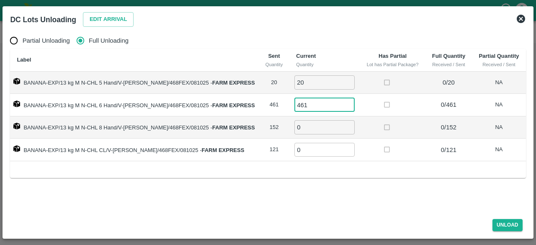
type input "461"
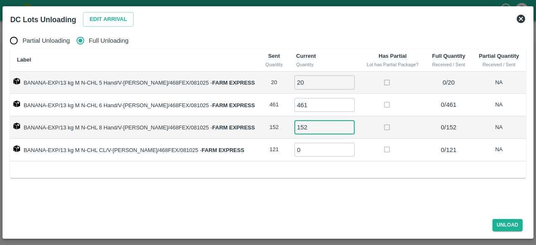
type input "152"
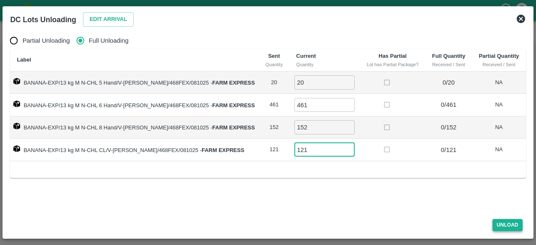
type input "121"
click at [497, 224] on button "Unload" at bounding box center [507, 225] width 30 height 12
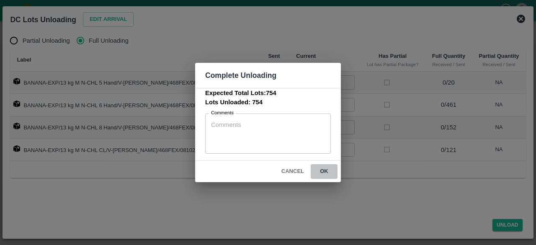
click at [325, 169] on button "ok" at bounding box center [324, 171] width 27 height 15
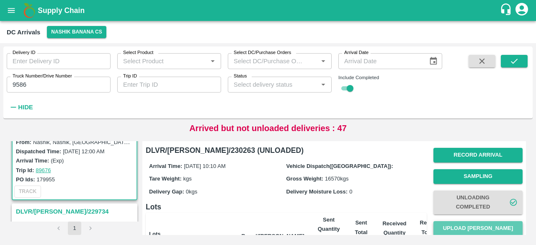
click at [485, 227] on button "Upload [PERSON_NAME]" at bounding box center [477, 228] width 89 height 15
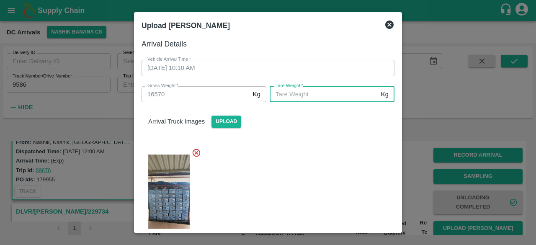
click at [316, 91] on input "[PERSON_NAME]   *" at bounding box center [323, 94] width 108 height 16
type input "5820"
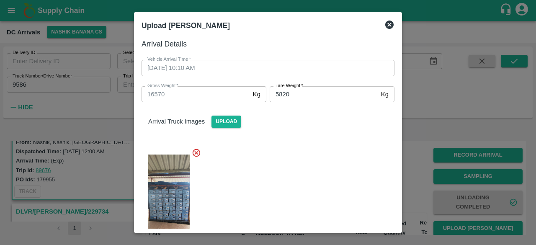
click at [337, 175] on div at bounding box center [264, 198] width 259 height 115
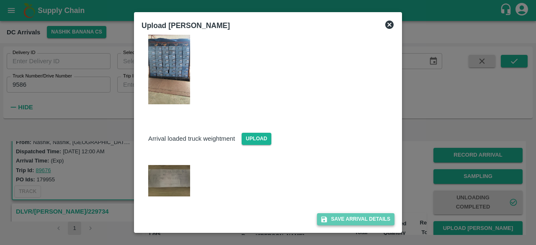
click at [347, 216] on button "Save Arrival Details" at bounding box center [355, 219] width 77 height 12
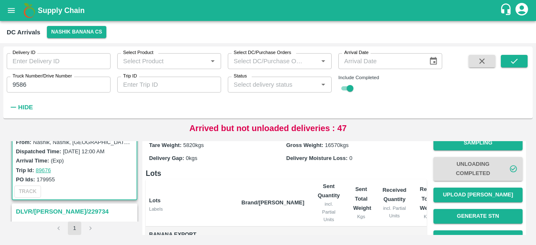
scroll to position [33, 0]
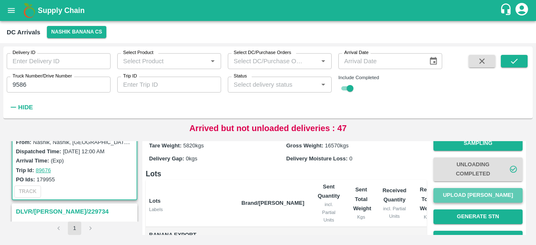
click at [473, 196] on button "Upload [PERSON_NAME]" at bounding box center [477, 195] width 89 height 15
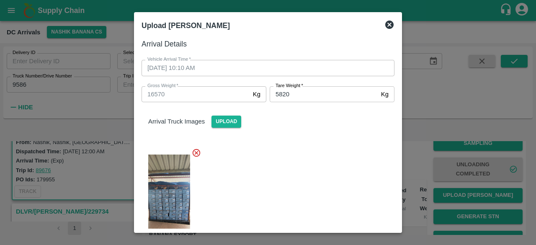
scroll to position [143, 0]
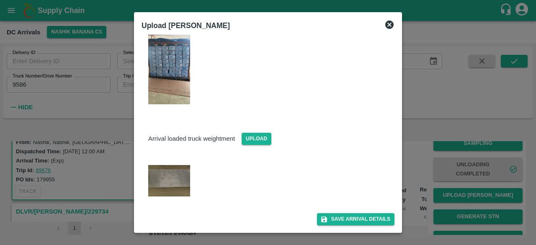
click at [388, 24] on icon at bounding box center [389, 25] width 10 height 10
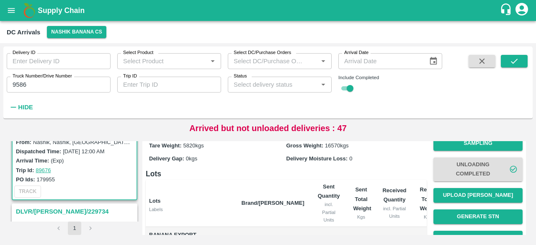
scroll to position [144, 0]
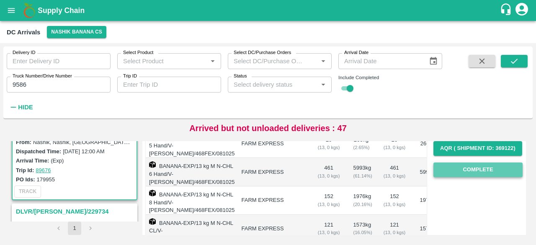
click at [474, 171] on button "Complete" at bounding box center [477, 169] width 89 height 15
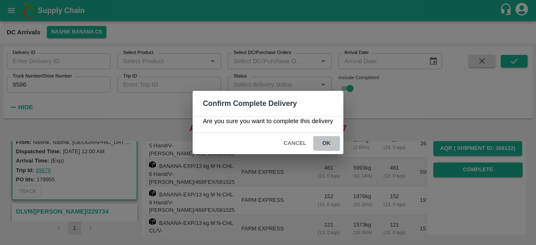
click at [327, 144] on button "ok" at bounding box center [326, 143] width 27 height 15
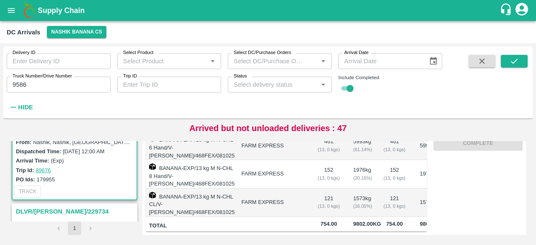
scroll to position [0, 0]
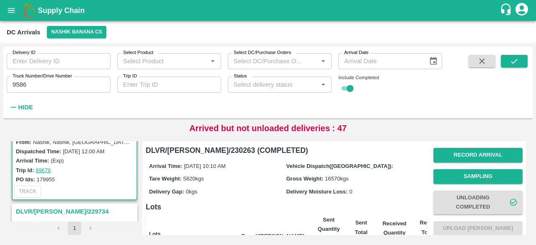
click at [17, 85] on input "9586" at bounding box center [59, 85] width 104 height 16
type input "9586"
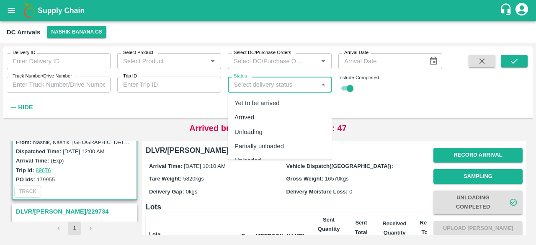
click at [274, 80] on input "Status" at bounding box center [272, 84] width 85 height 11
click at [271, 102] on div "Yet to be arrived" at bounding box center [256, 102] width 45 height 9
type input "Yet to be arrived"
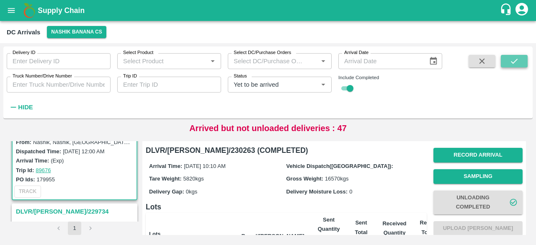
click at [516, 65] on icon "submit" at bounding box center [513, 60] width 9 height 9
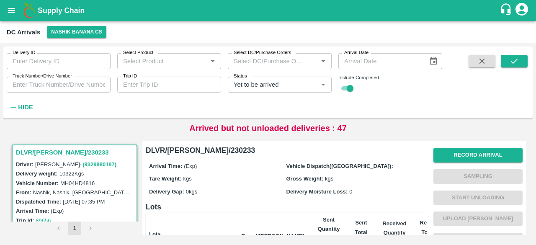
click at [70, 83] on input "Truck Number/Drive Number" at bounding box center [59, 85] width 104 height 16
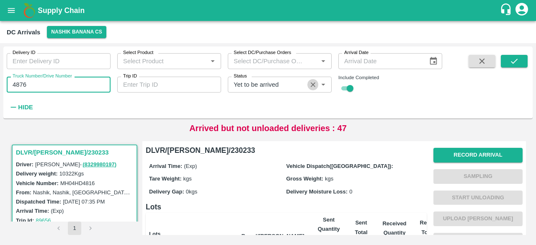
click at [313, 85] on icon "Clear" at bounding box center [313, 84] width 5 height 5
type input "4876"
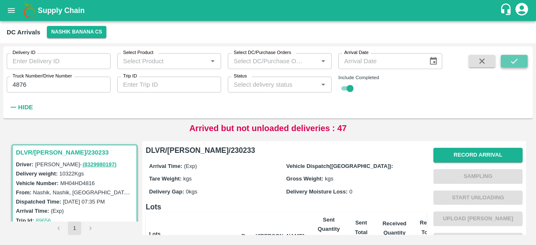
click at [504, 59] on button "submit" at bounding box center [513, 61] width 27 height 13
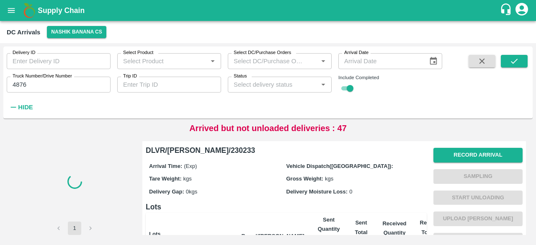
click at [55, 164] on div at bounding box center [75, 181] width 126 height 80
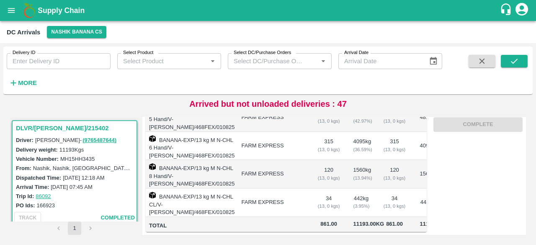
scroll to position [187, 0]
click at [33, 78] on h6 "More" at bounding box center [27, 82] width 19 height 11
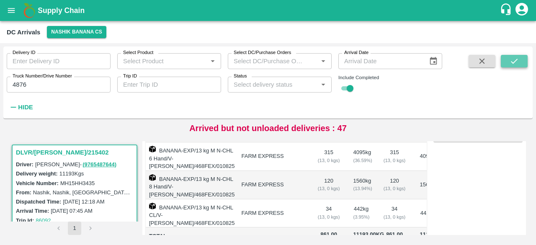
click at [519, 61] on button "submit" at bounding box center [513, 61] width 27 height 13
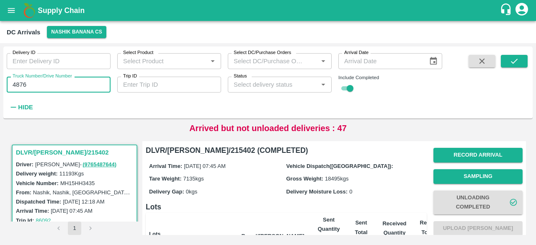
click at [19, 82] on input "4876" at bounding box center [59, 85] width 104 height 16
type input "4876"
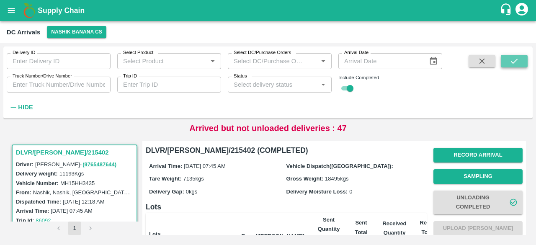
click at [514, 59] on icon "submit" at bounding box center [513, 60] width 9 height 9
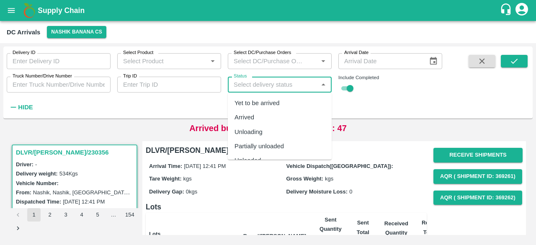
click at [265, 82] on input "Status" at bounding box center [272, 84] width 85 height 11
click at [266, 106] on div "Yet to be arrived" at bounding box center [256, 102] width 45 height 9
type input "Yet to be arrived"
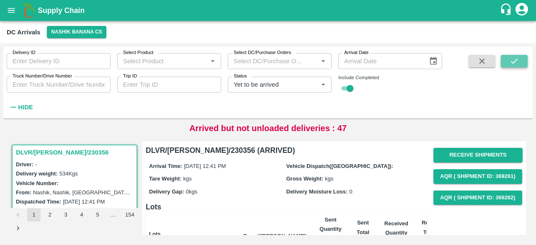
click at [516, 61] on icon "submit" at bounding box center [513, 60] width 9 height 9
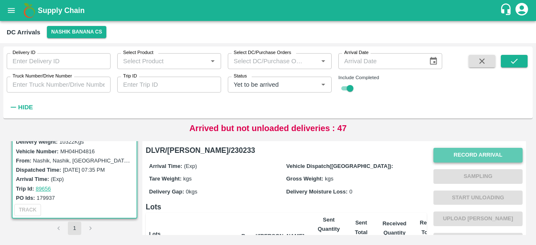
click at [465, 155] on button "Record Arrival" at bounding box center [477, 155] width 89 height 15
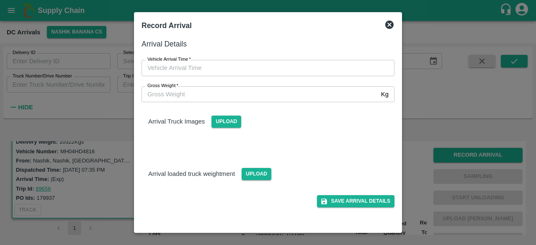
click at [298, 93] on input "Gross Weight   *" at bounding box center [259, 94] width 236 height 16
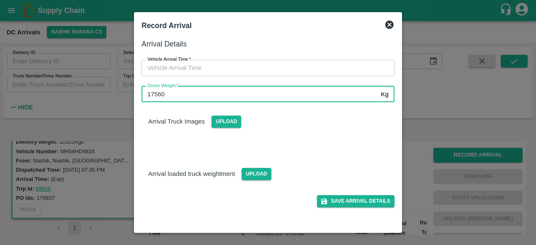
type input "17560"
type input "DD/MM/YYYY hh:mm aa"
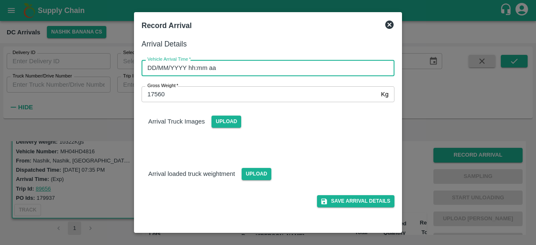
click at [247, 69] on input "DD/MM/YYYY hh:mm aa" at bounding box center [264, 68] width 247 height 16
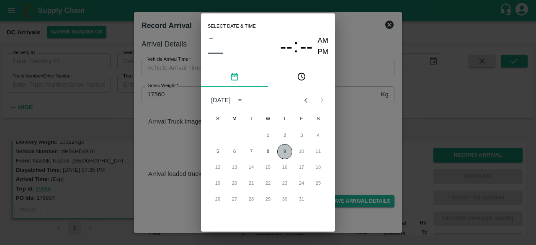
click at [285, 147] on button "9" at bounding box center [284, 151] width 15 height 15
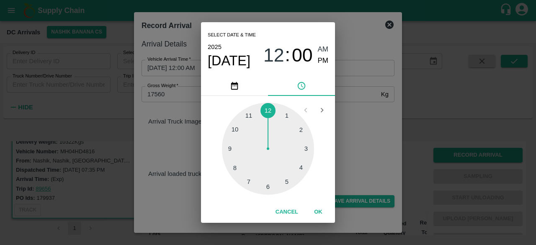
click at [249, 180] on div at bounding box center [268, 149] width 92 height 92
click at [240, 128] on div at bounding box center [268, 149] width 92 height 92
type input "09/10/2025 07:51 AM"
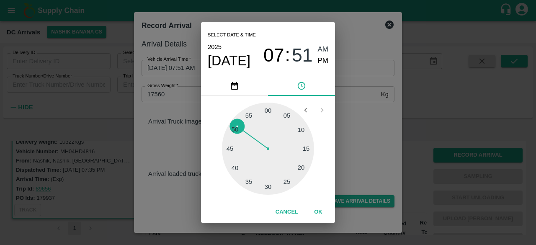
click at [346, 116] on div "Select date & time 2025 Oct 9 07 : 51 AM PM 05 10 15 20 25 30 35 40 45 50 55 00…" at bounding box center [268, 122] width 536 height 245
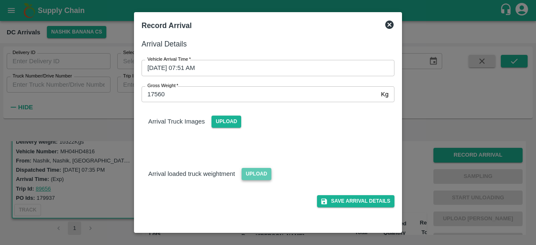
click at [254, 174] on span "Upload" at bounding box center [256, 174] width 30 height 12
click at [0, 0] on input "Upload" at bounding box center [0, 0] width 0 height 0
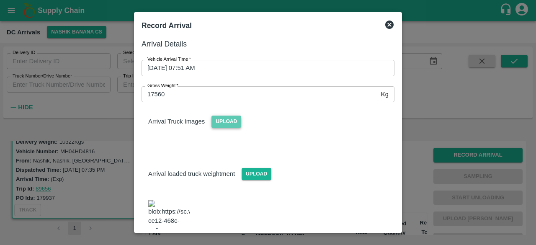
click at [222, 121] on span "Upload" at bounding box center [226, 121] width 30 height 12
click at [0, 0] on input "Upload" at bounding box center [0, 0] width 0 height 0
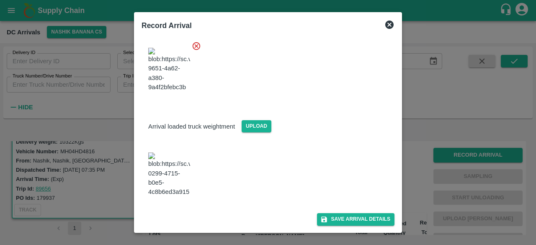
scroll to position [211, 0]
click at [349, 221] on button "Save Arrival Details" at bounding box center [355, 219] width 77 height 12
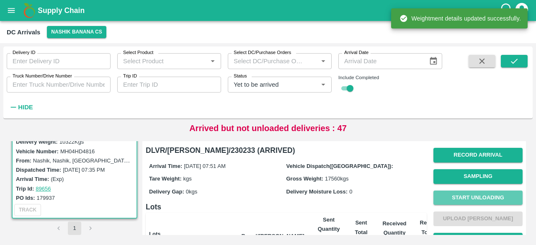
click at [467, 192] on button "Start Unloading" at bounding box center [477, 197] width 89 height 15
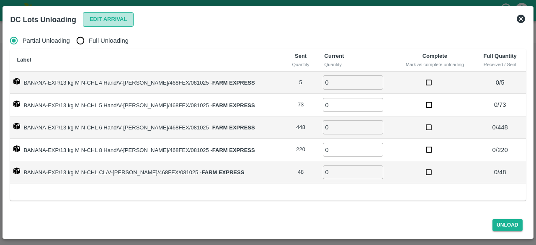
click at [101, 23] on button "Edit Arrival" at bounding box center [108, 19] width 51 height 15
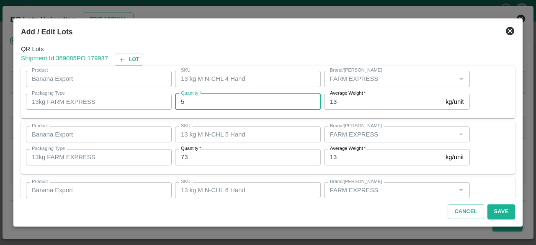
click at [199, 103] on input "5" at bounding box center [248, 102] width 146 height 16
type input "9"
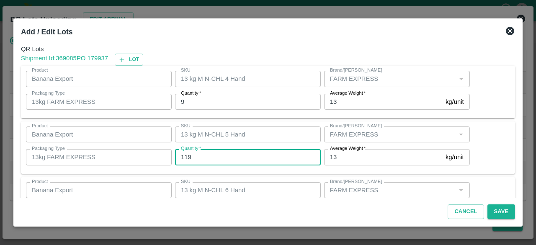
type input "119"
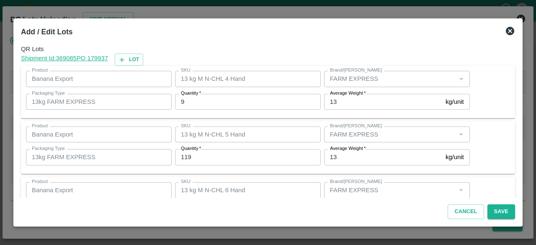
scroll to position [93, 0]
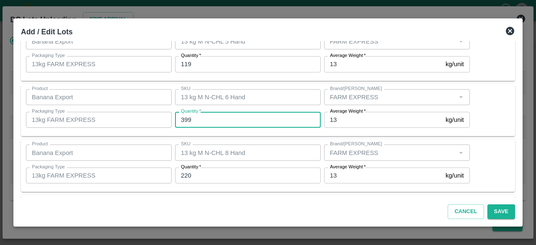
type input "399"
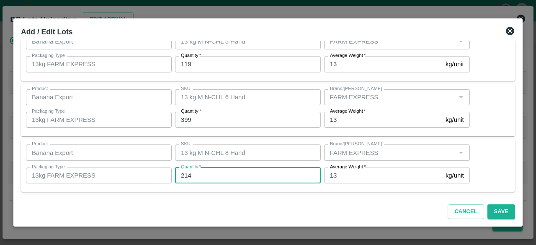
type input "214"
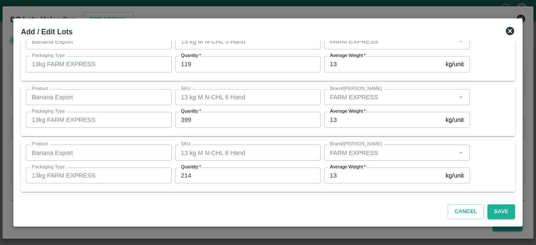
scroll to position [149, 0]
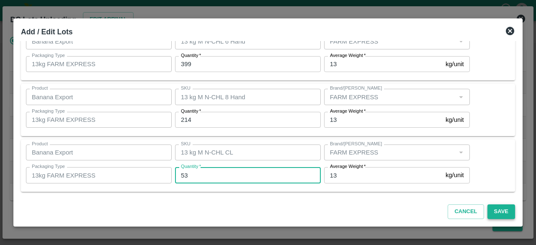
type input "53"
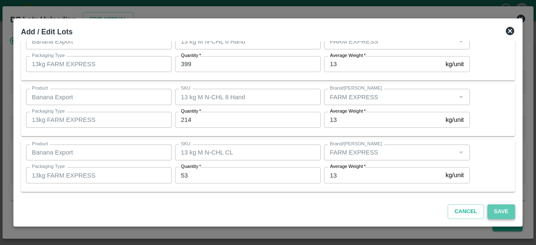
click at [497, 214] on button "Save" at bounding box center [501, 211] width 28 height 15
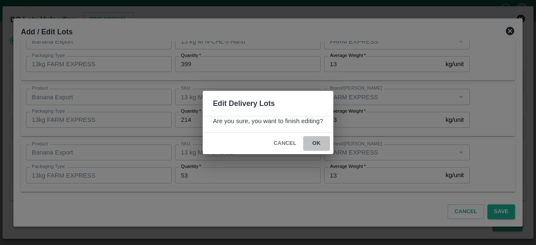
click at [315, 143] on button "ok" at bounding box center [316, 143] width 27 height 15
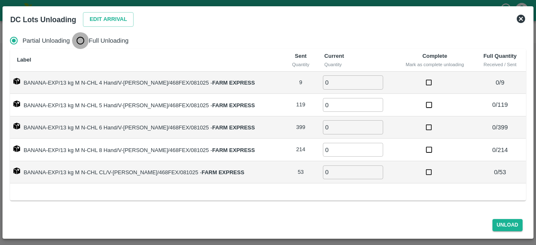
click at [80, 41] on input "Full Unloading" at bounding box center [80, 40] width 17 height 17
radio input "true"
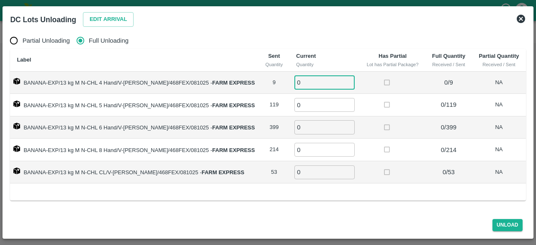
click at [316, 81] on input "0" at bounding box center [324, 82] width 60 height 14
type input "9"
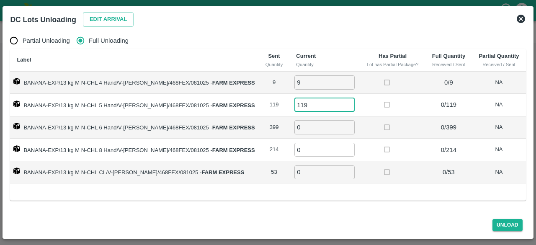
type input "119"
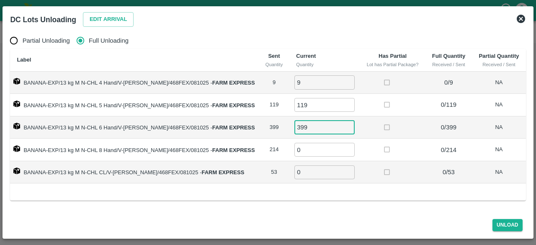
type input "399"
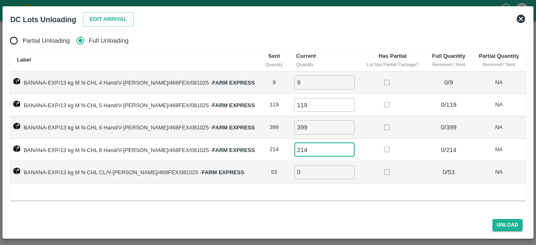
type input "214"
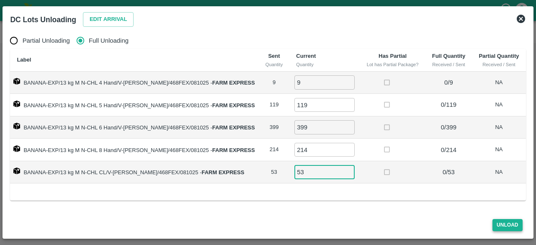
type input "53"
click at [498, 223] on button "Unload" at bounding box center [507, 225] width 30 height 12
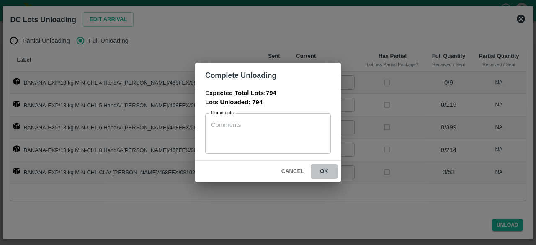
click at [324, 169] on button "ok" at bounding box center [324, 171] width 27 height 15
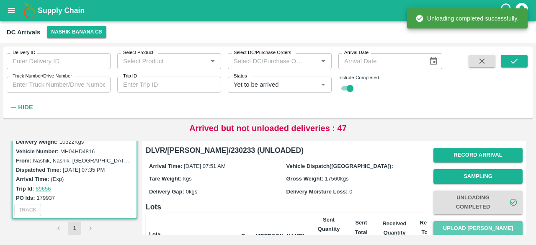
click at [473, 228] on button "Upload [PERSON_NAME]" at bounding box center [477, 228] width 89 height 15
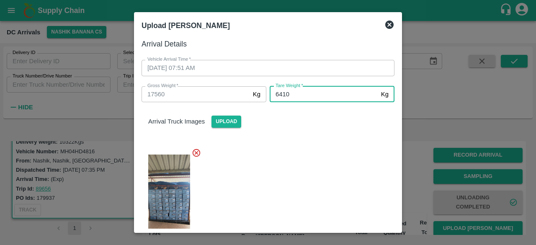
type input "6410"
click at [351, 214] on div at bounding box center [264, 198] width 259 height 115
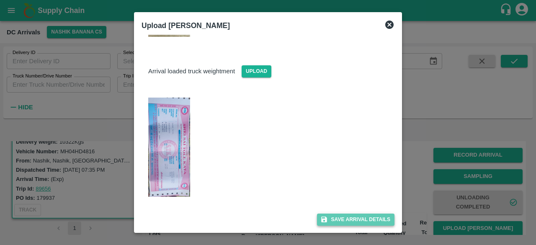
click at [354, 220] on button "Save Arrival Details" at bounding box center [355, 219] width 77 height 12
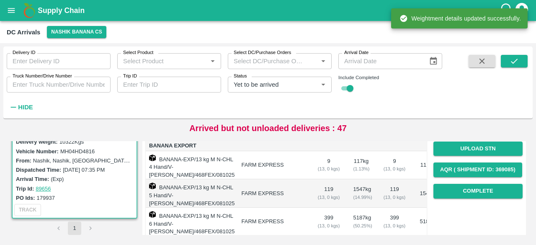
scroll to position [118, 0]
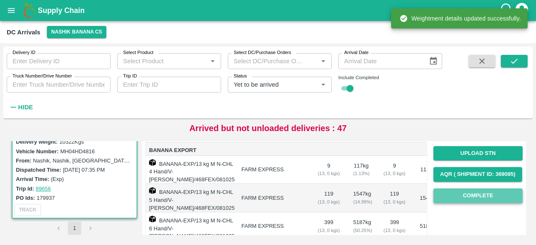
click at [462, 198] on button "Complete" at bounding box center [477, 195] width 89 height 15
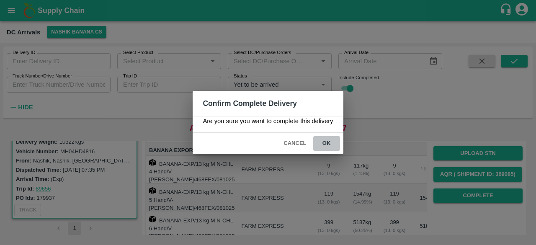
click at [323, 141] on button "ok" at bounding box center [326, 143] width 27 height 15
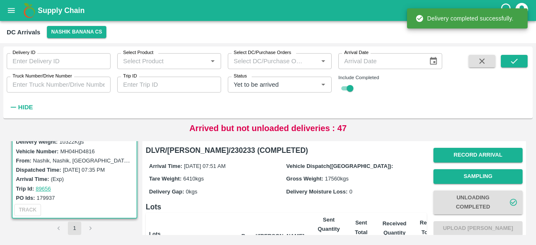
scroll to position [212, 0]
